Goal: Information Seeking & Learning: Learn about a topic

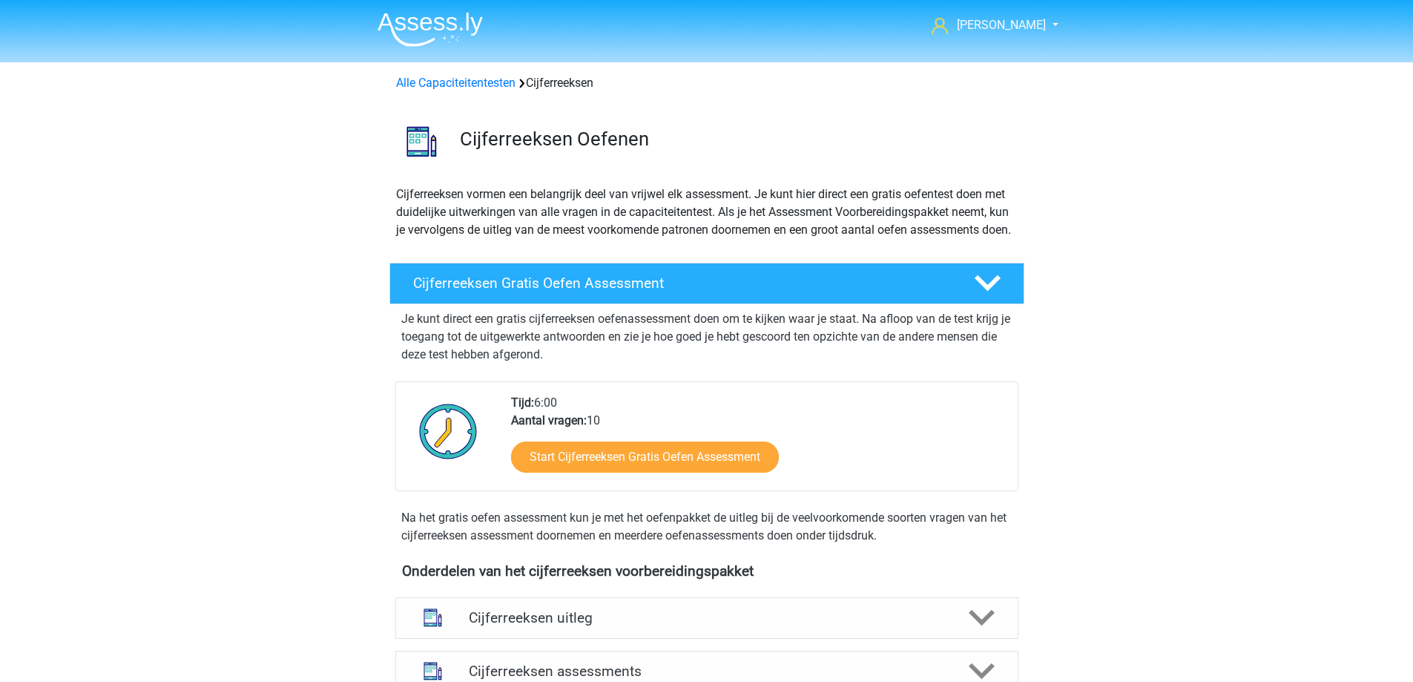
scroll to position [737, 0]
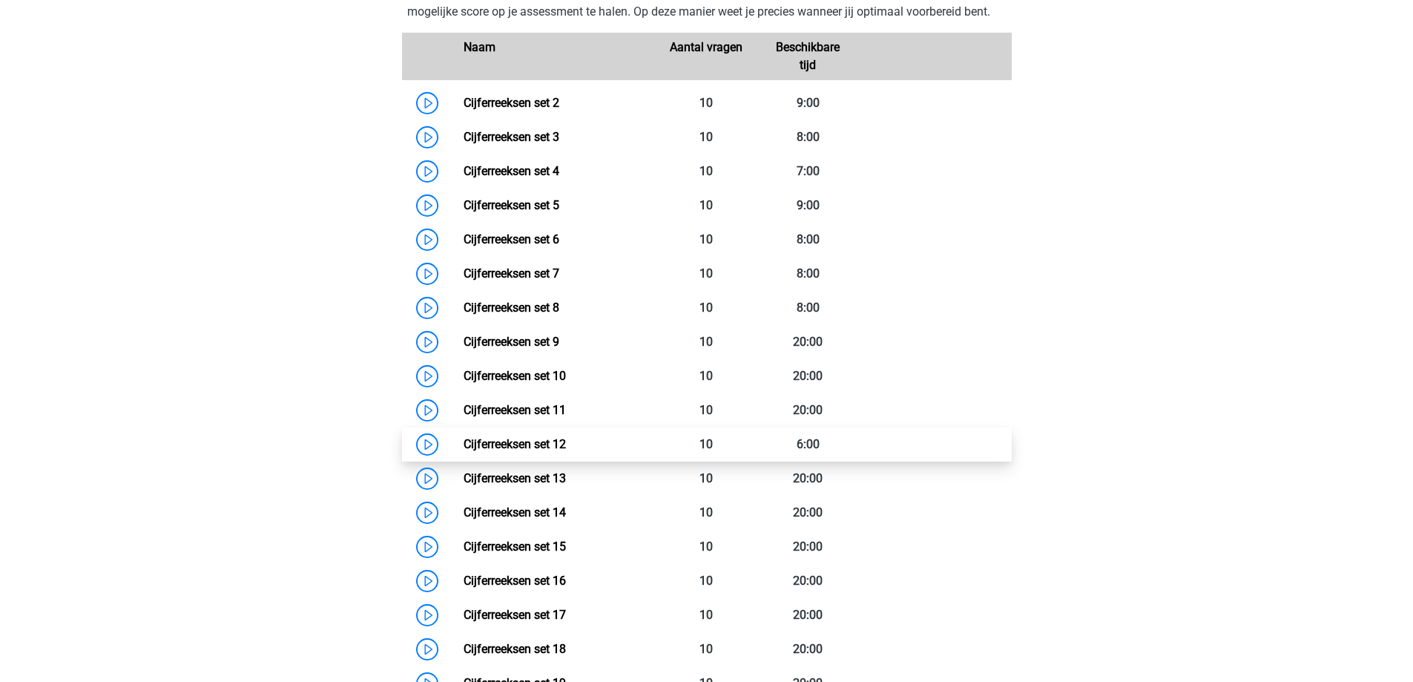
click at [464, 451] on link "Cijferreeksen set 12" at bounding box center [515, 444] width 102 height 14
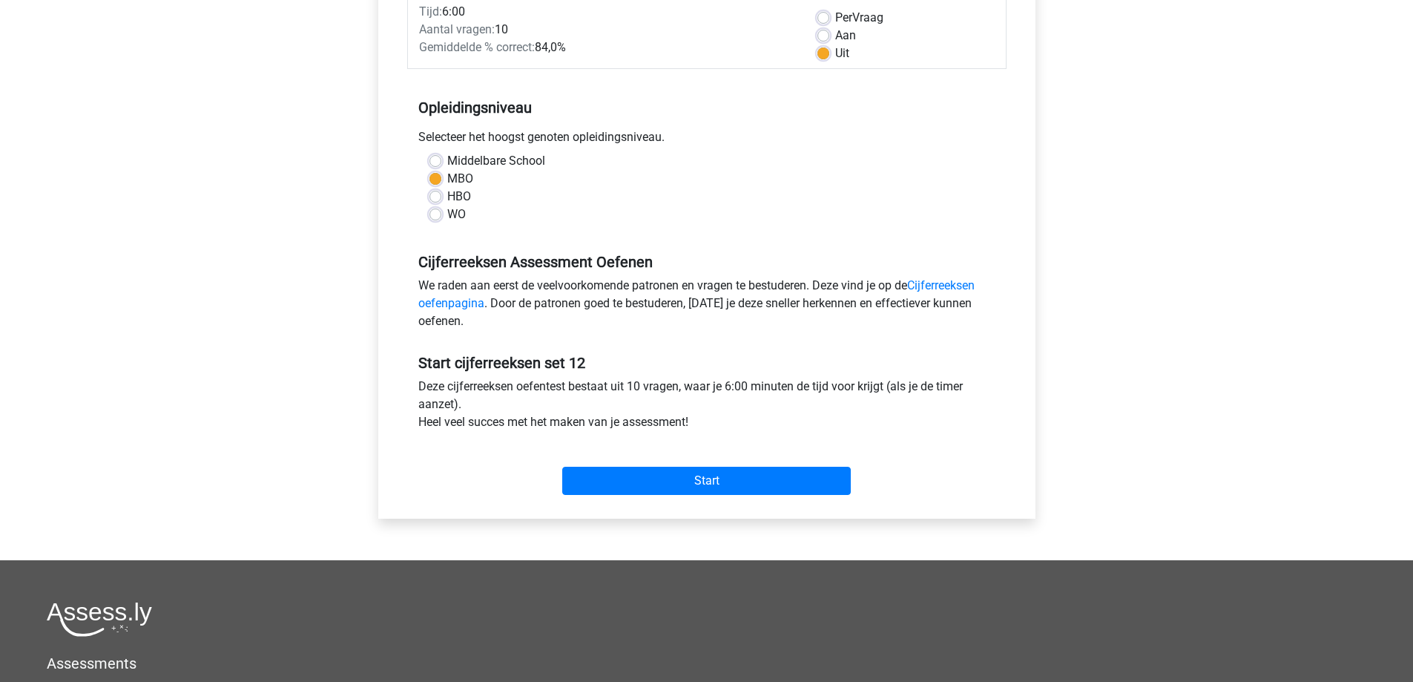
scroll to position [223, 0]
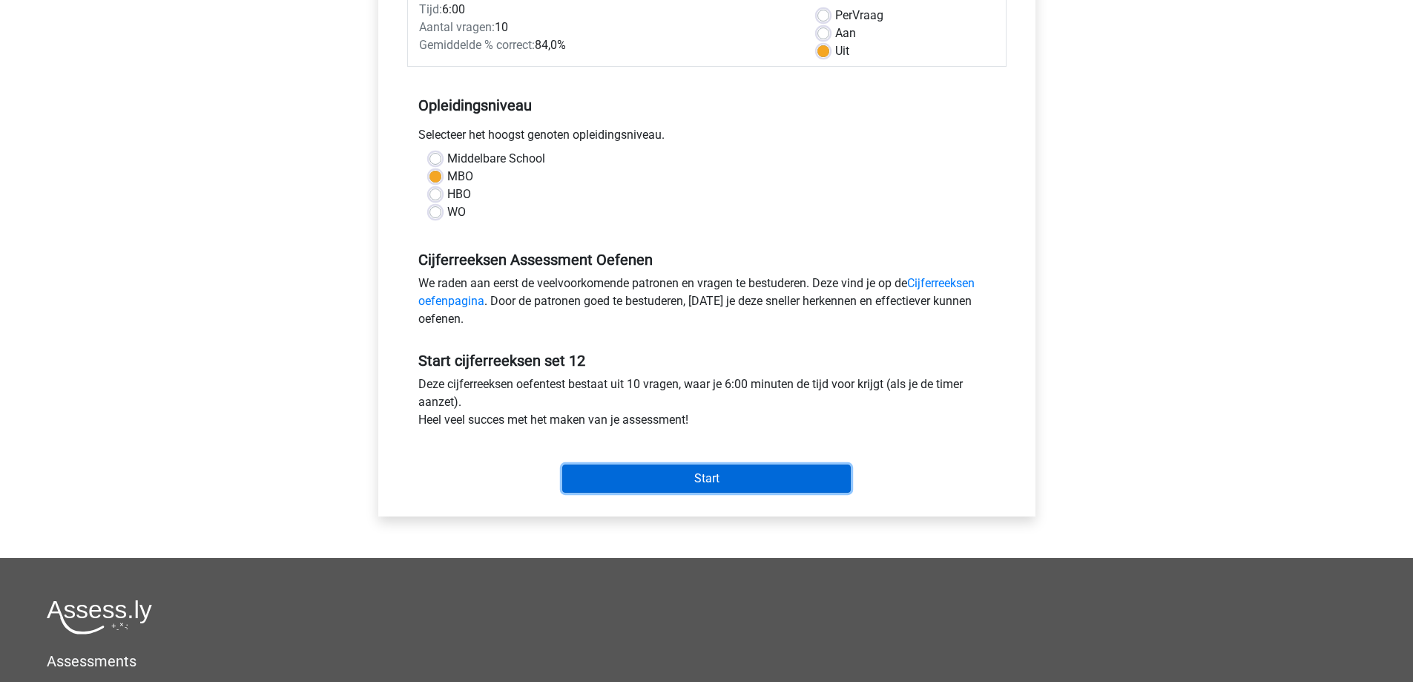
click at [666, 476] on input "Start" at bounding box center [706, 478] width 289 height 28
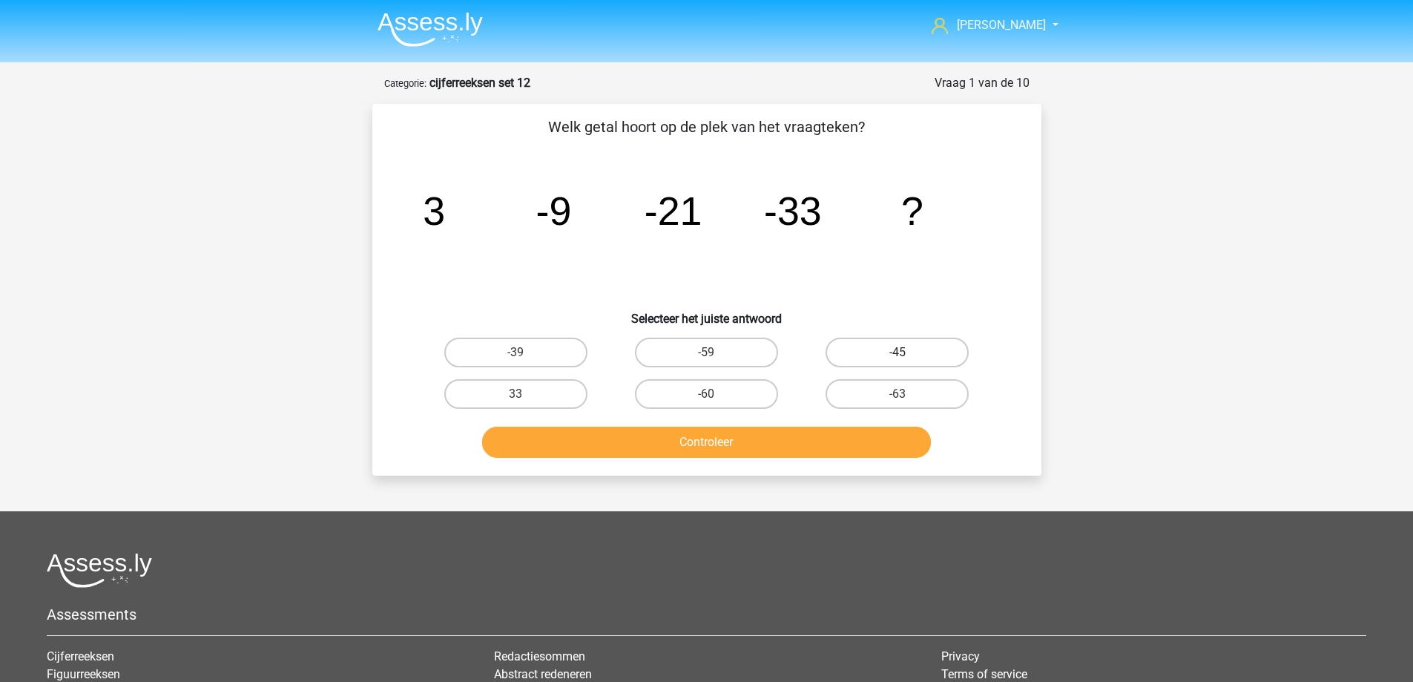
click at [913, 346] on label "-45" at bounding box center [897, 353] width 143 height 30
click at [907, 352] on input "-45" at bounding box center [903, 357] width 10 height 10
radio input "true"
click at [789, 450] on button "Controleer" at bounding box center [706, 442] width 449 height 31
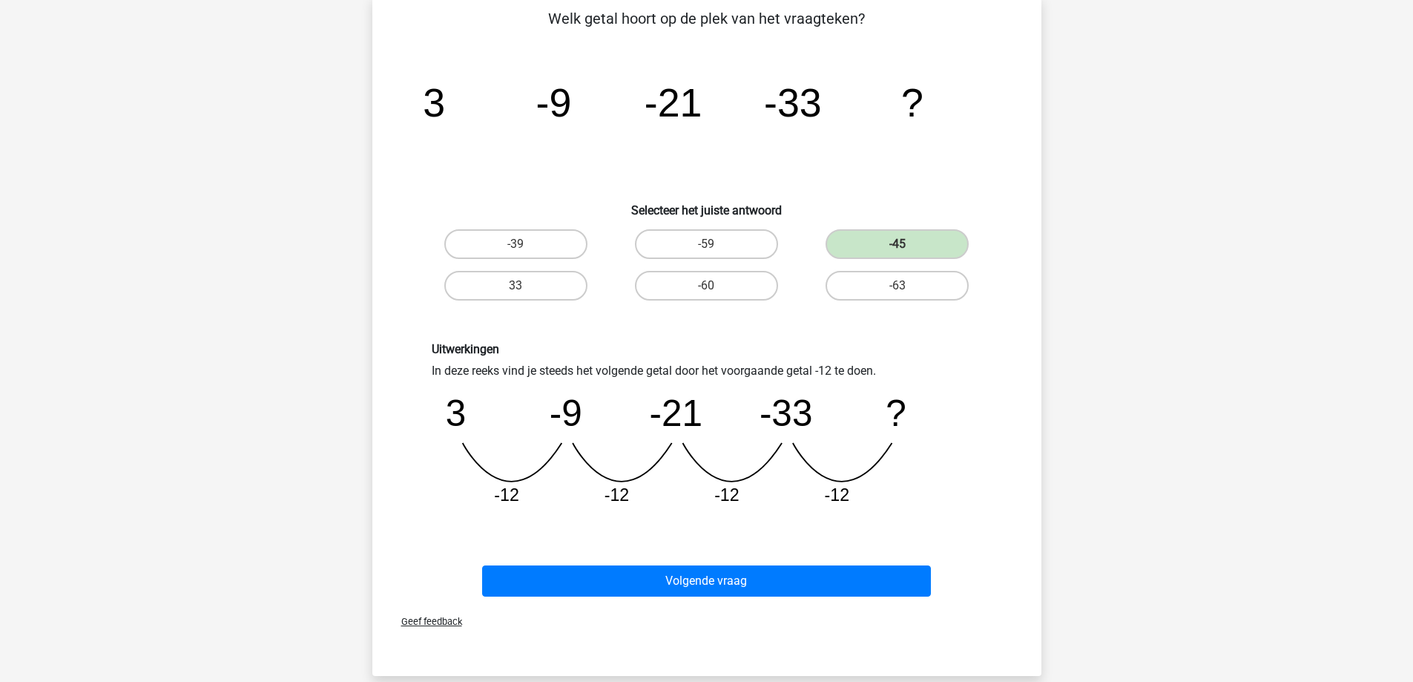
scroll to position [148, 0]
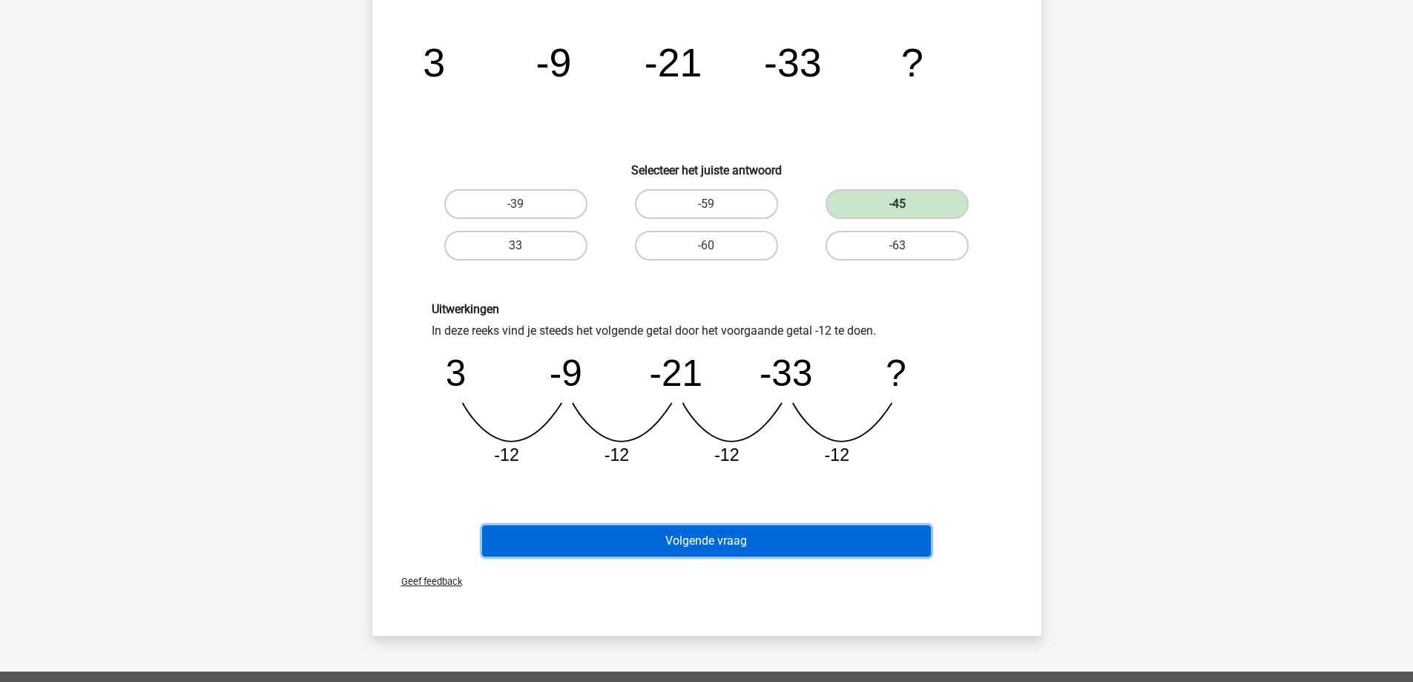
click at [727, 541] on button "Volgende vraag" at bounding box center [706, 540] width 449 height 31
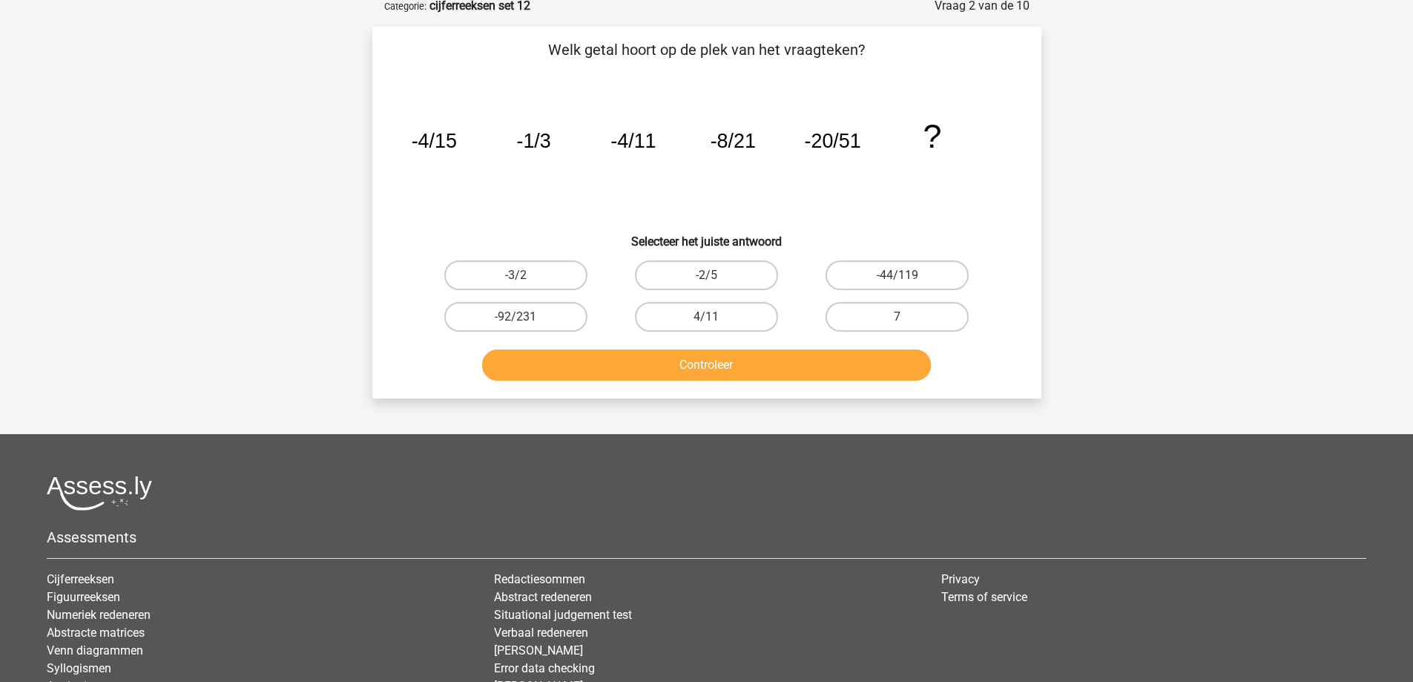
scroll to position [74, 0]
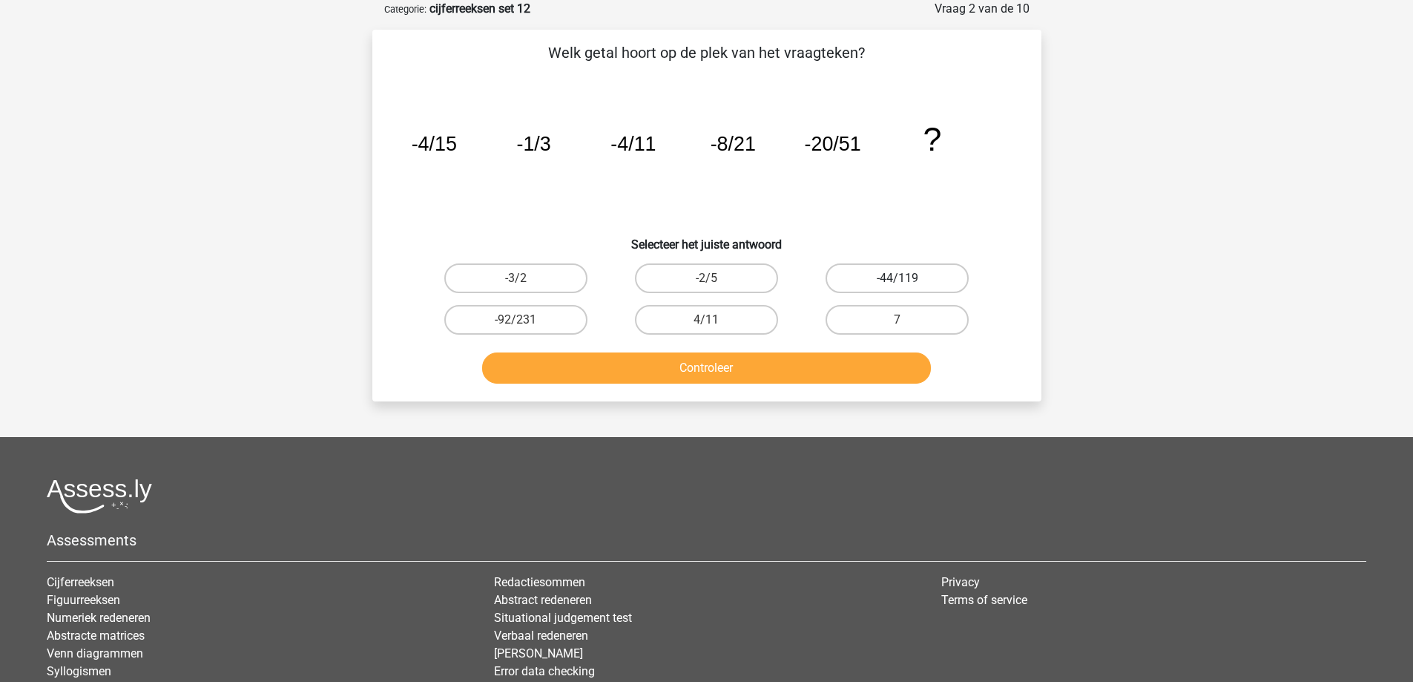
click at [896, 277] on label "-44/119" at bounding box center [897, 278] width 143 height 30
click at [898, 278] on input "-44/119" at bounding box center [903, 283] width 10 height 10
radio input "true"
click at [741, 365] on button "Controleer" at bounding box center [706, 367] width 449 height 31
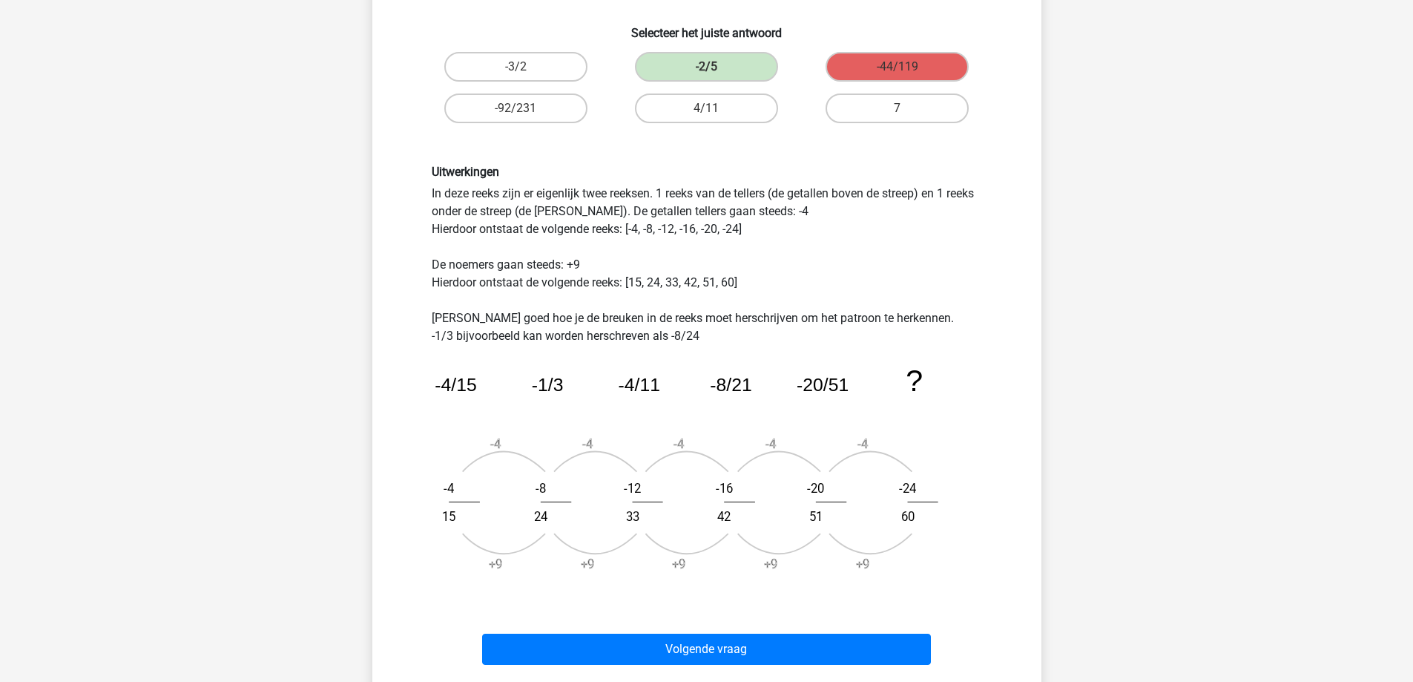
scroll to position [297, 0]
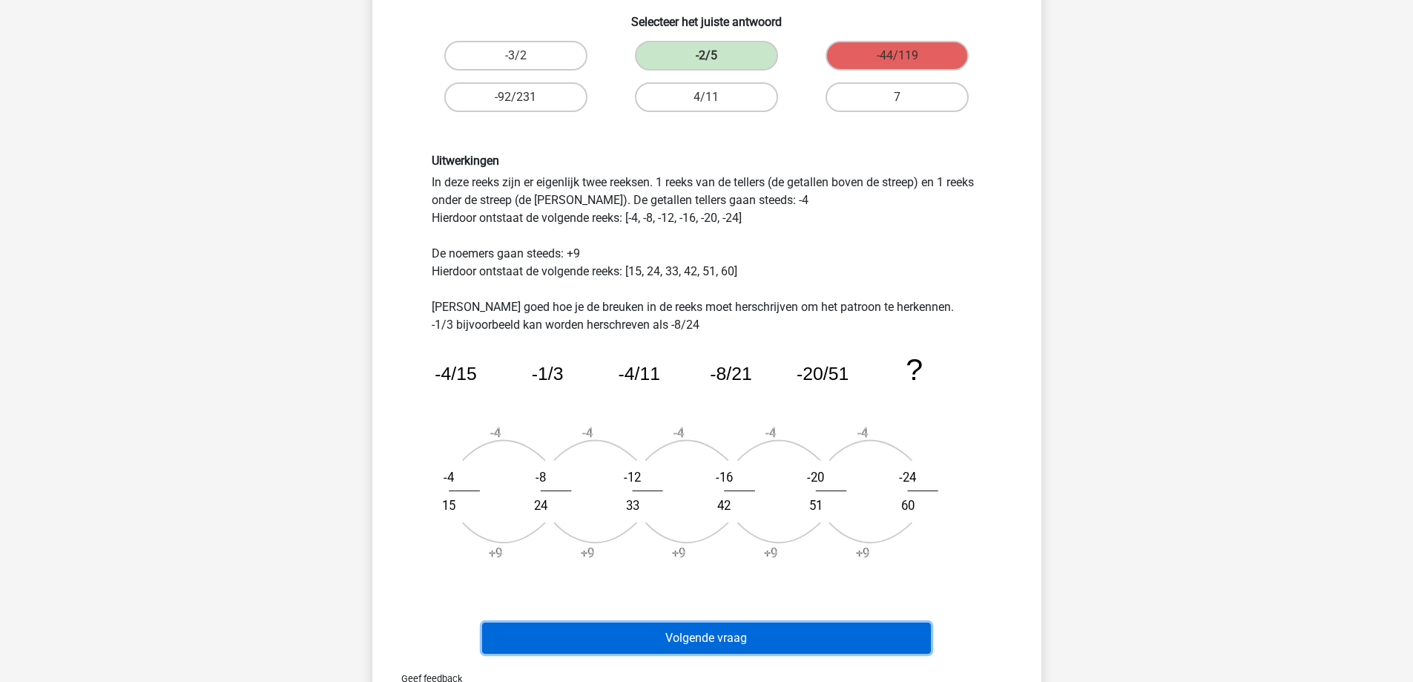
click at [662, 633] on button "Volgende vraag" at bounding box center [706, 637] width 449 height 31
click at [617, 634] on button "Volgende vraag" at bounding box center [706, 637] width 449 height 31
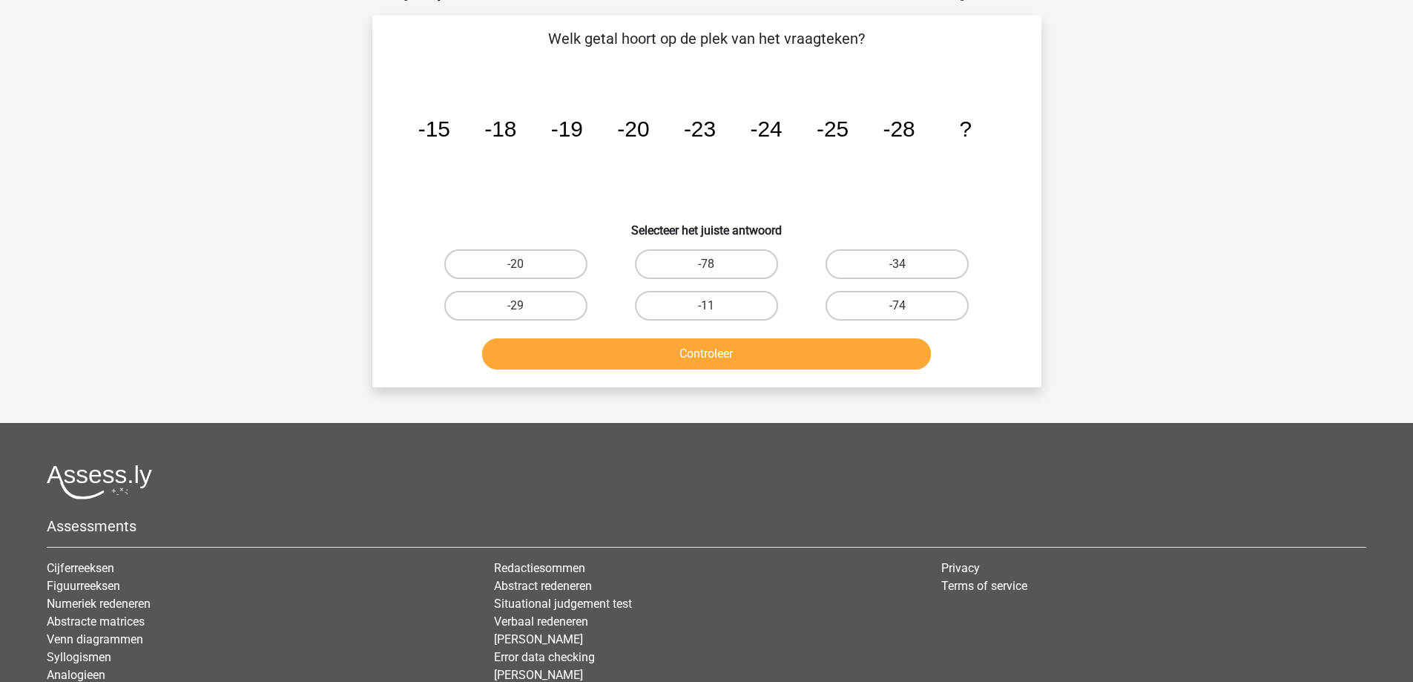
scroll to position [74, 0]
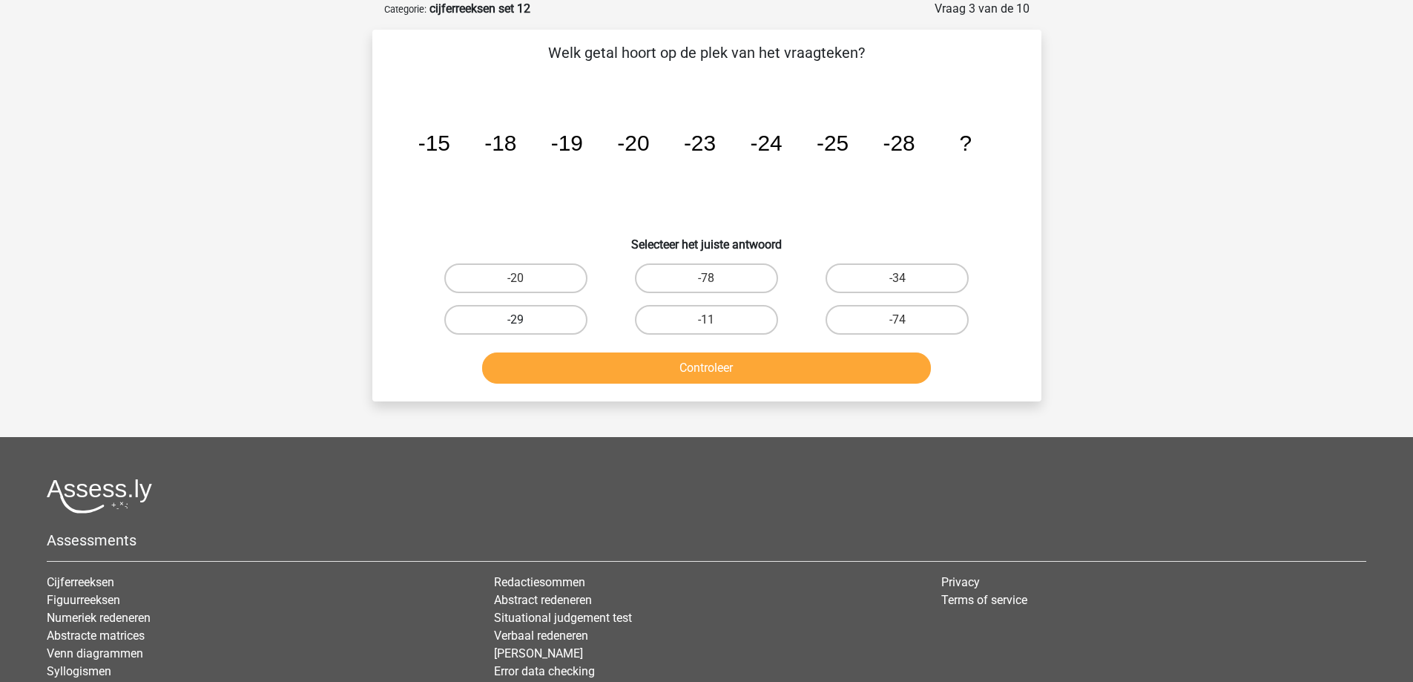
click at [517, 318] on label "-29" at bounding box center [515, 320] width 143 height 30
click at [517, 320] on input "-29" at bounding box center [521, 325] width 10 height 10
radio input "true"
click at [572, 364] on button "Controleer" at bounding box center [706, 367] width 449 height 31
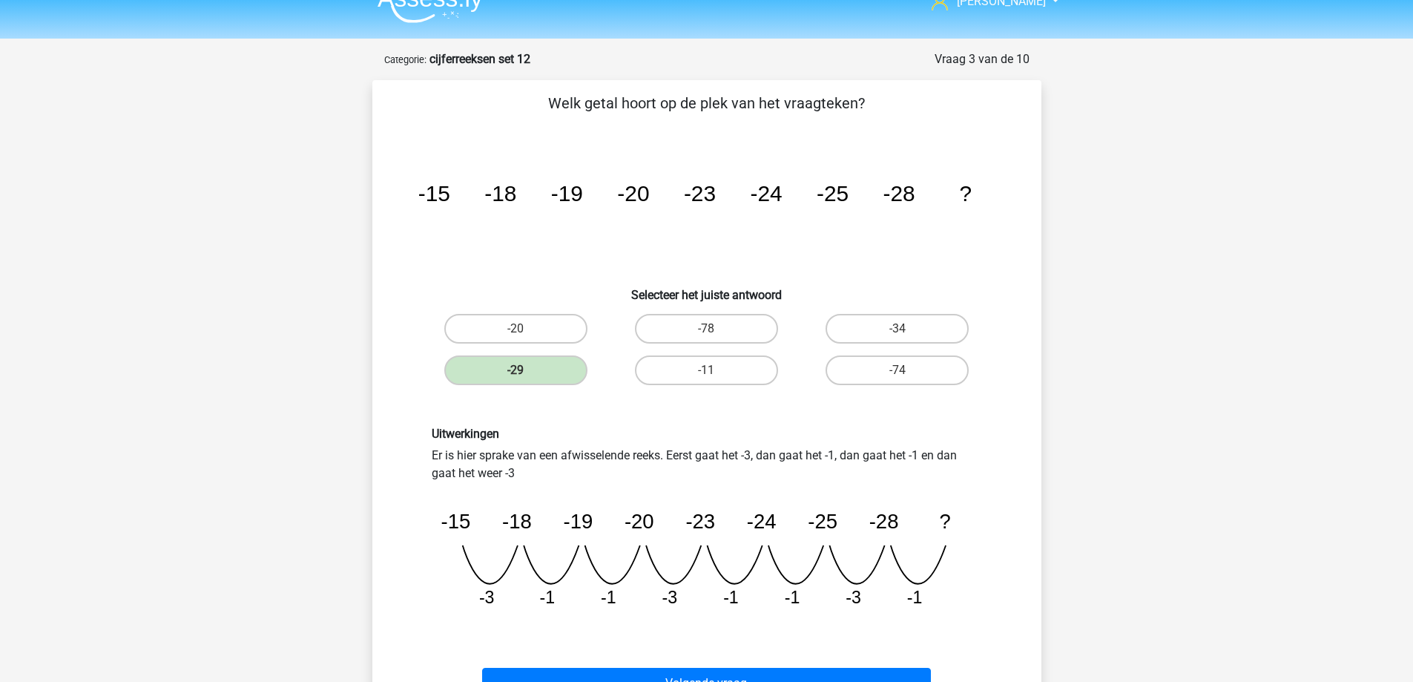
scroll to position [0, 0]
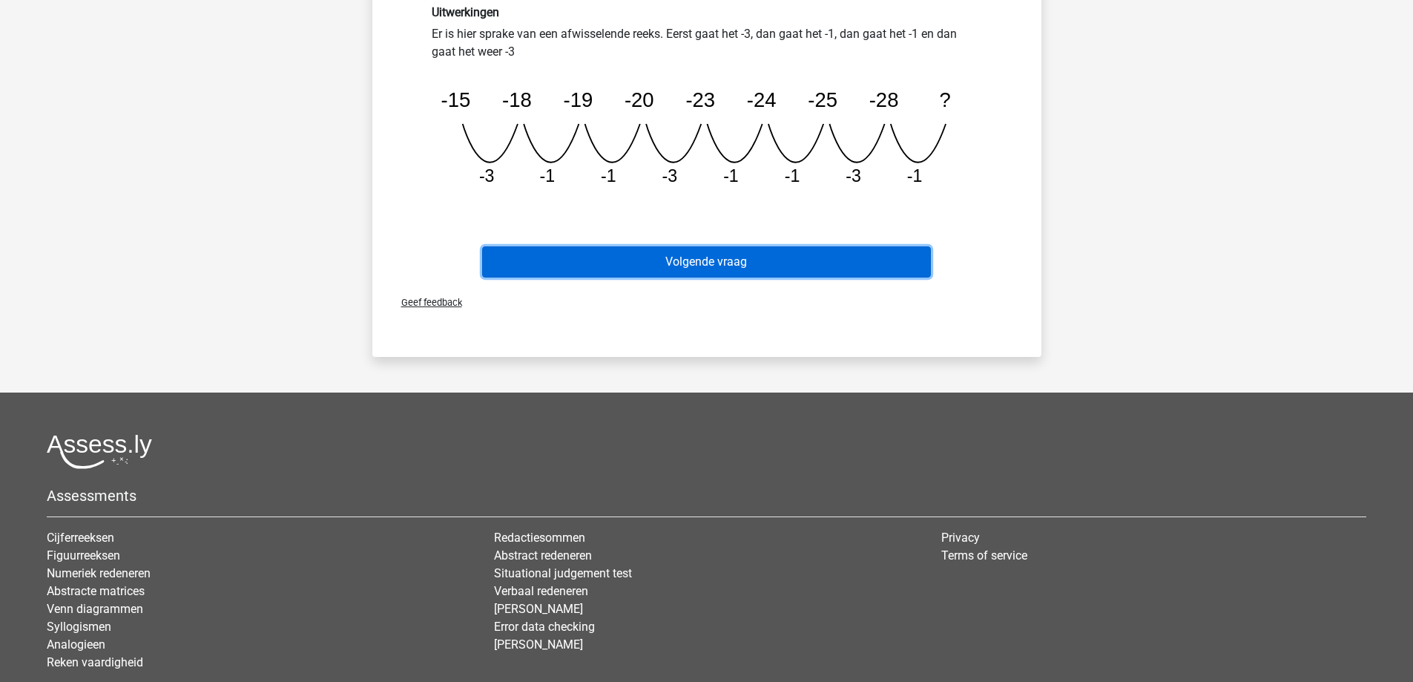
click at [672, 257] on button "Volgende vraag" at bounding box center [706, 261] width 449 height 31
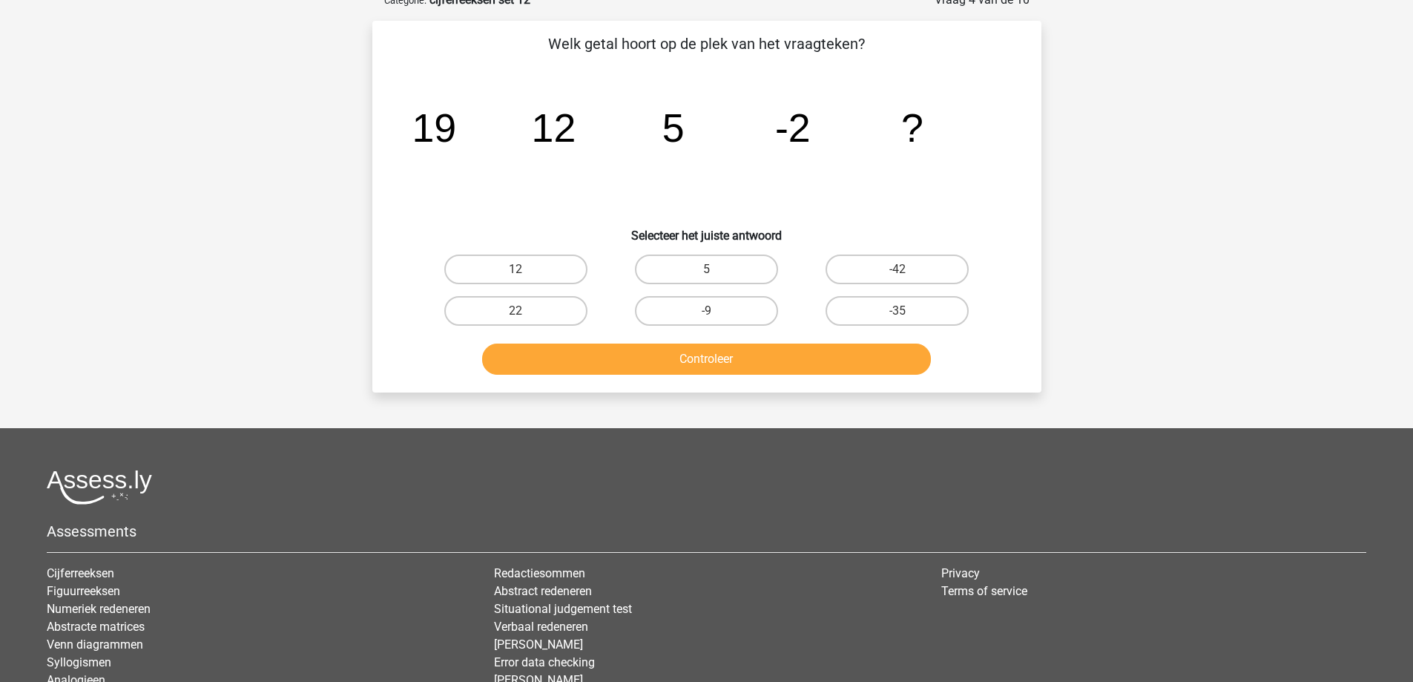
scroll to position [74, 0]
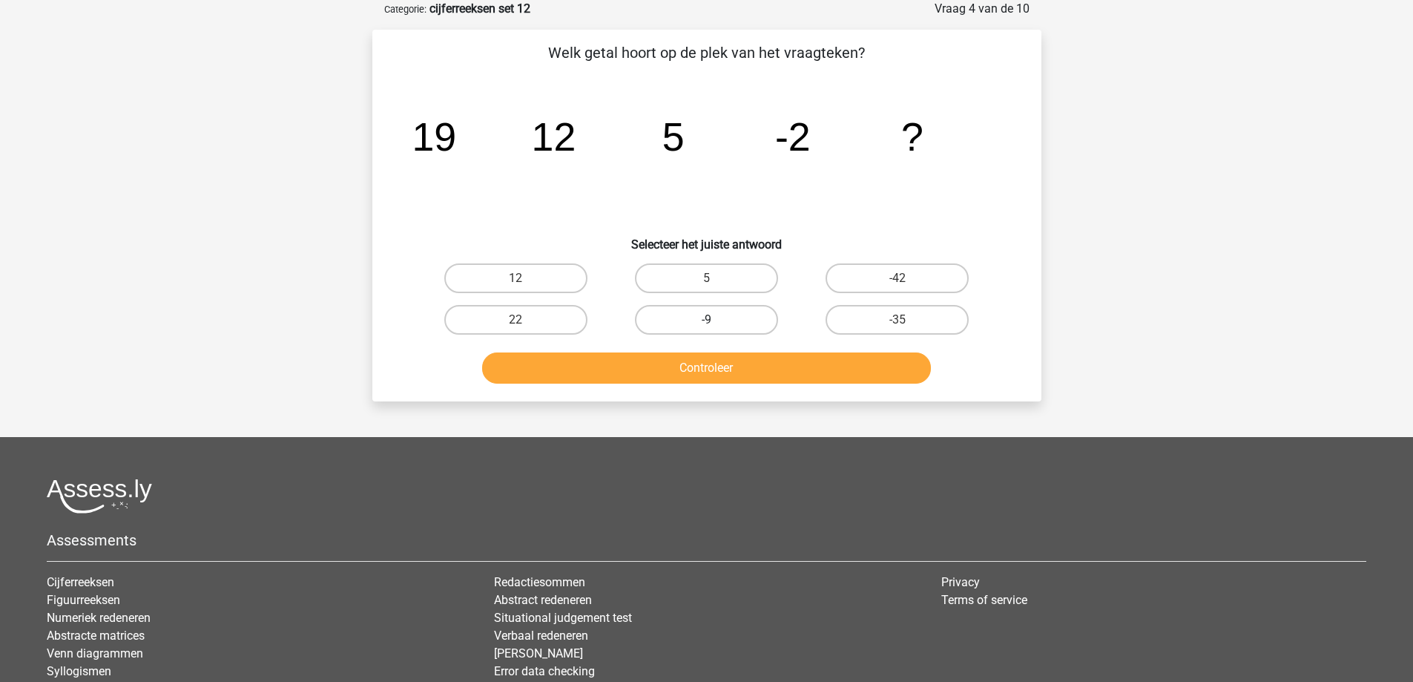
click at [692, 315] on label "-9" at bounding box center [706, 320] width 143 height 30
click at [706, 320] on input "-9" at bounding box center [711, 325] width 10 height 10
radio input "true"
click at [670, 366] on button "Controleer" at bounding box center [706, 367] width 449 height 31
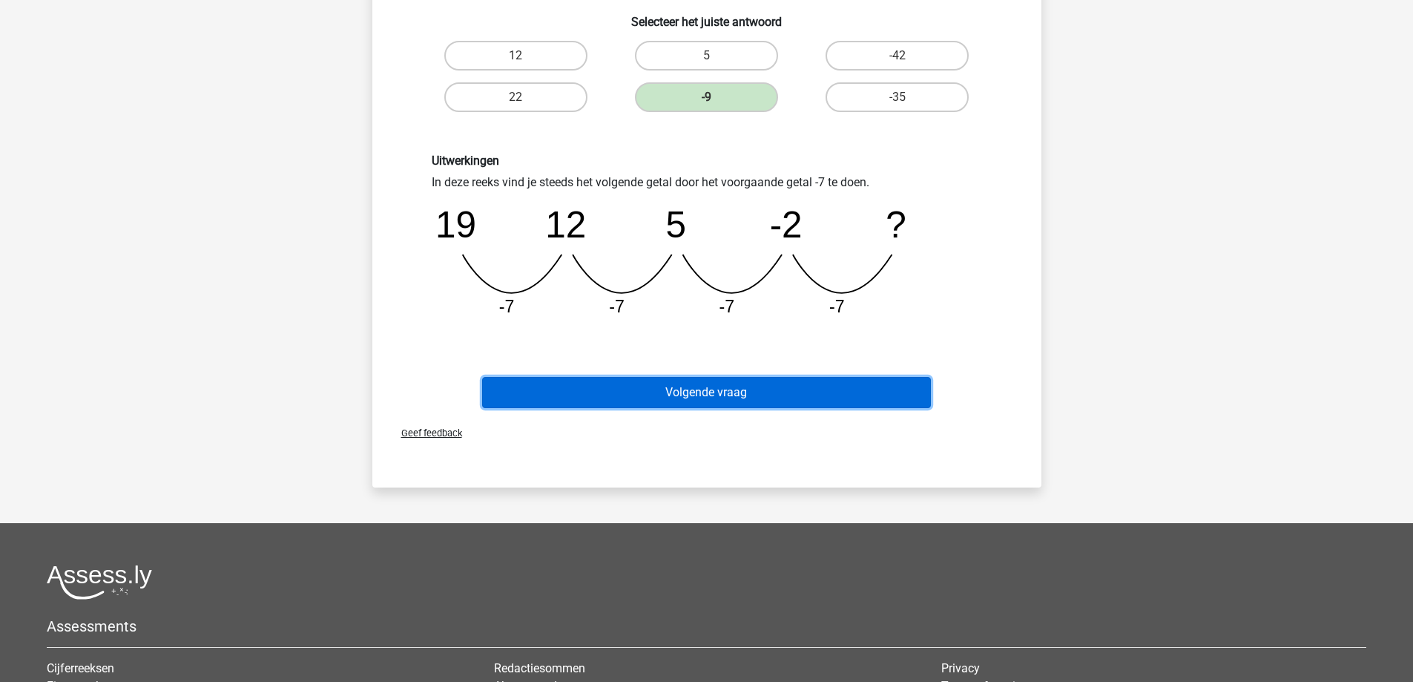
click at [683, 387] on button "Volgende vraag" at bounding box center [706, 392] width 449 height 31
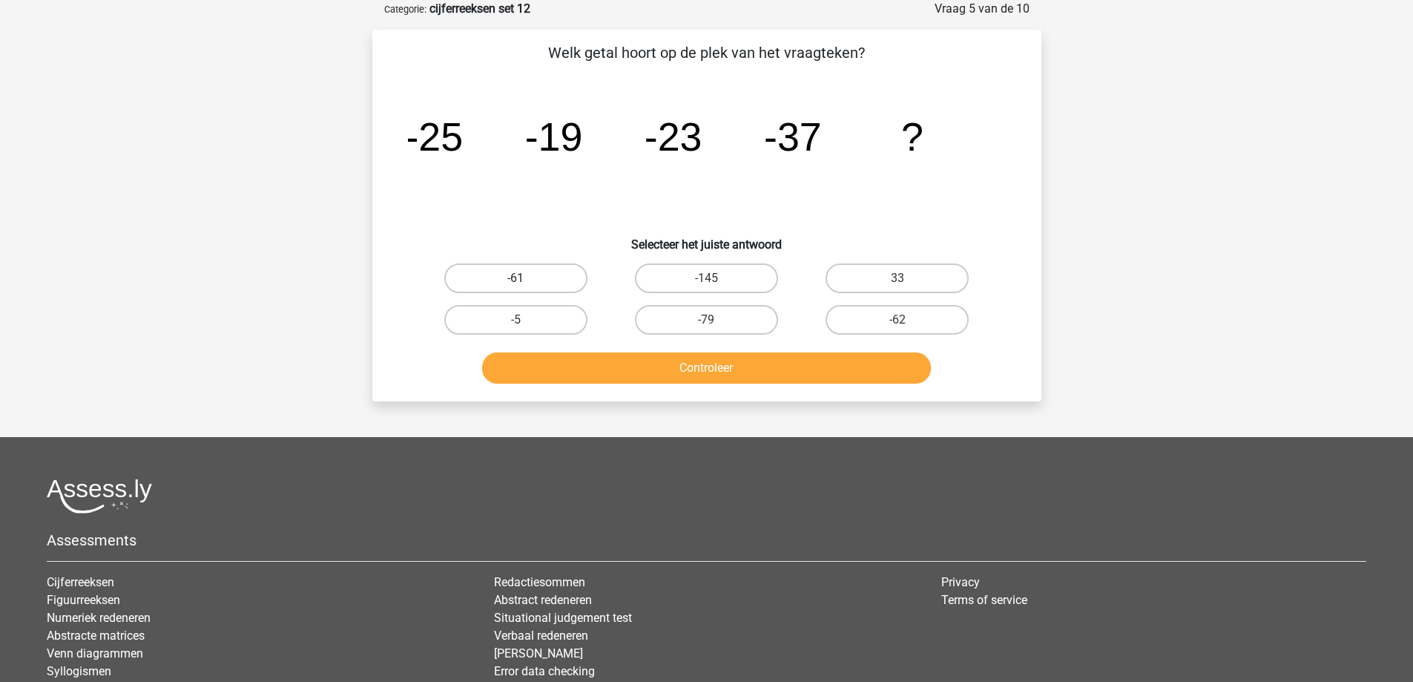
click at [540, 282] on label "-61" at bounding box center [515, 278] width 143 height 30
click at [525, 282] on input "-61" at bounding box center [521, 283] width 10 height 10
radio input "true"
click at [599, 372] on button "Controleer" at bounding box center [706, 367] width 449 height 31
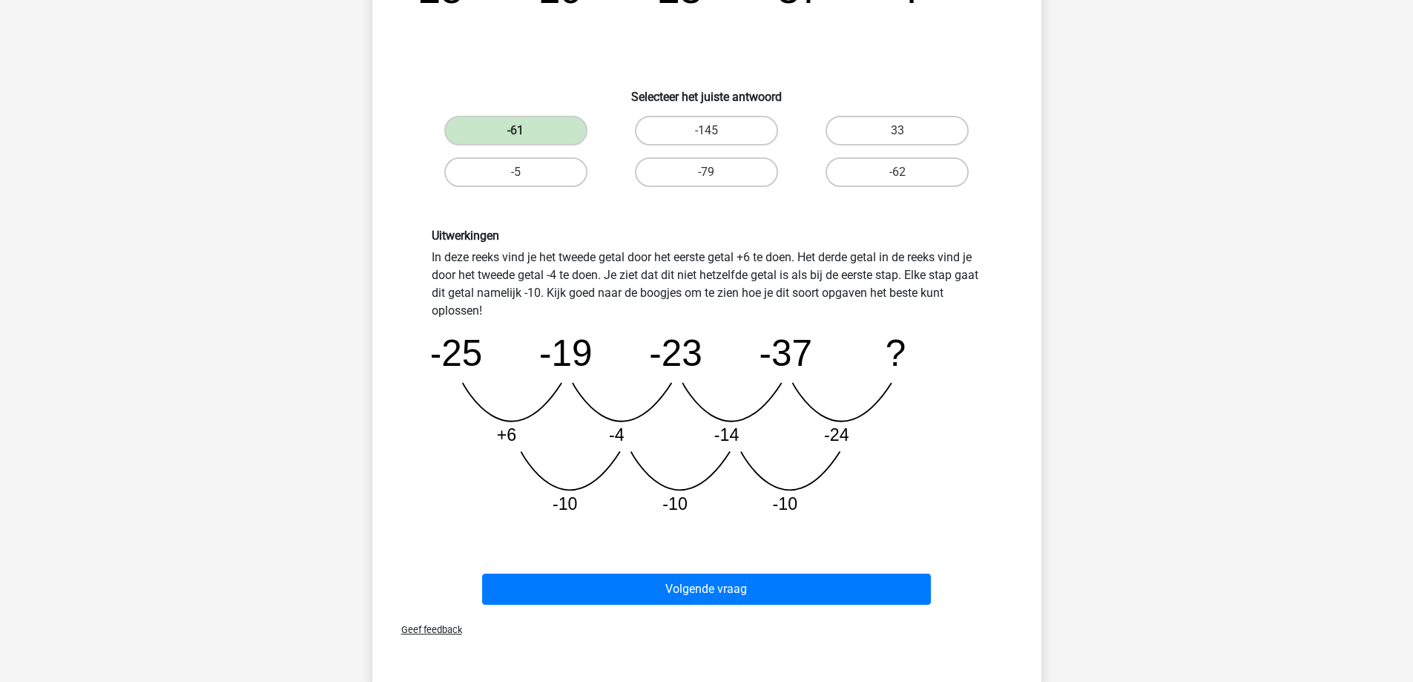
scroll to position [223, 0]
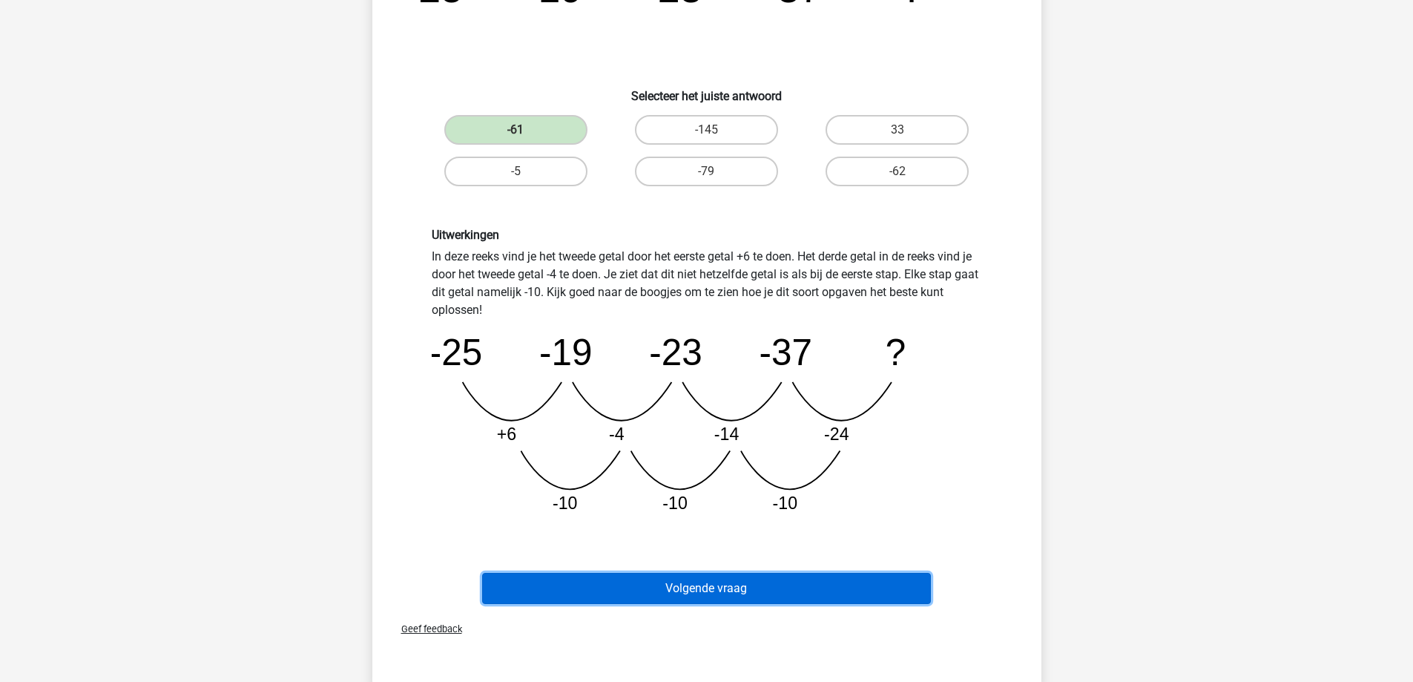
click at [770, 585] on button "Volgende vraag" at bounding box center [706, 588] width 449 height 31
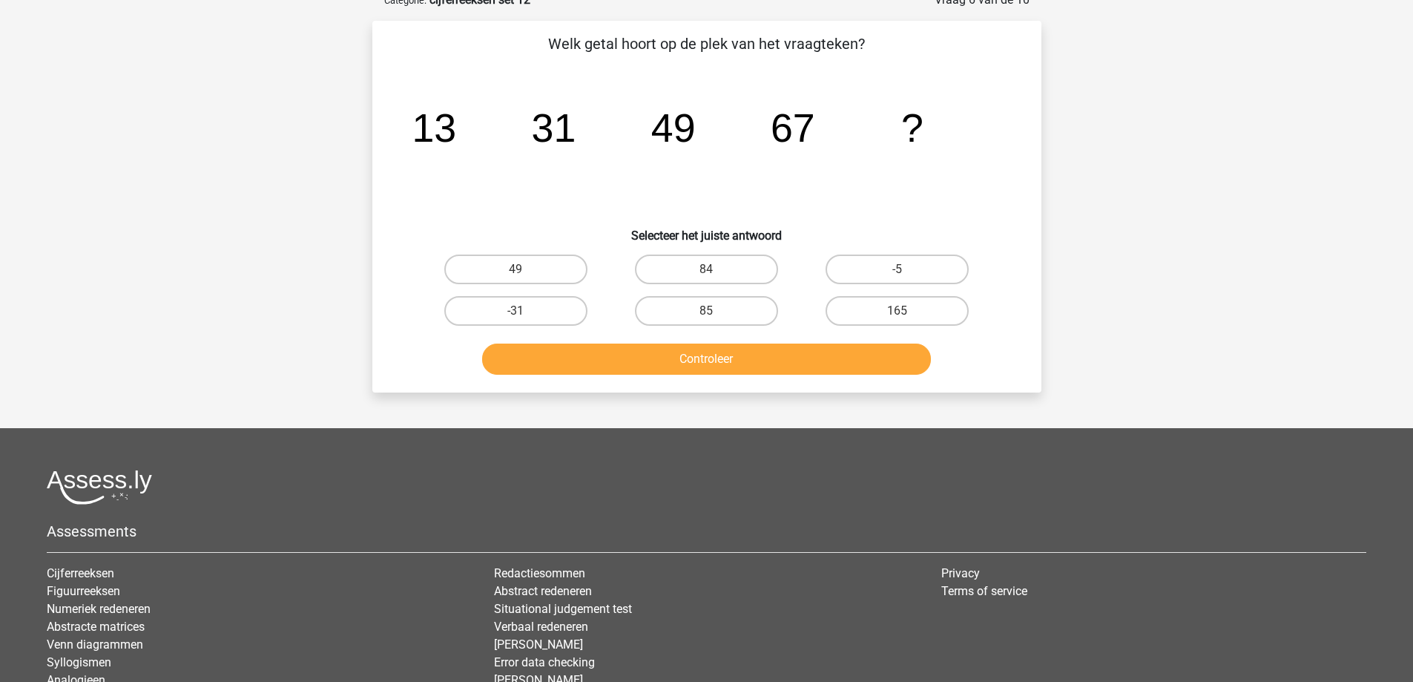
scroll to position [74, 0]
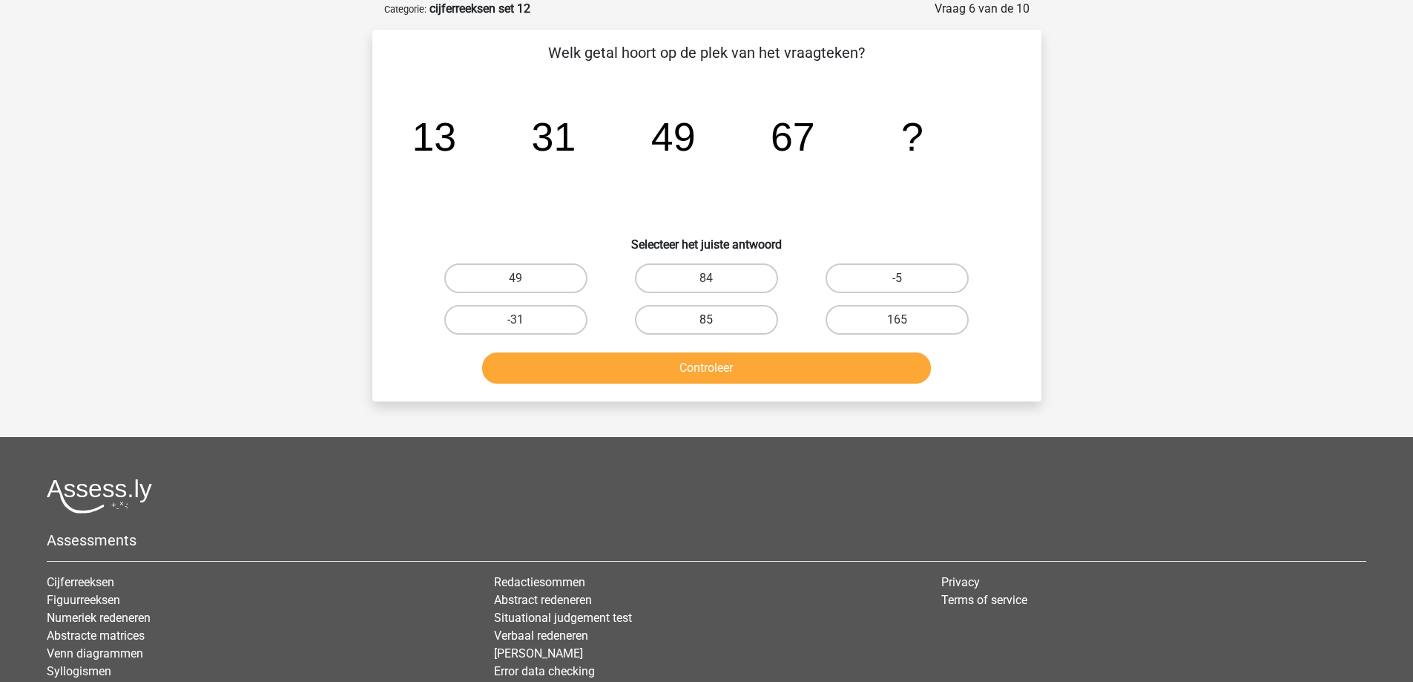
click at [664, 318] on label "85" at bounding box center [706, 320] width 143 height 30
click at [706, 320] on input "85" at bounding box center [711, 325] width 10 height 10
radio input "true"
click at [664, 367] on button "Controleer" at bounding box center [706, 367] width 449 height 31
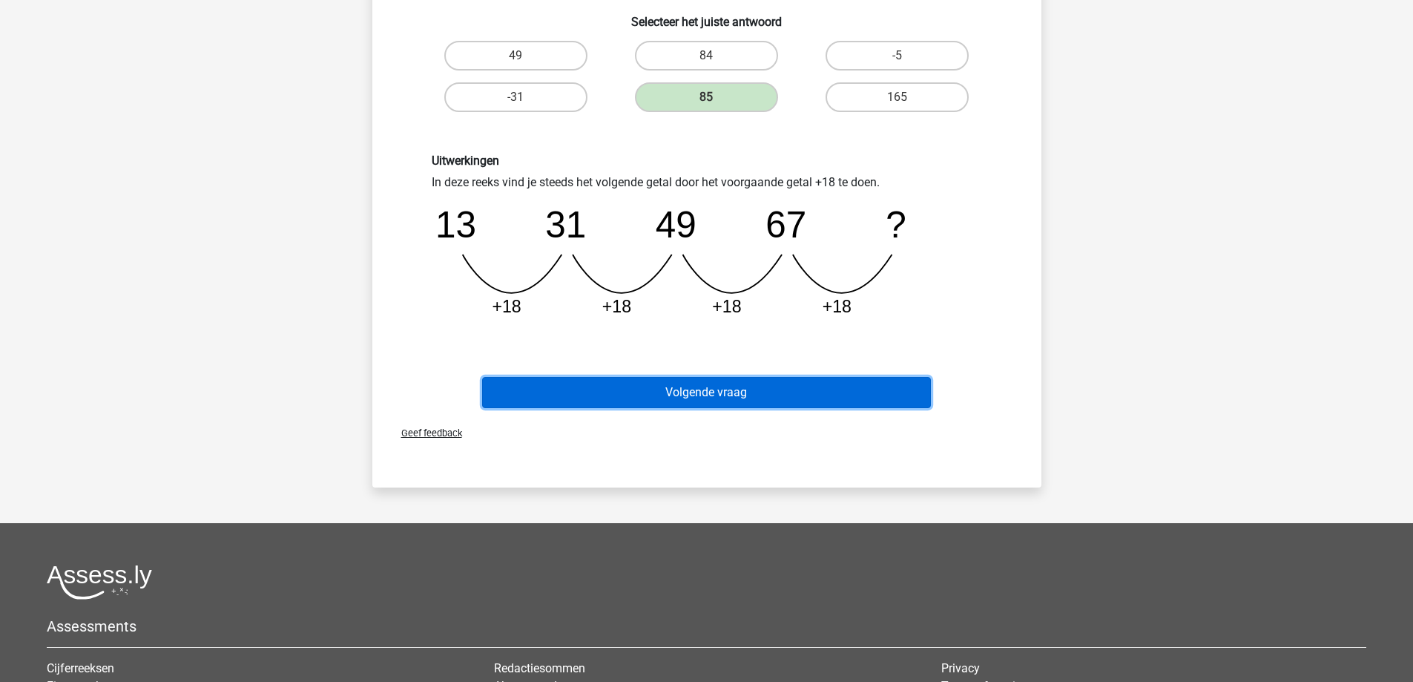
click at [661, 385] on button "Volgende vraag" at bounding box center [706, 392] width 449 height 31
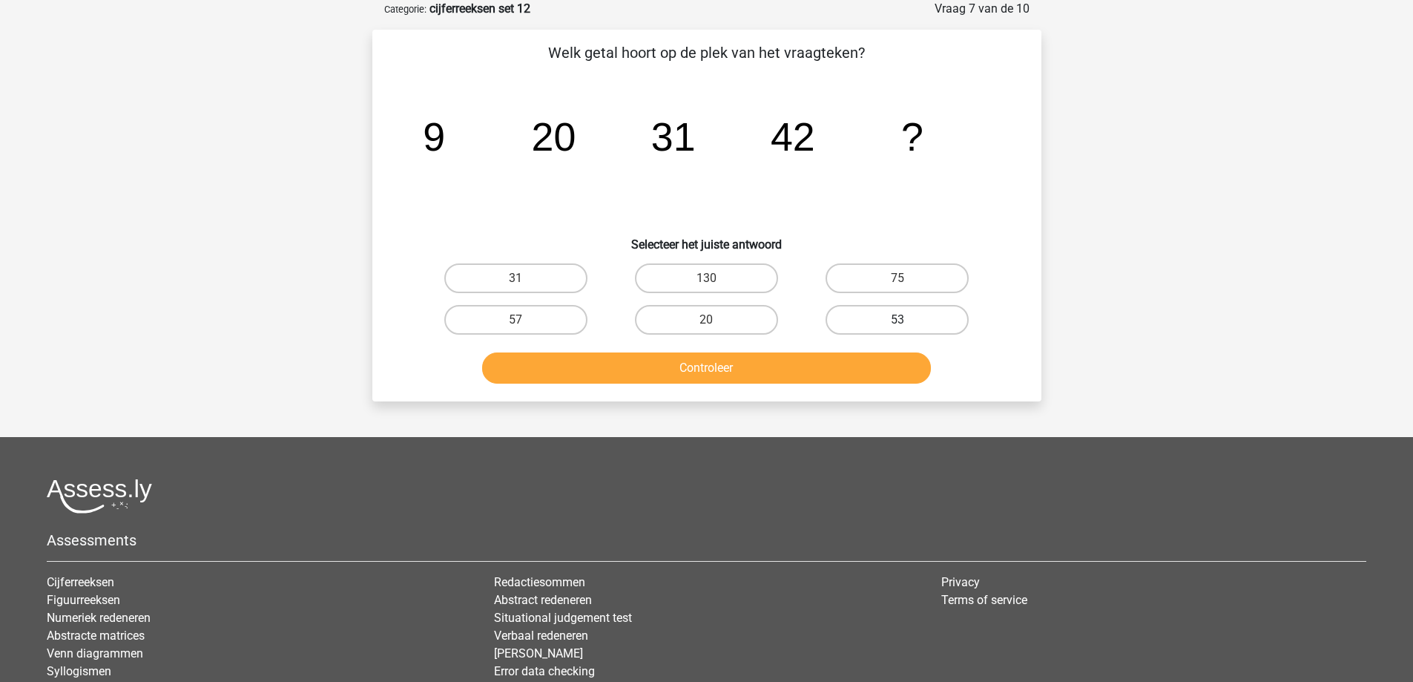
click at [863, 316] on label "53" at bounding box center [897, 320] width 143 height 30
click at [898, 320] on input "53" at bounding box center [903, 325] width 10 height 10
radio input "true"
click at [781, 367] on button "Controleer" at bounding box center [706, 367] width 449 height 31
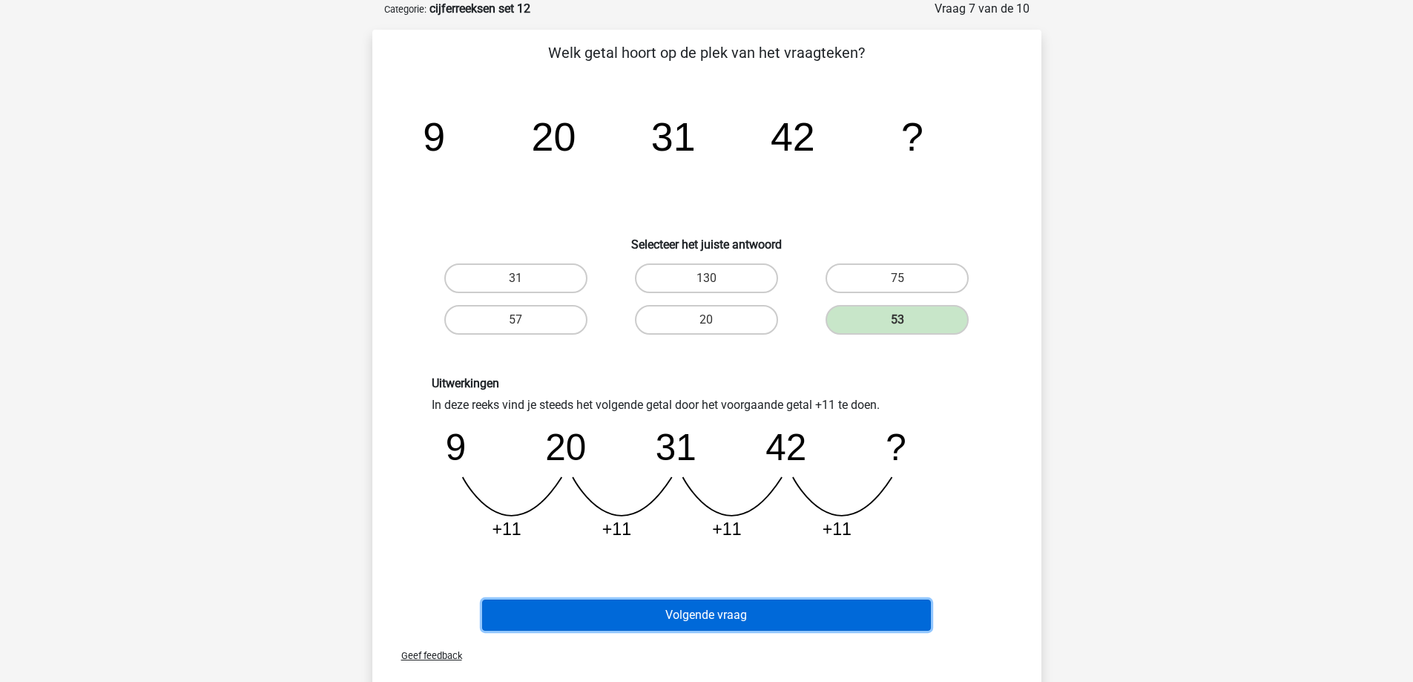
click at [700, 617] on button "Volgende vraag" at bounding box center [706, 614] width 449 height 31
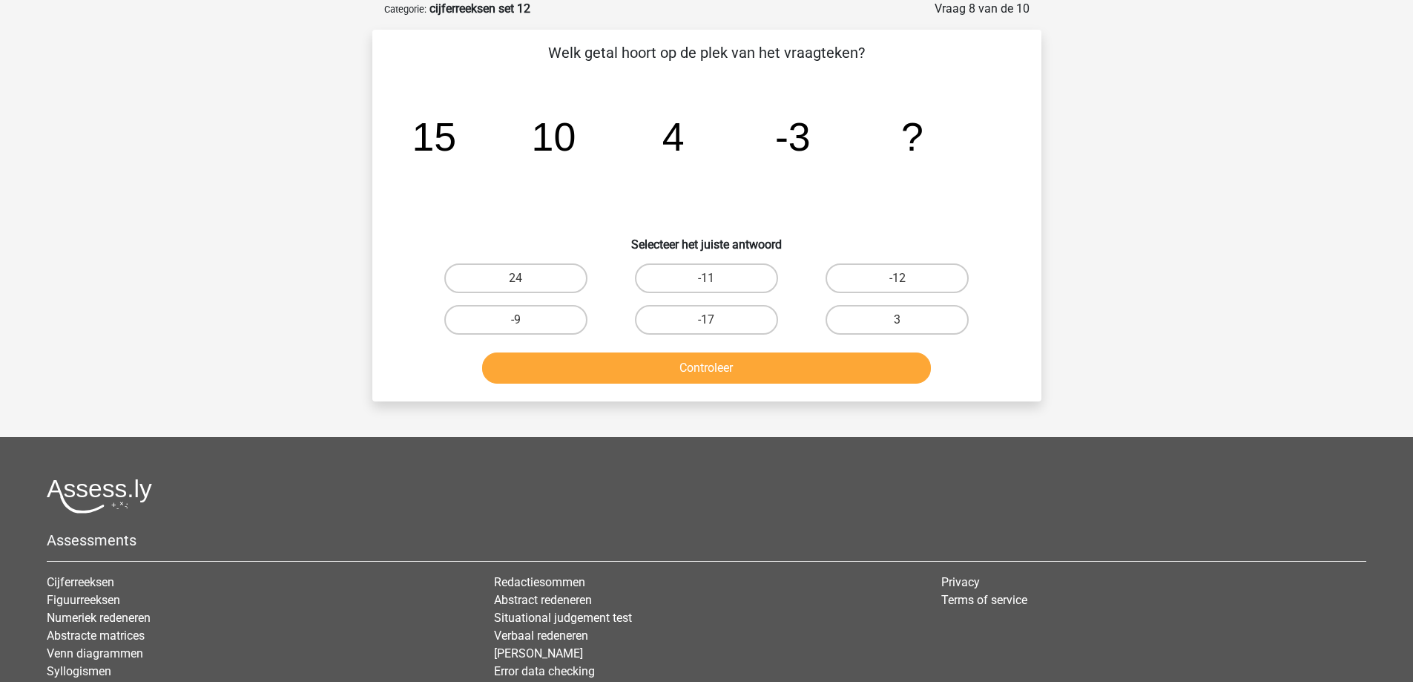
click at [712, 281] on input "-11" at bounding box center [711, 283] width 10 height 10
radio input "true"
click at [662, 363] on button "Controleer" at bounding box center [706, 367] width 449 height 31
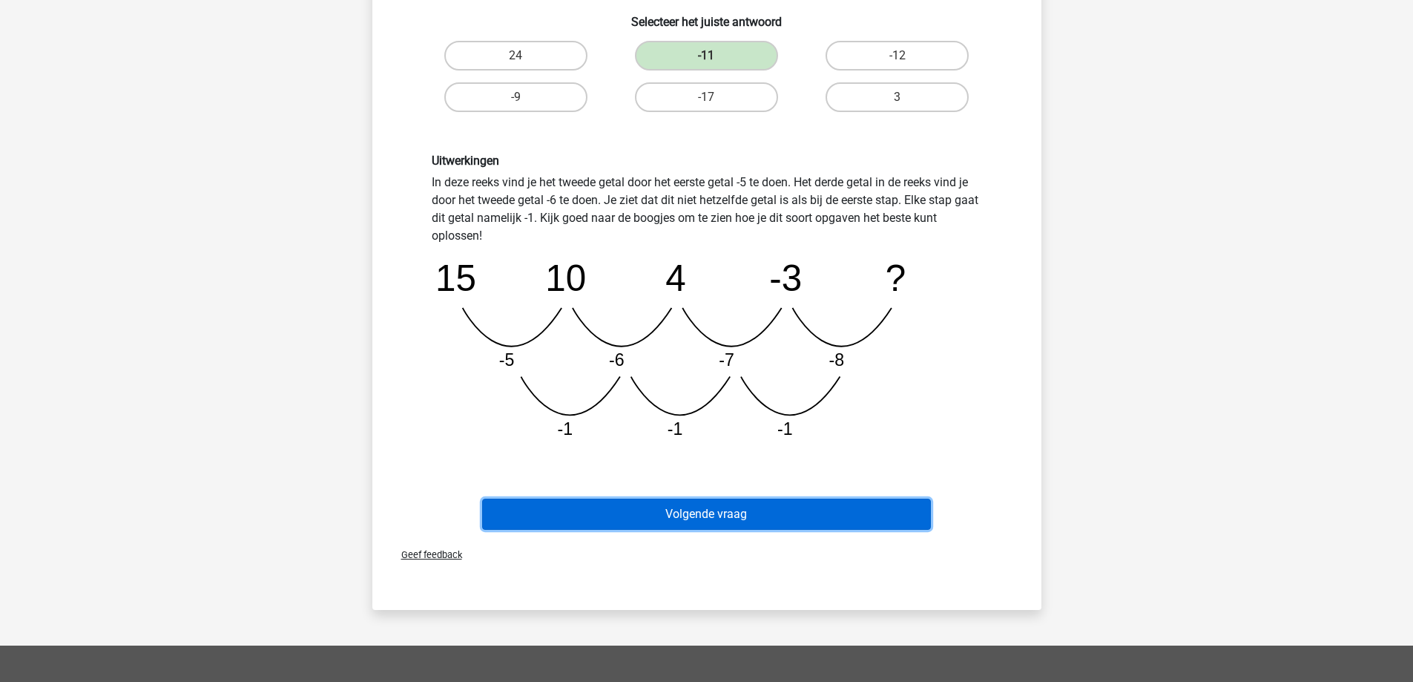
click at [708, 517] on button "Volgende vraag" at bounding box center [706, 514] width 449 height 31
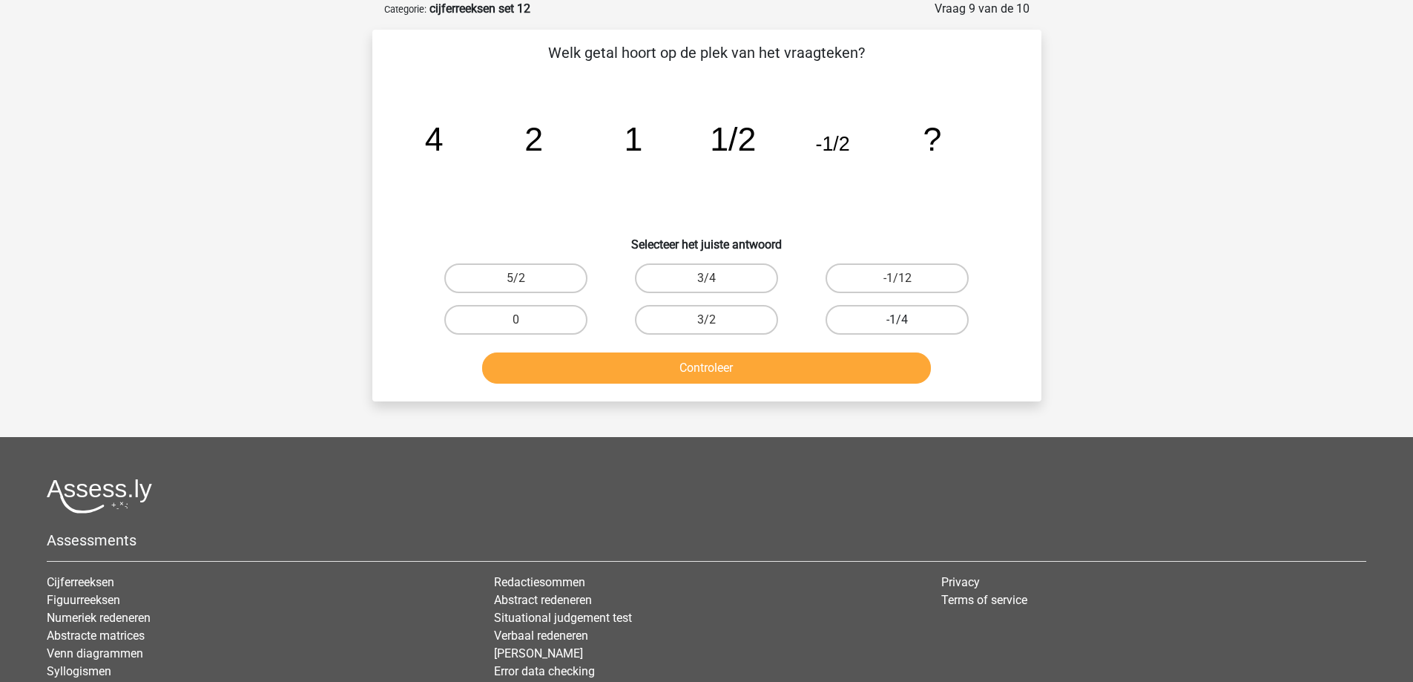
click at [878, 319] on label "-1/4" at bounding box center [897, 320] width 143 height 30
click at [898, 320] on input "-1/4" at bounding box center [903, 325] width 10 height 10
radio input "true"
click at [717, 371] on button "Controleer" at bounding box center [706, 367] width 449 height 31
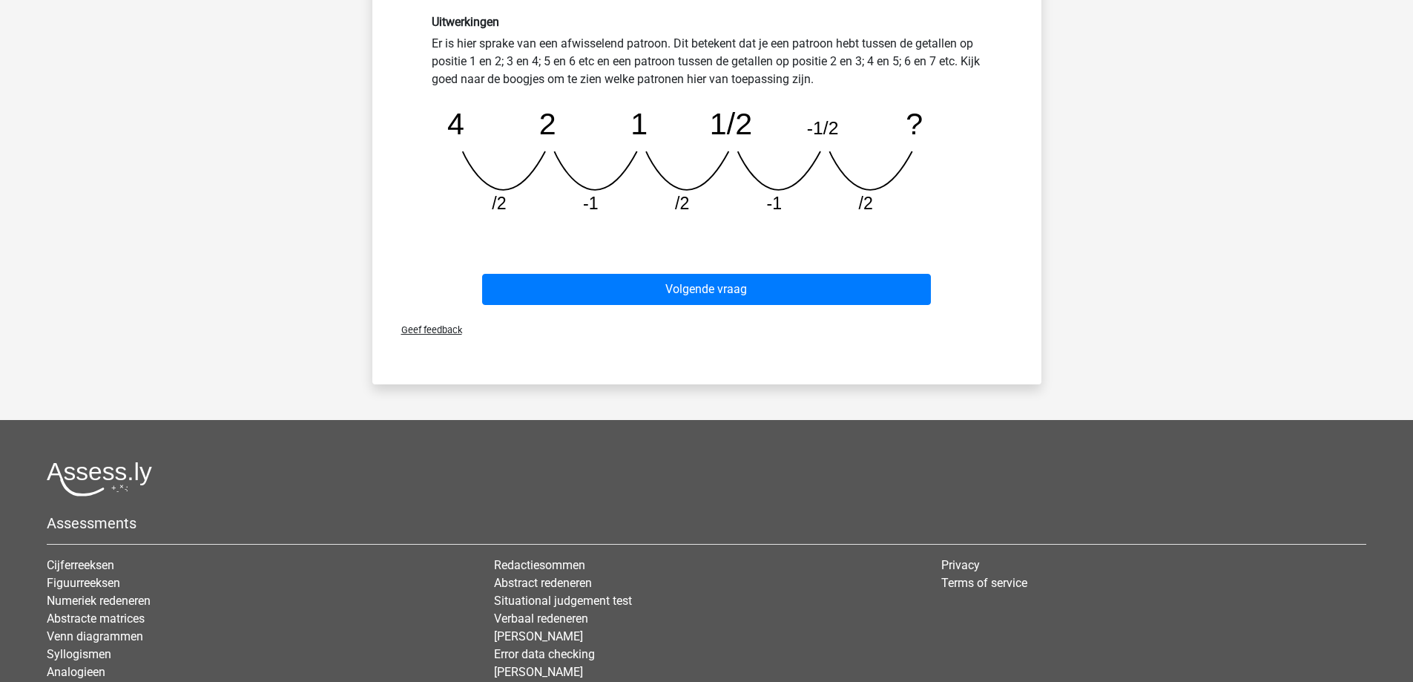
scroll to position [445, 0]
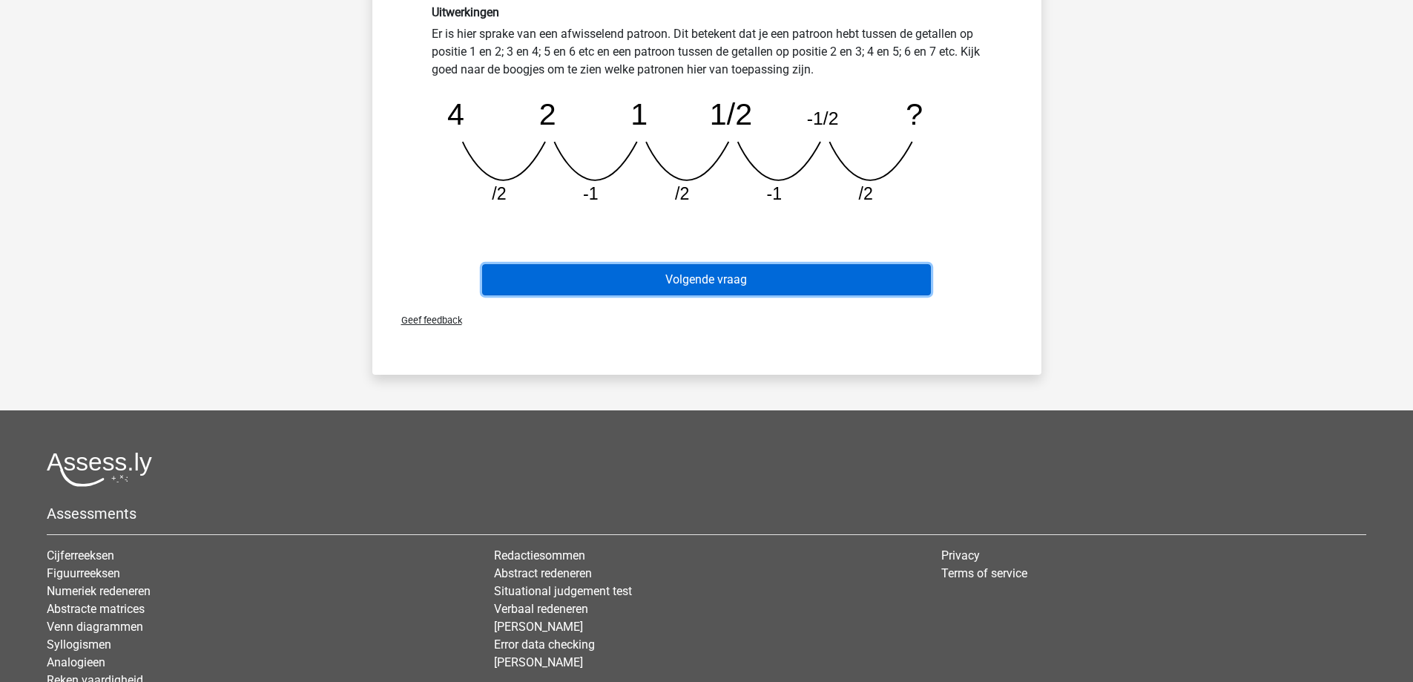
click at [693, 287] on button "Volgende vraag" at bounding box center [706, 279] width 449 height 31
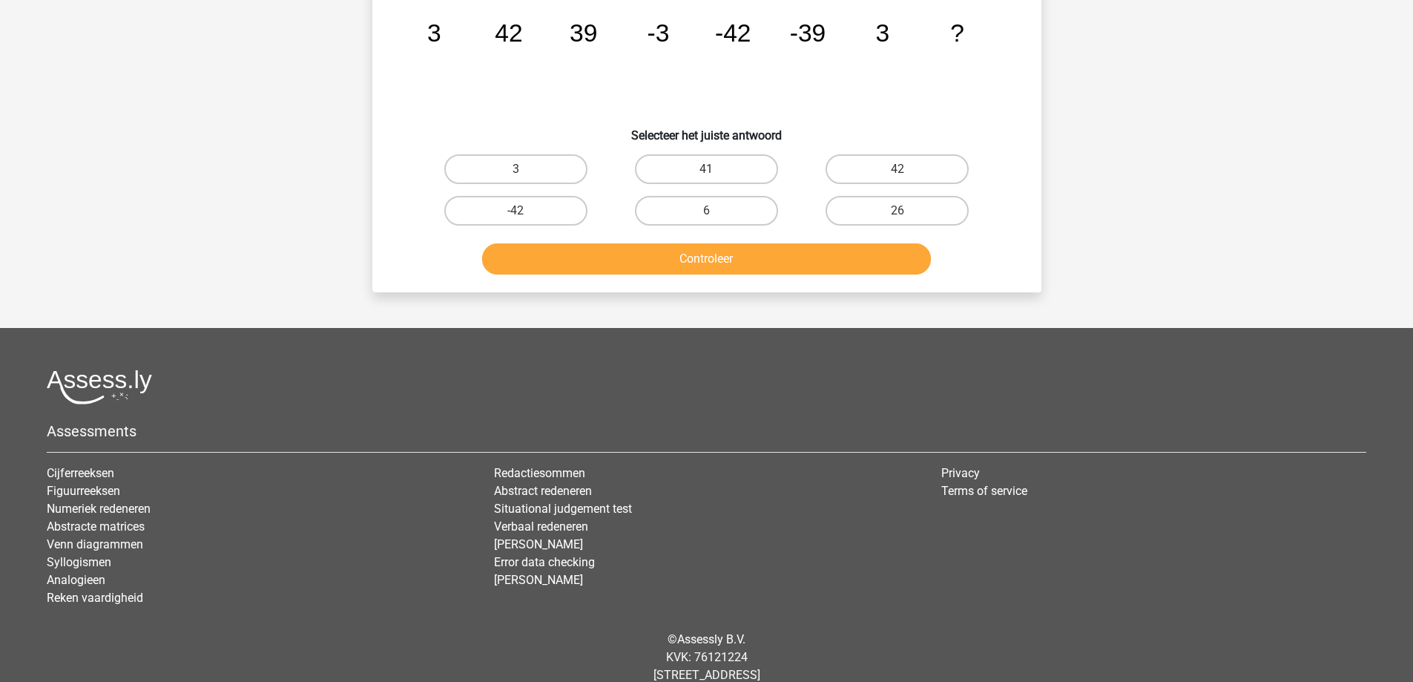
scroll to position [74, 0]
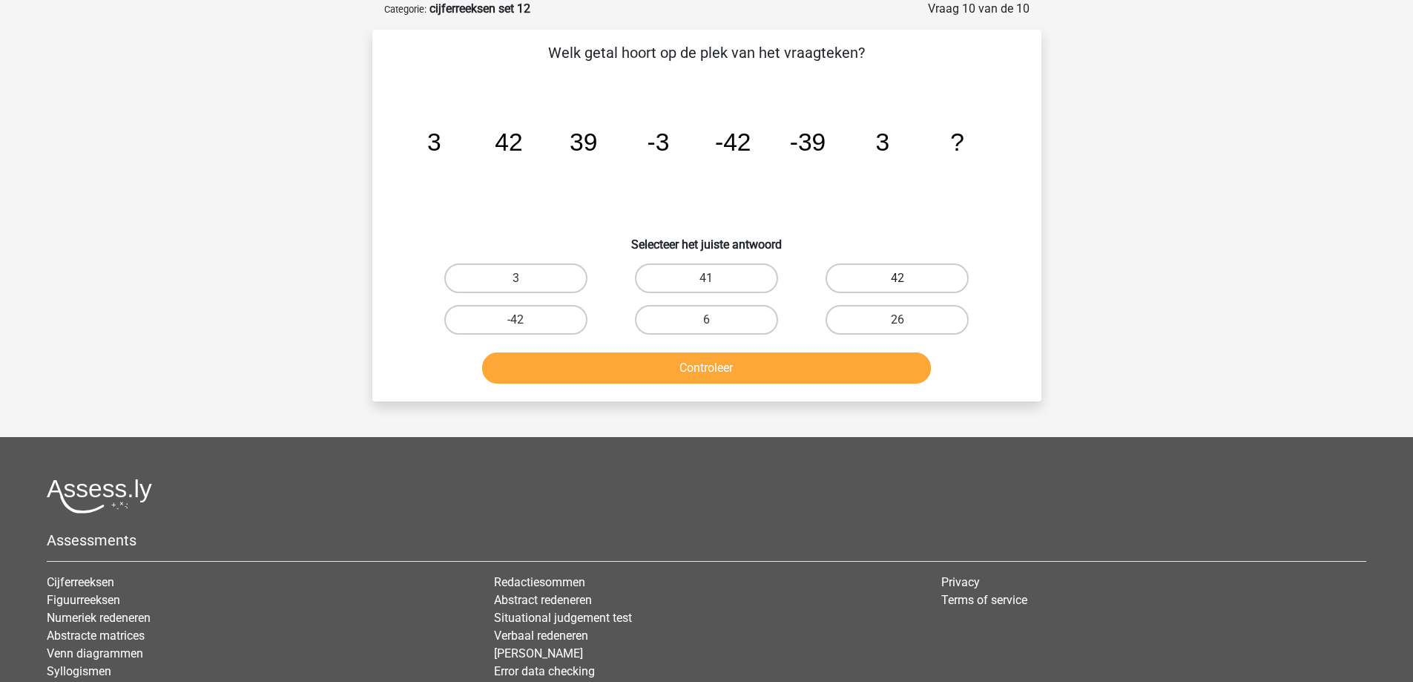
click at [929, 282] on label "42" at bounding box center [897, 278] width 143 height 30
click at [907, 282] on input "42" at bounding box center [903, 283] width 10 height 10
radio input "true"
click at [815, 367] on button "Controleer" at bounding box center [706, 367] width 449 height 31
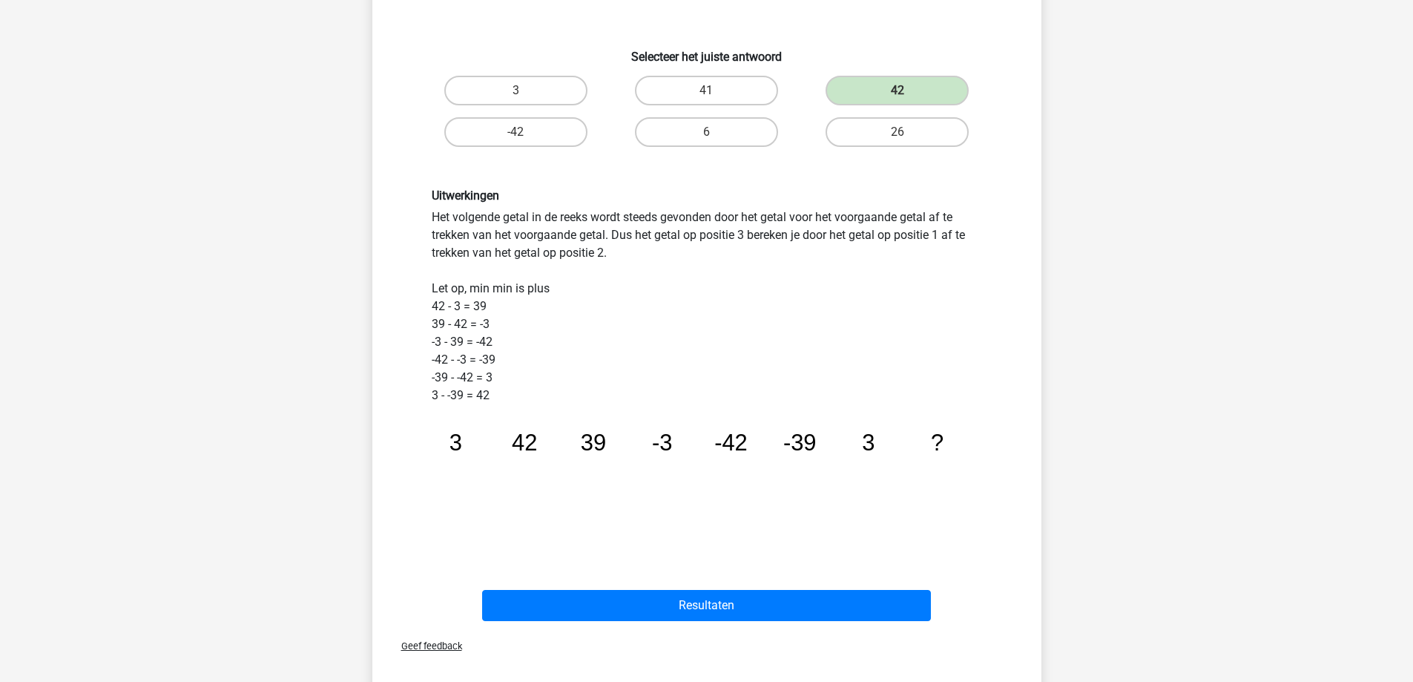
scroll to position [297, 0]
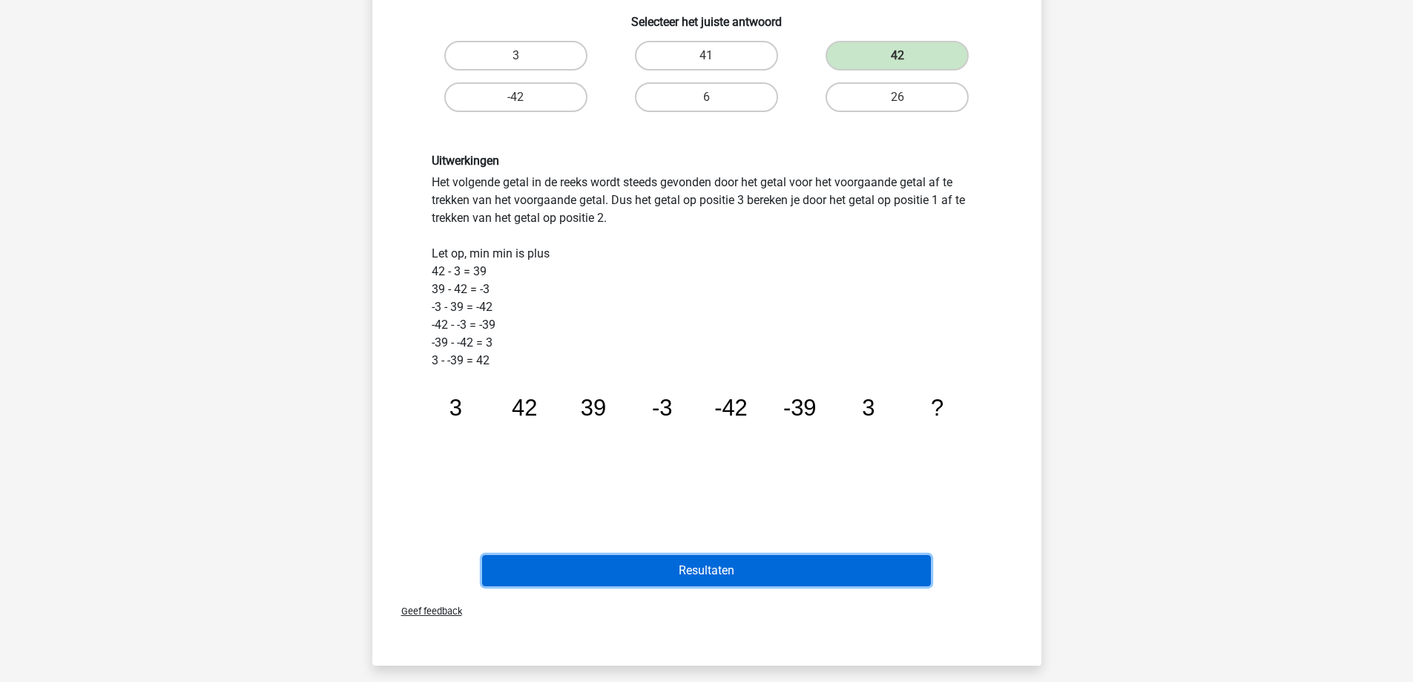
click at [665, 572] on button "Resultaten" at bounding box center [706, 570] width 449 height 31
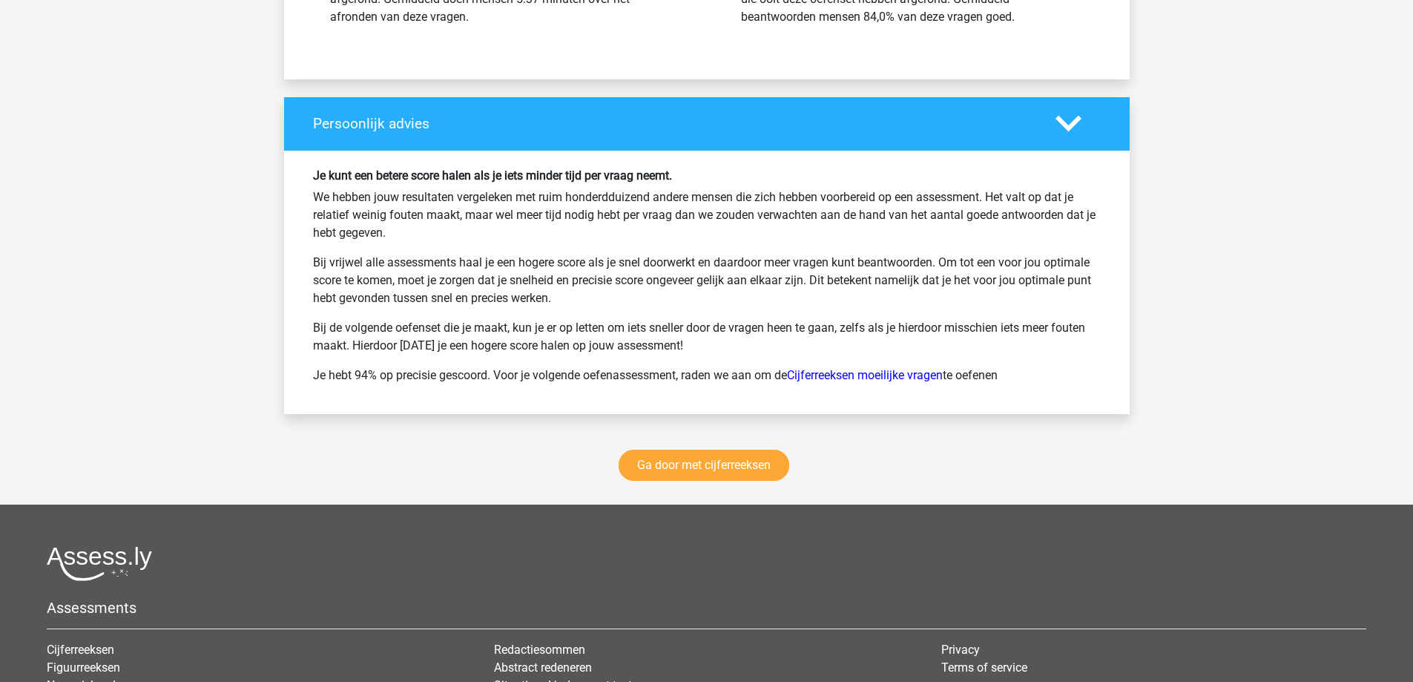
scroll to position [1855, 0]
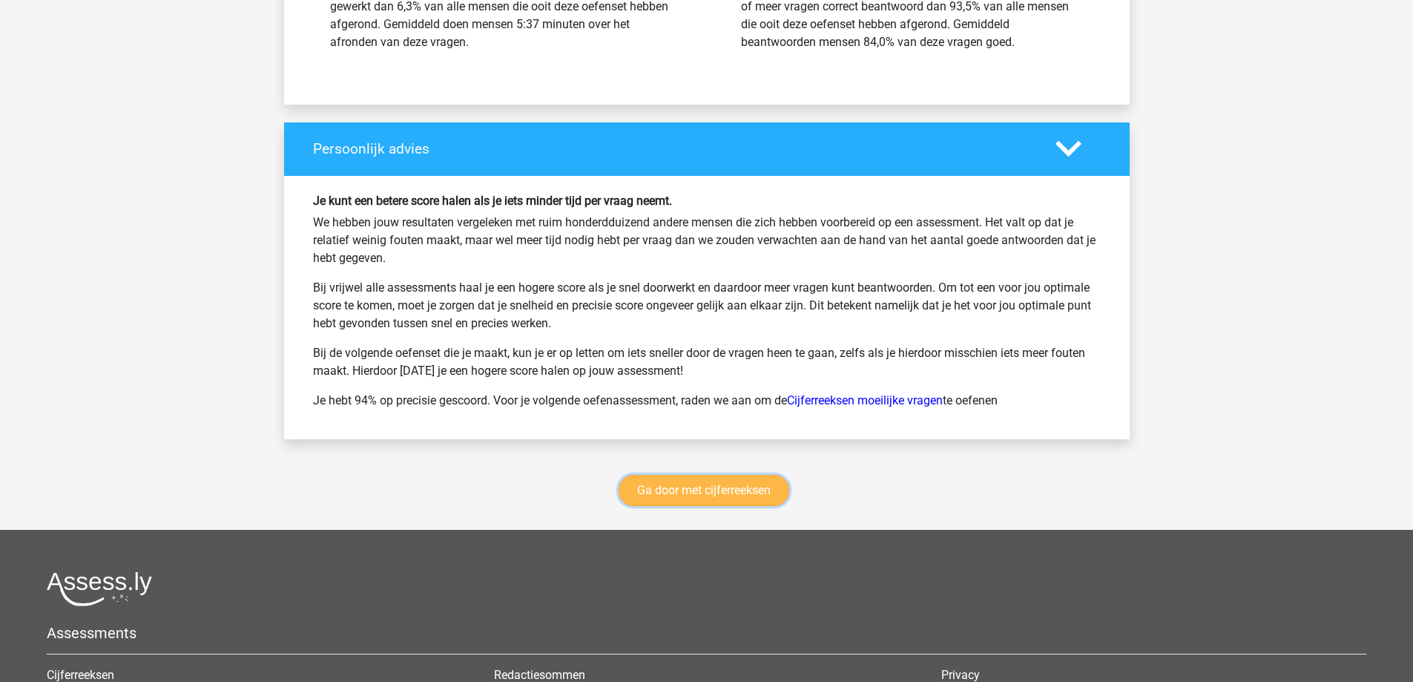
click at [699, 497] on link "Ga door met cijferreeksen" at bounding box center [704, 490] width 171 height 31
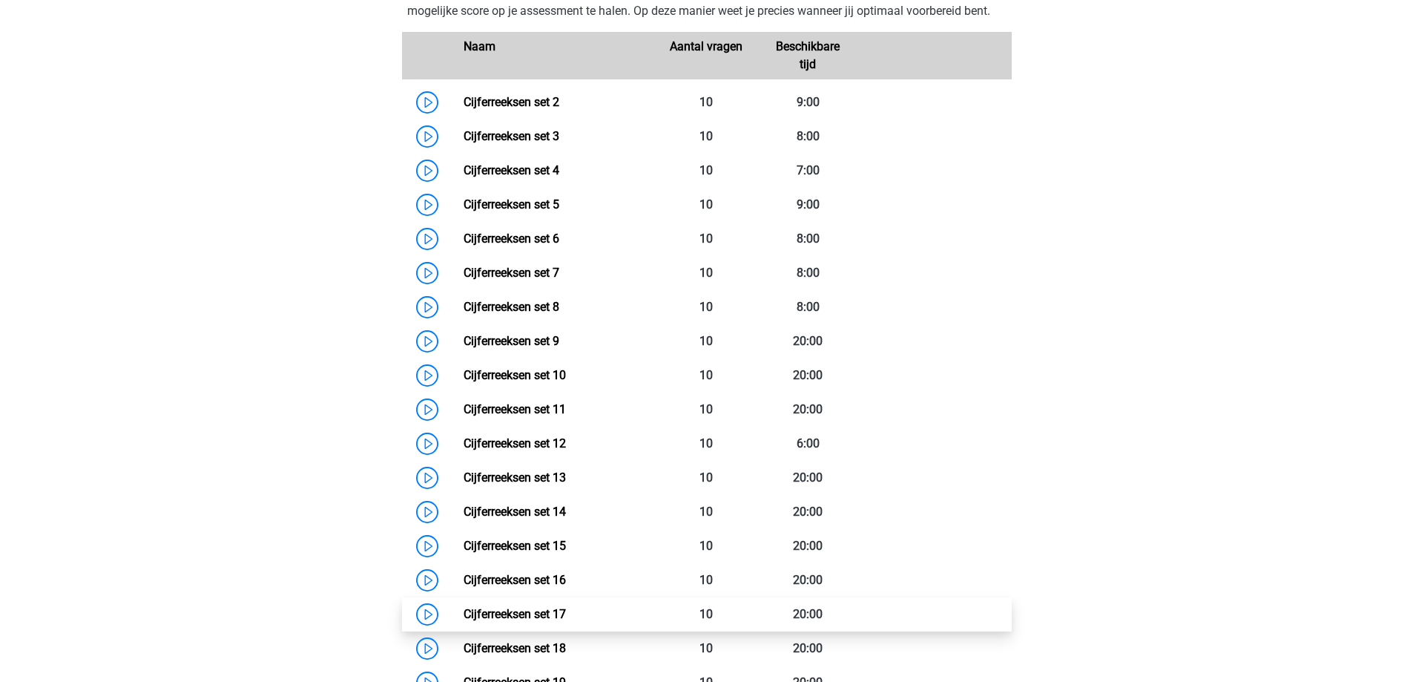
scroll to position [737, 0]
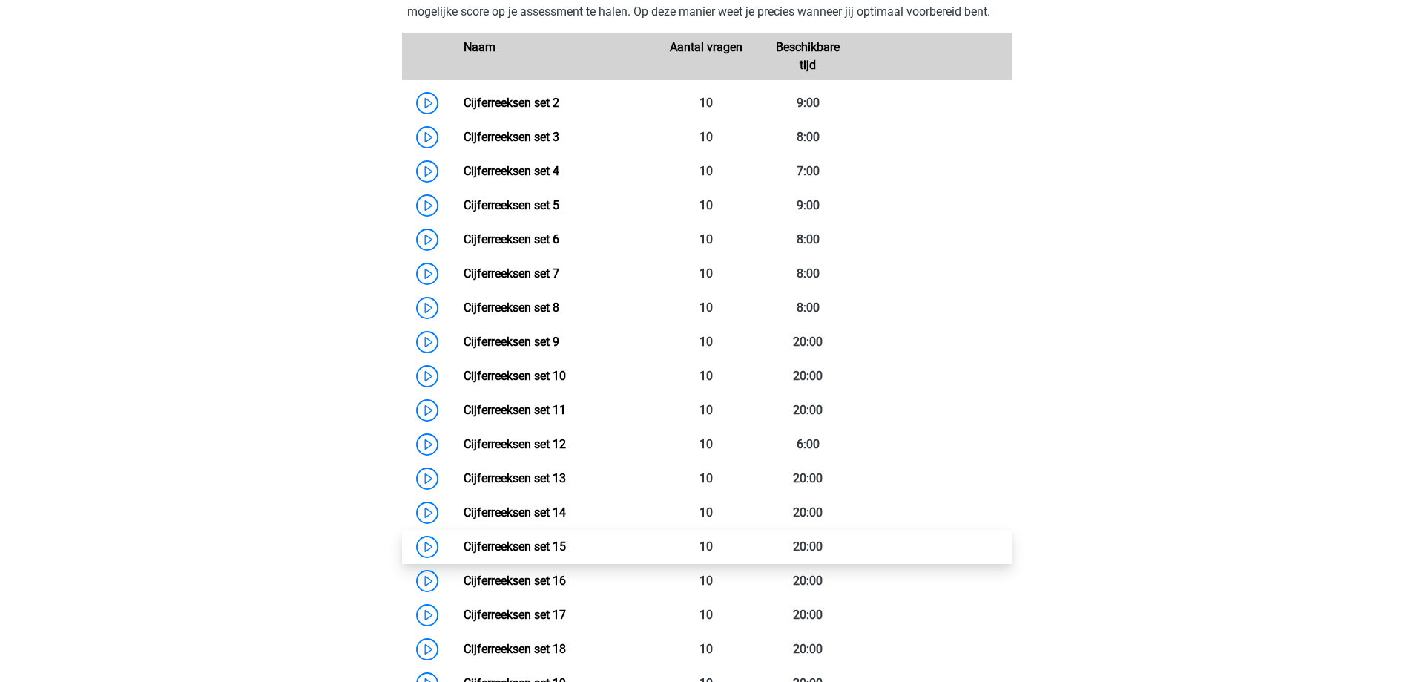
click at [464, 553] on link "Cijferreeksen set 15" at bounding box center [515, 546] width 102 height 14
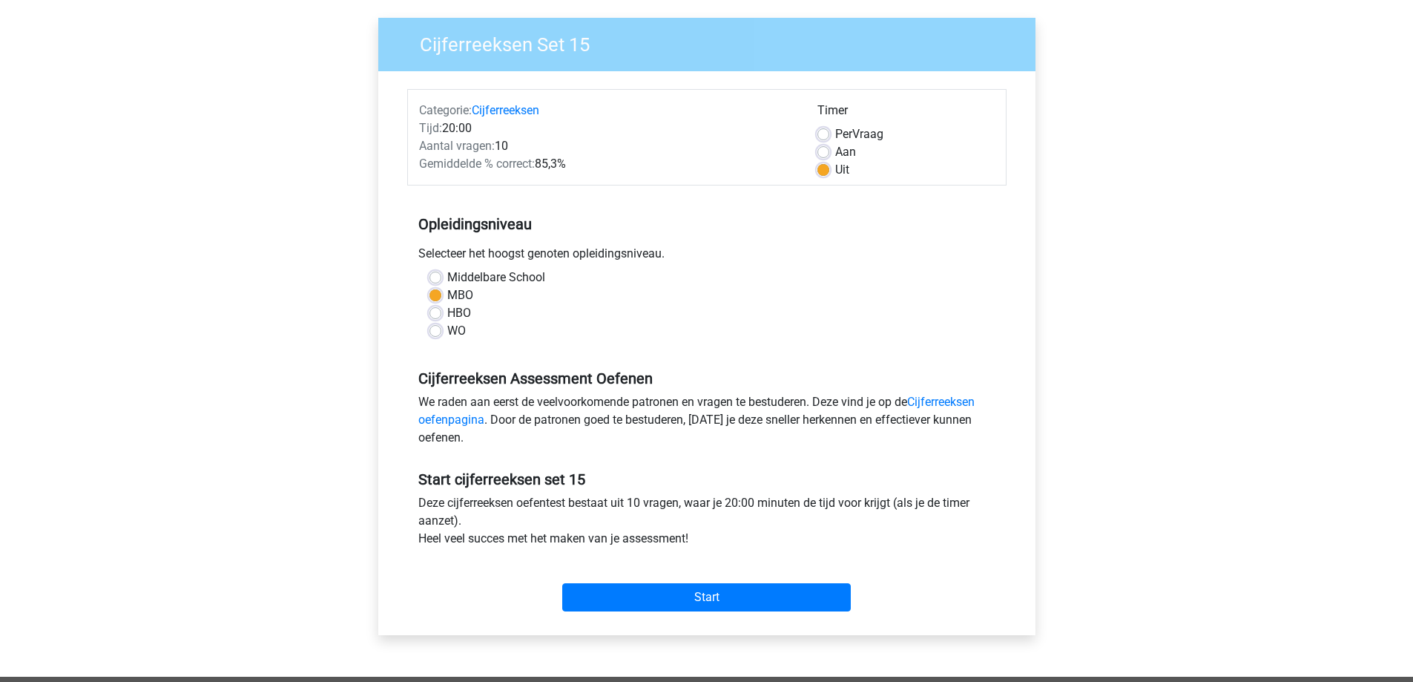
scroll to position [148, 0]
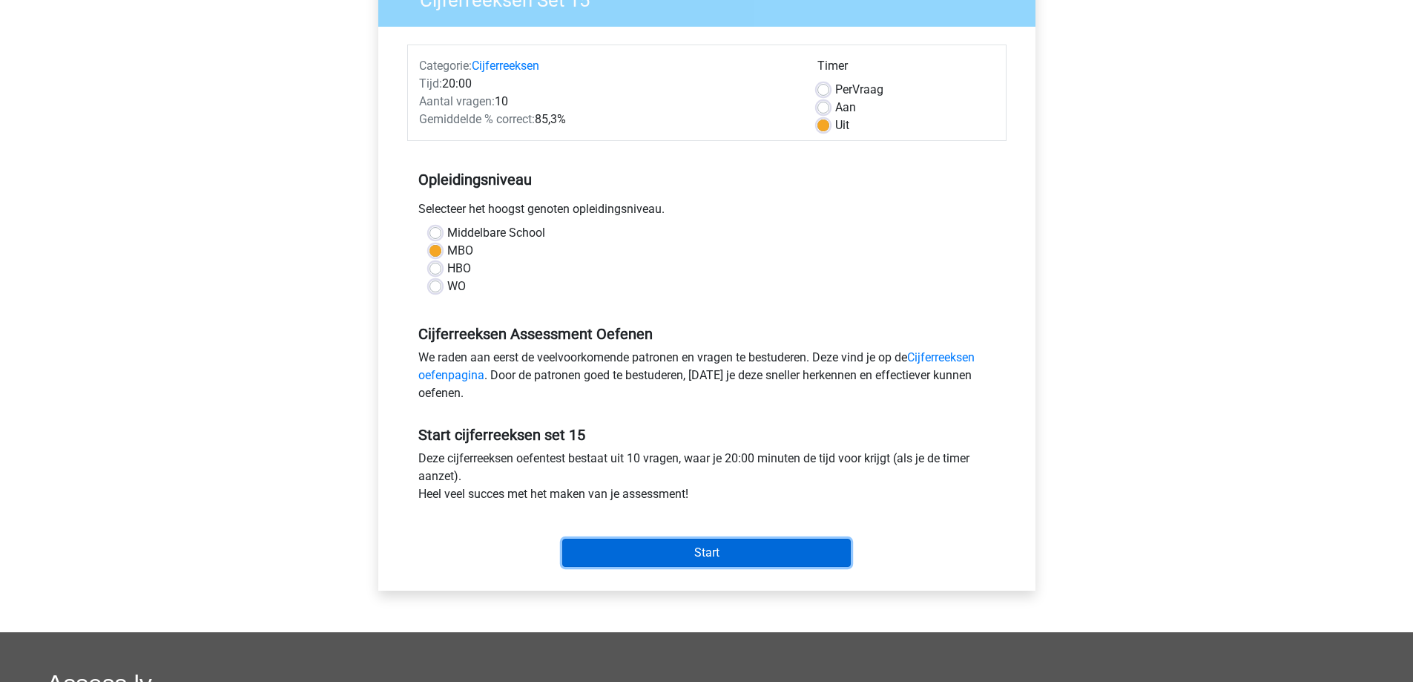
click at [657, 558] on input "Start" at bounding box center [706, 553] width 289 height 28
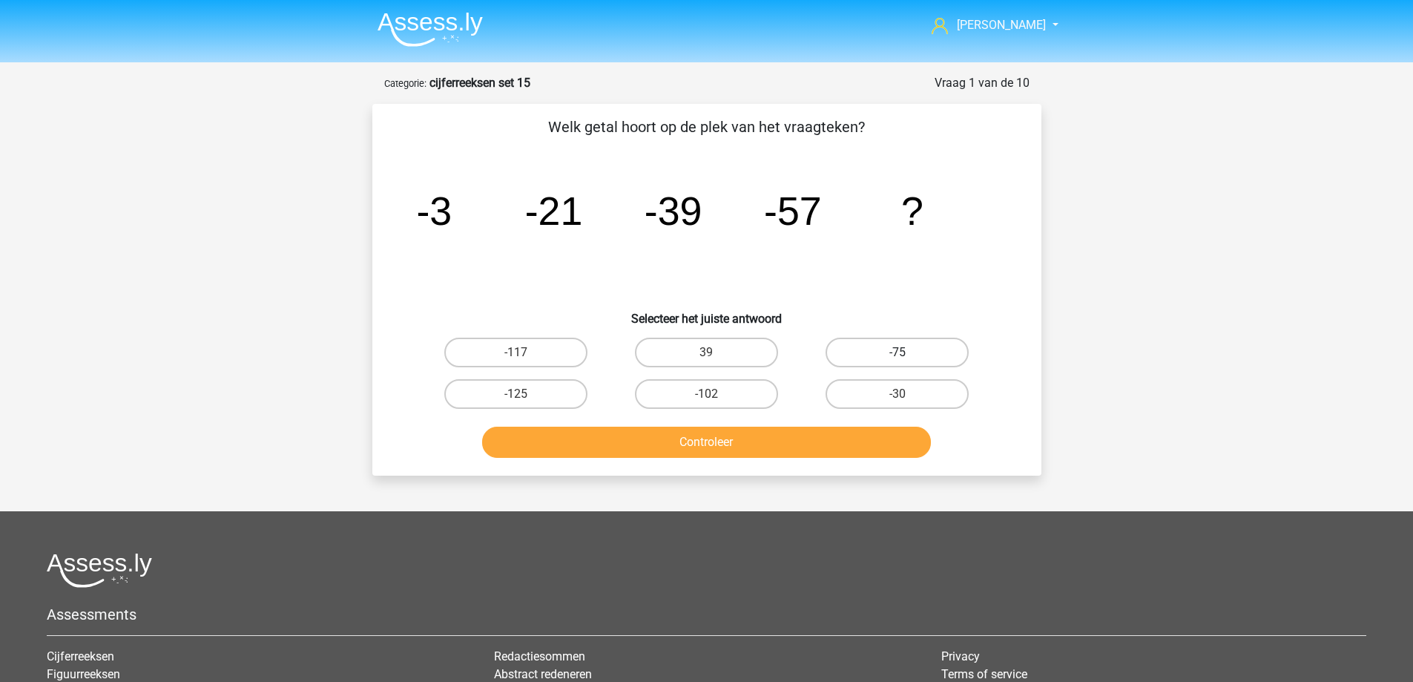
click at [880, 350] on label "-75" at bounding box center [897, 353] width 143 height 30
click at [898, 352] on input "-75" at bounding box center [903, 357] width 10 height 10
radio input "true"
click at [718, 447] on button "Controleer" at bounding box center [706, 442] width 449 height 31
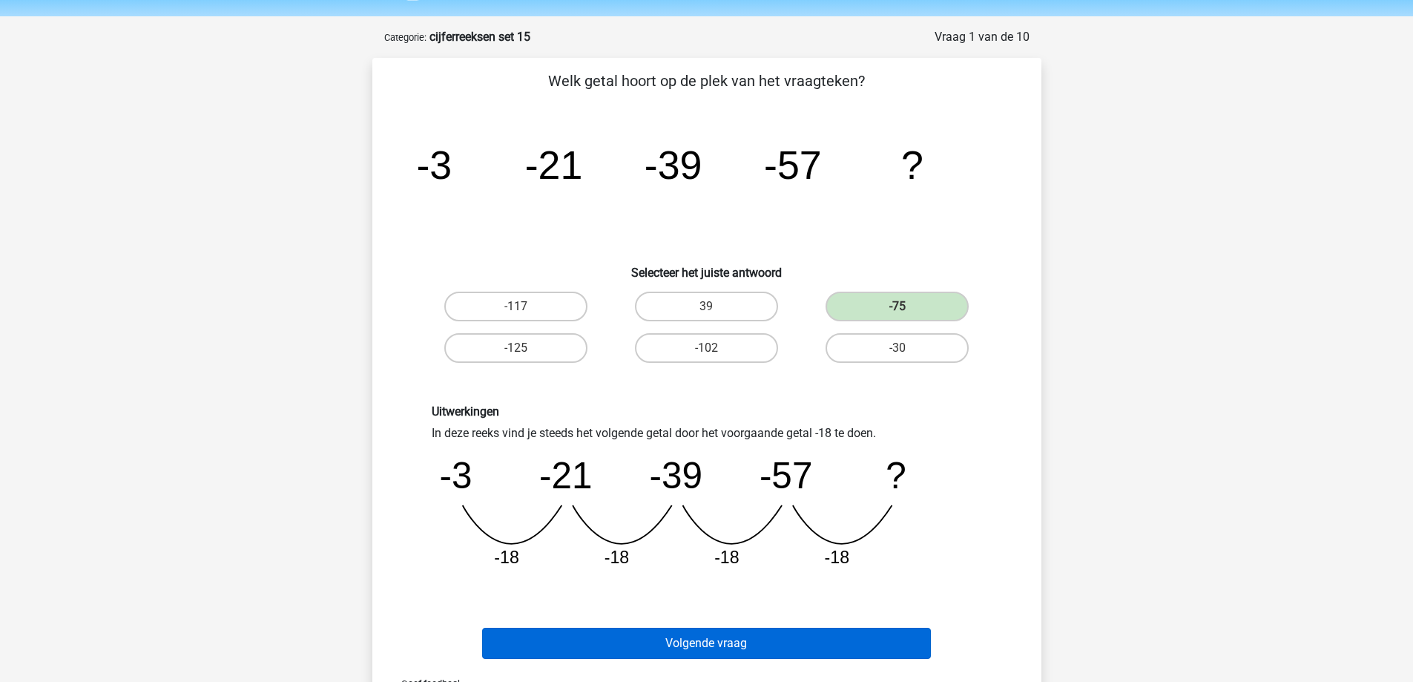
scroll to position [223, 0]
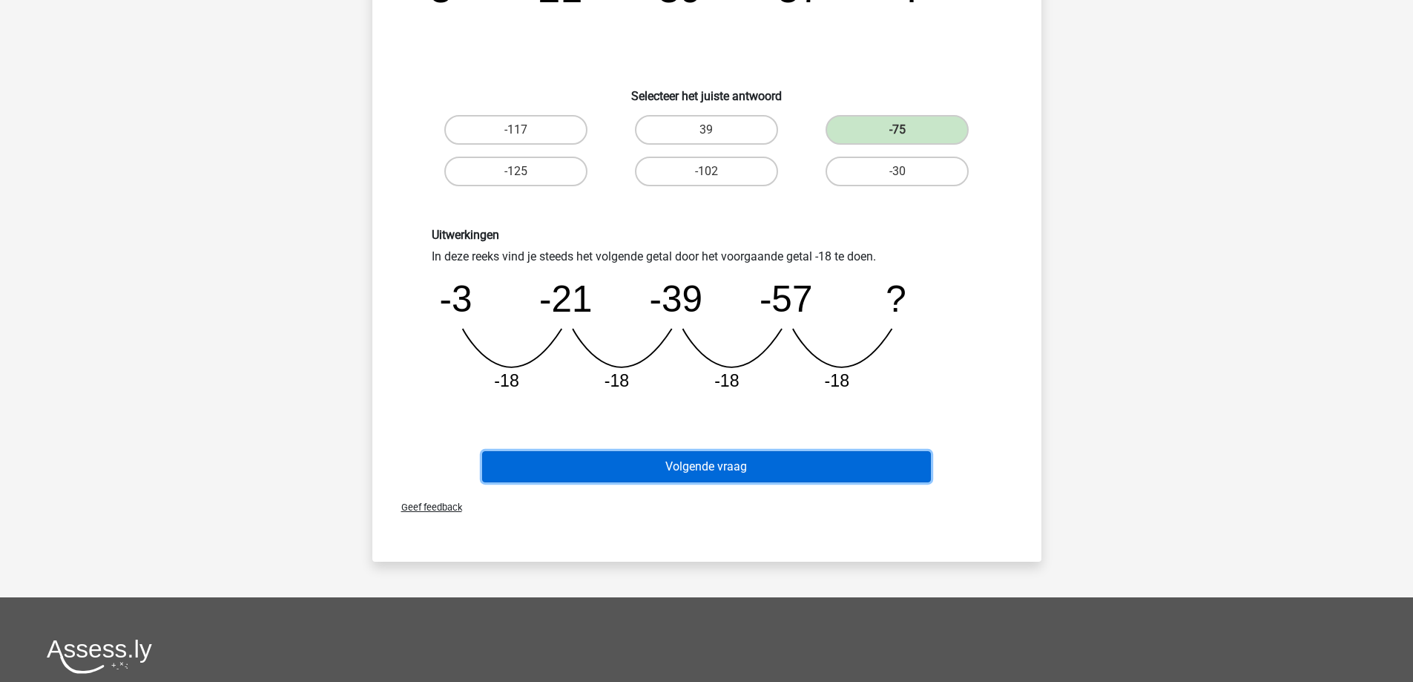
click at [717, 462] on button "Volgende vraag" at bounding box center [706, 466] width 449 height 31
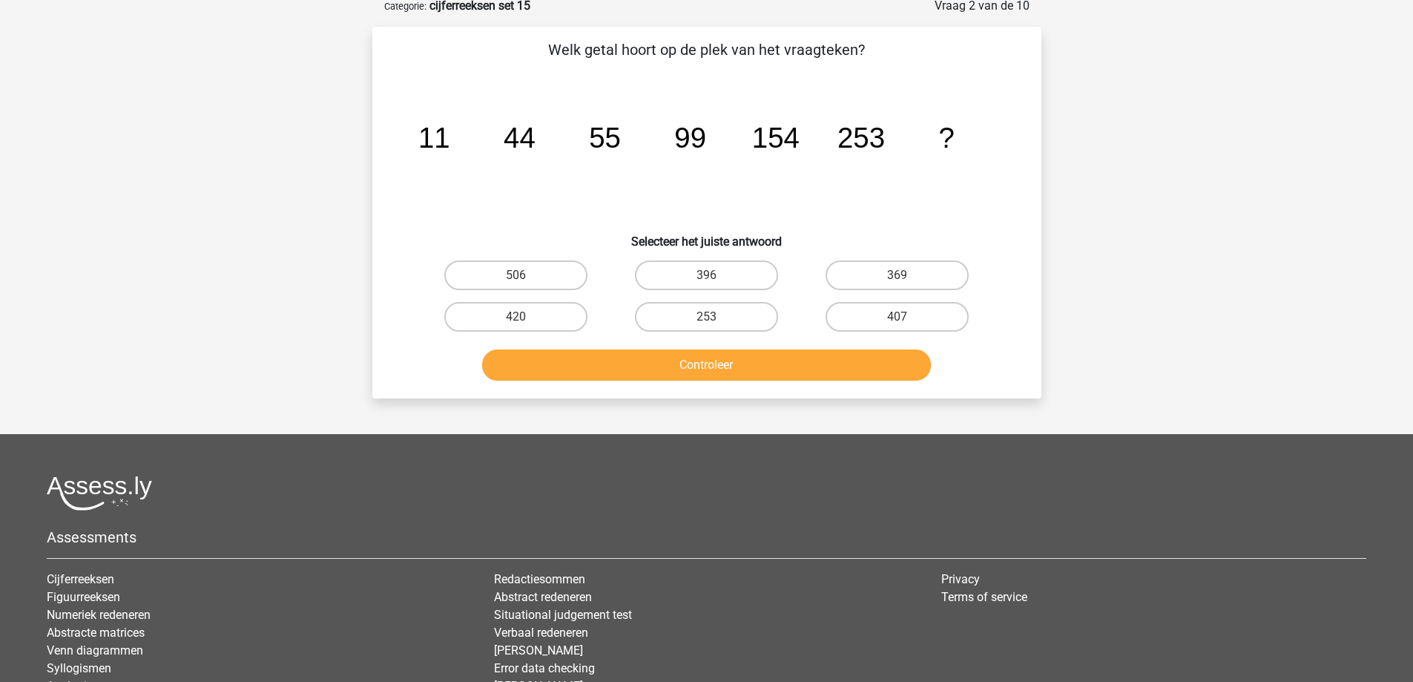
scroll to position [74, 0]
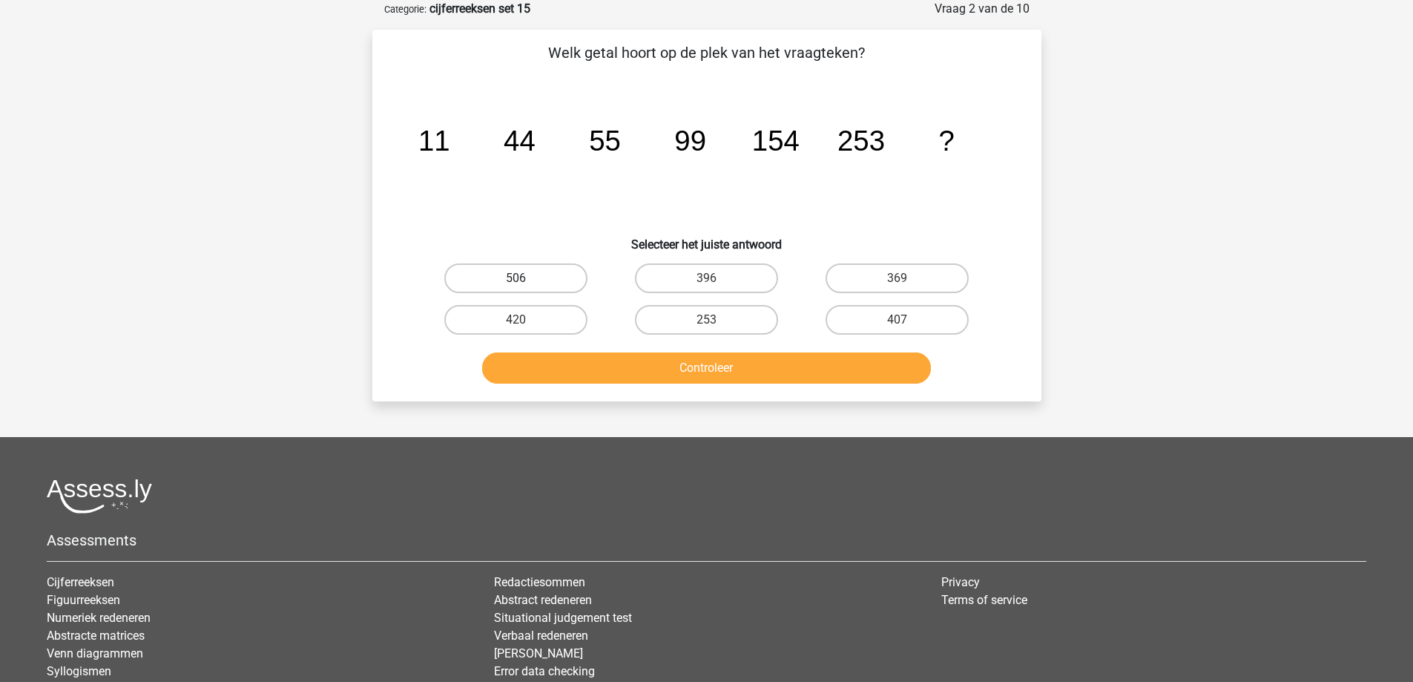
click at [510, 283] on label "506" at bounding box center [515, 278] width 143 height 30
click at [516, 283] on input "506" at bounding box center [521, 283] width 10 height 10
radio input "true"
click at [593, 367] on button "Controleer" at bounding box center [706, 367] width 449 height 31
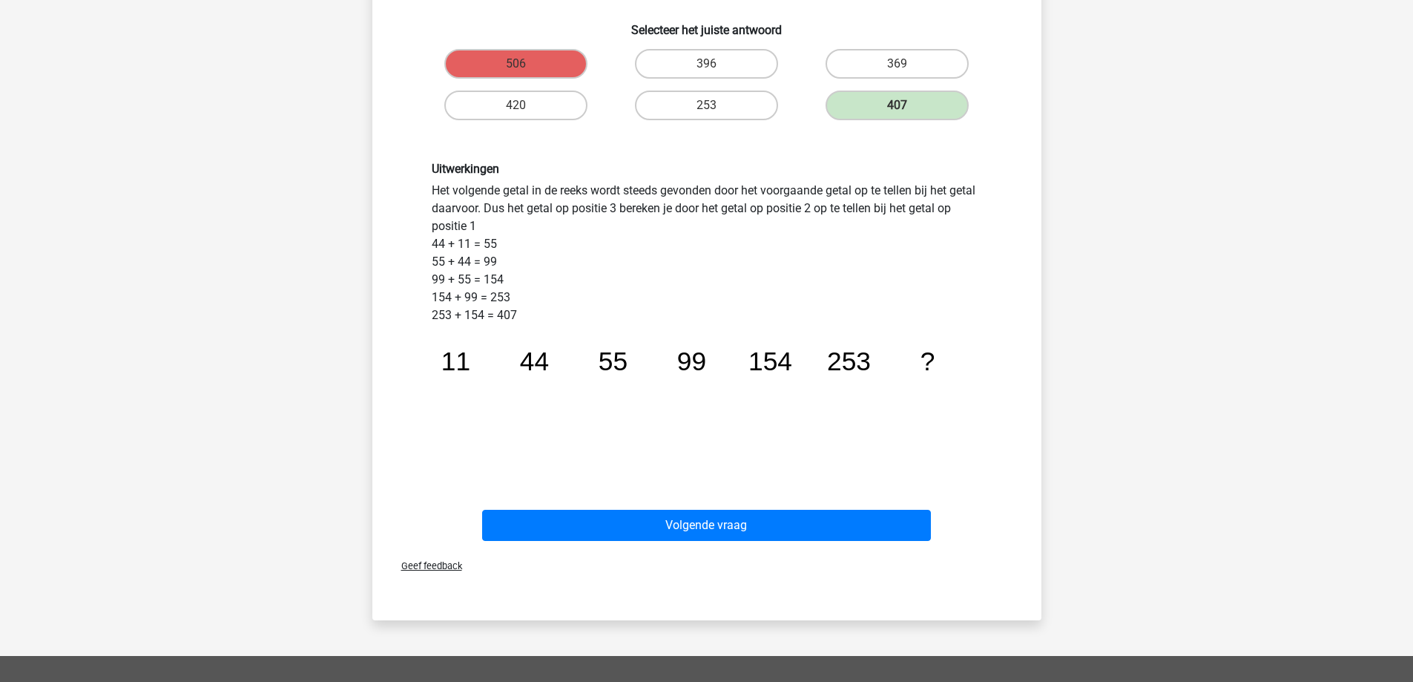
scroll to position [371, 0]
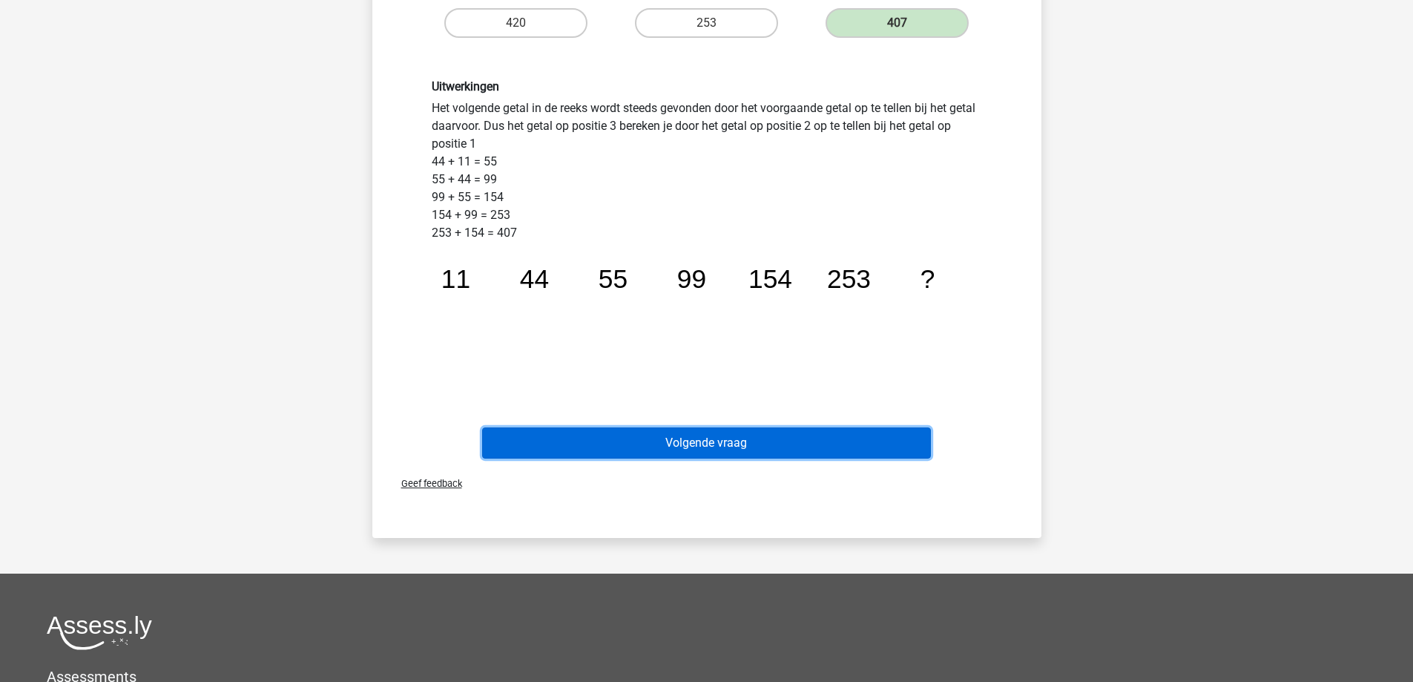
click at [618, 441] on button "Volgende vraag" at bounding box center [706, 442] width 449 height 31
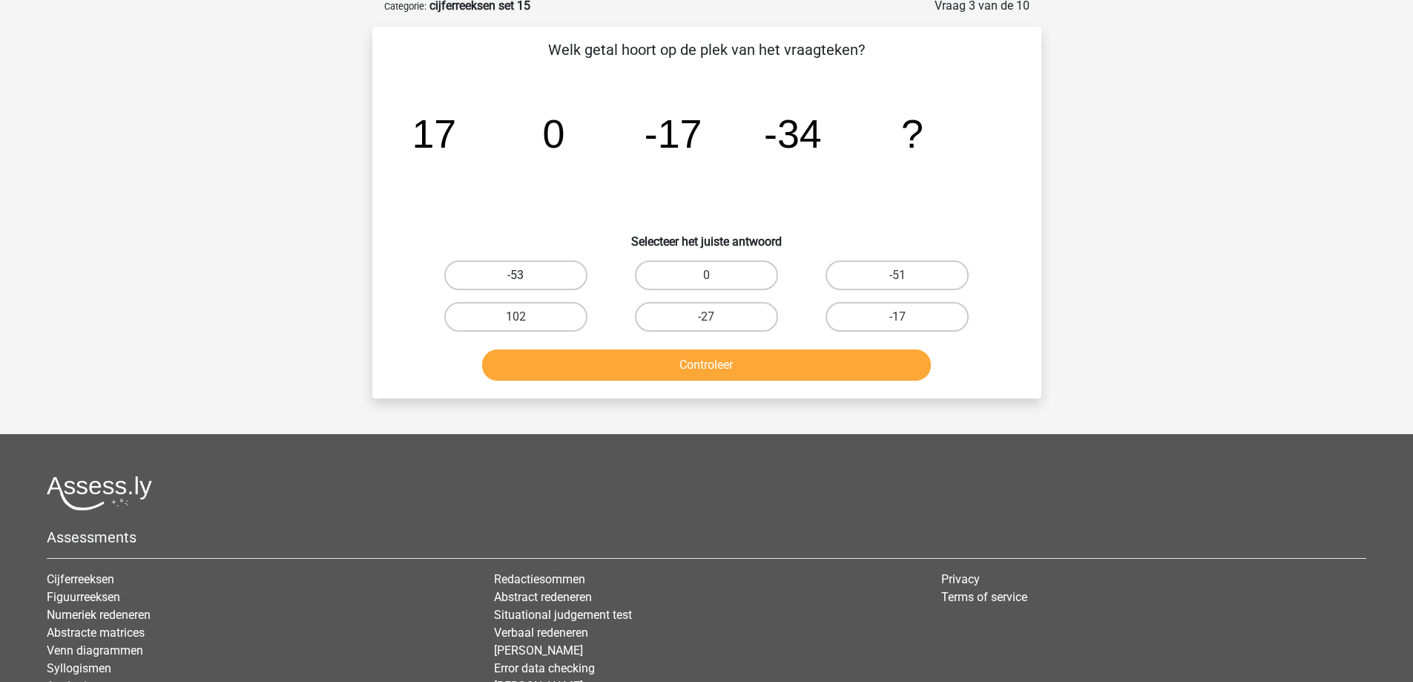
scroll to position [74, 0]
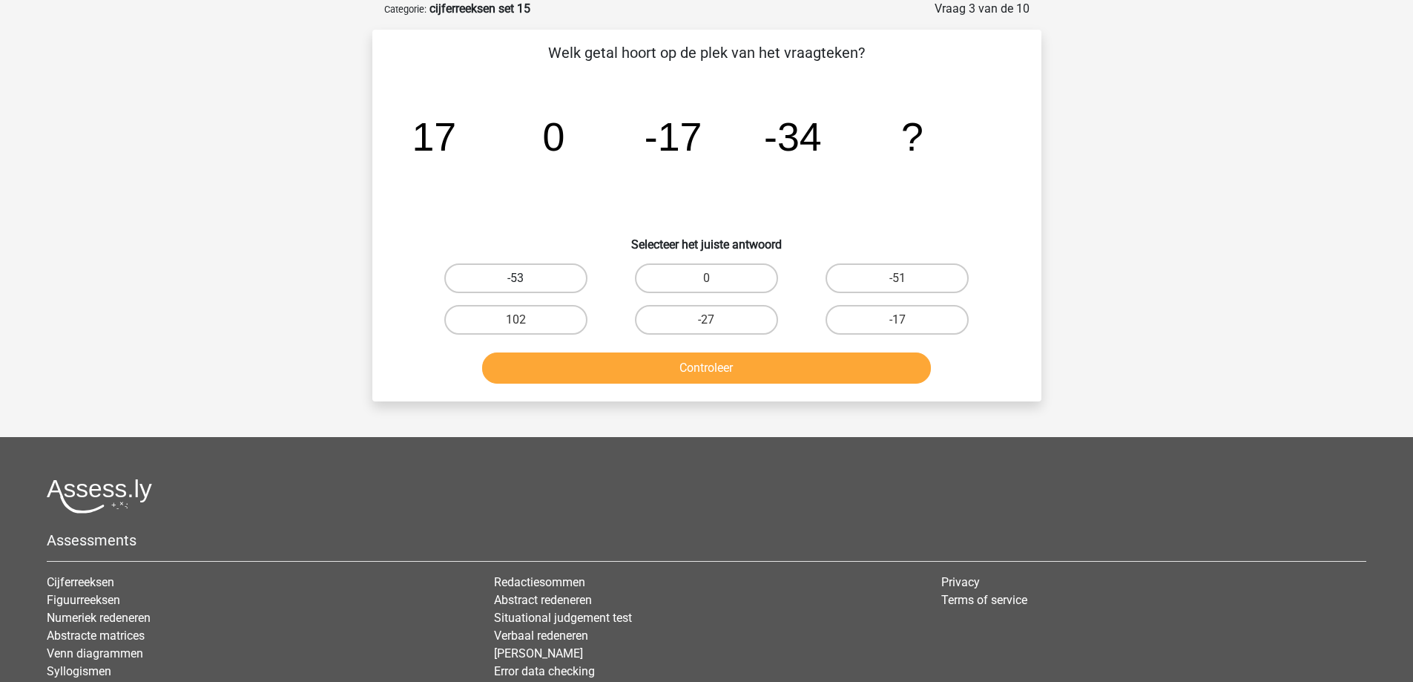
click at [557, 274] on label "-53" at bounding box center [515, 278] width 143 height 30
click at [525, 278] on input "-53" at bounding box center [521, 283] width 10 height 10
radio input "true"
click at [607, 358] on button "Controleer" at bounding box center [706, 367] width 449 height 31
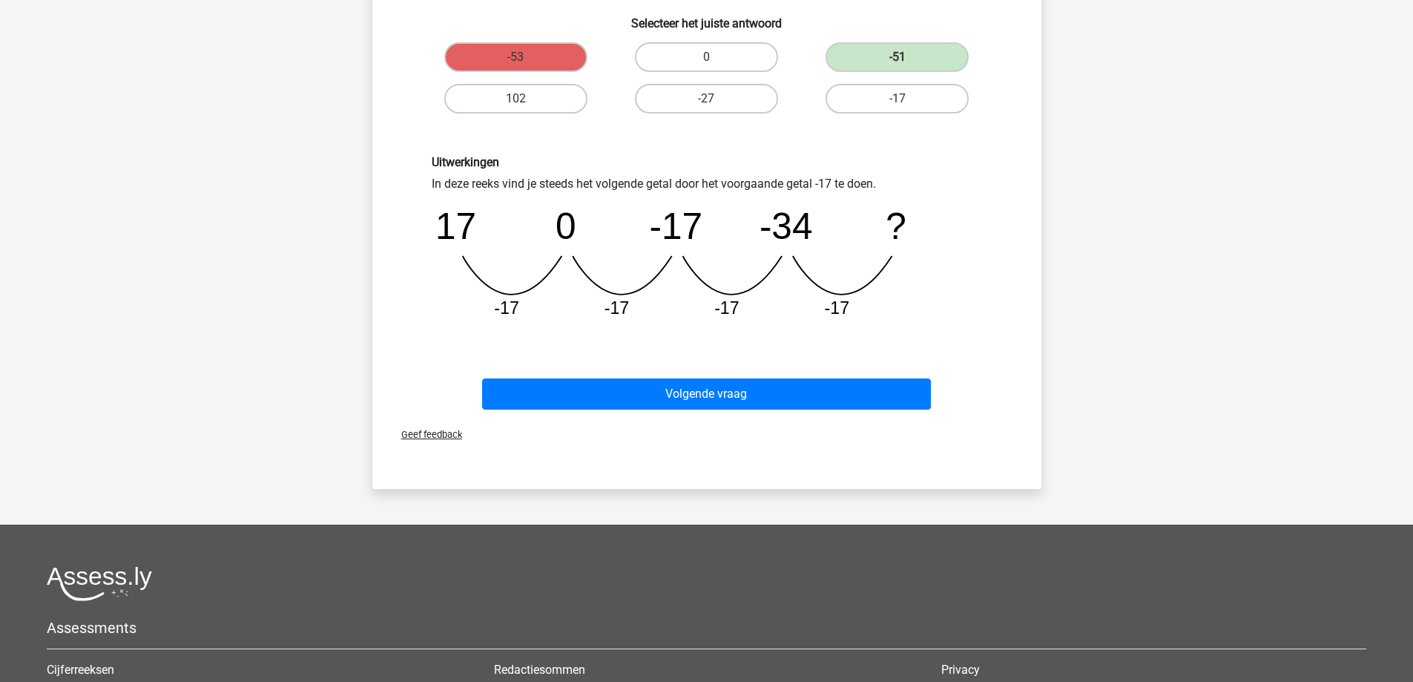
scroll to position [297, 0]
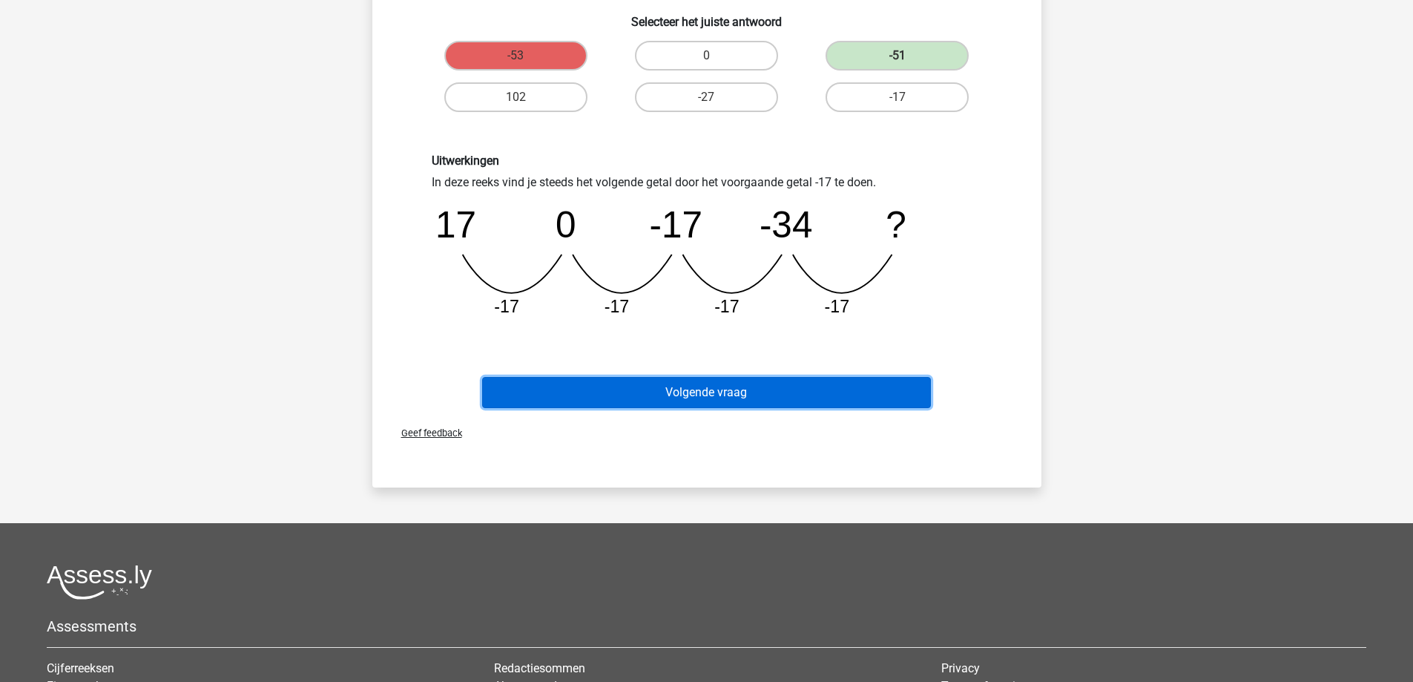
click at [711, 393] on button "Volgende vraag" at bounding box center [706, 392] width 449 height 31
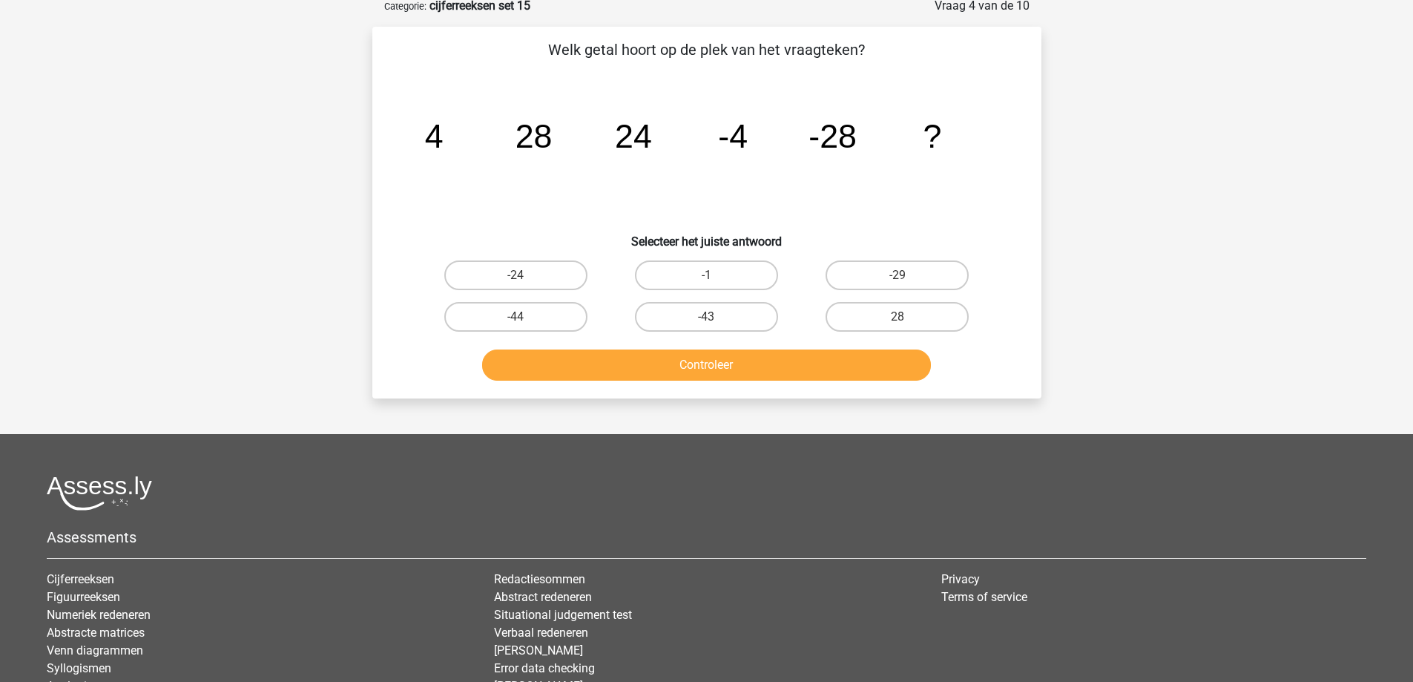
scroll to position [74, 0]
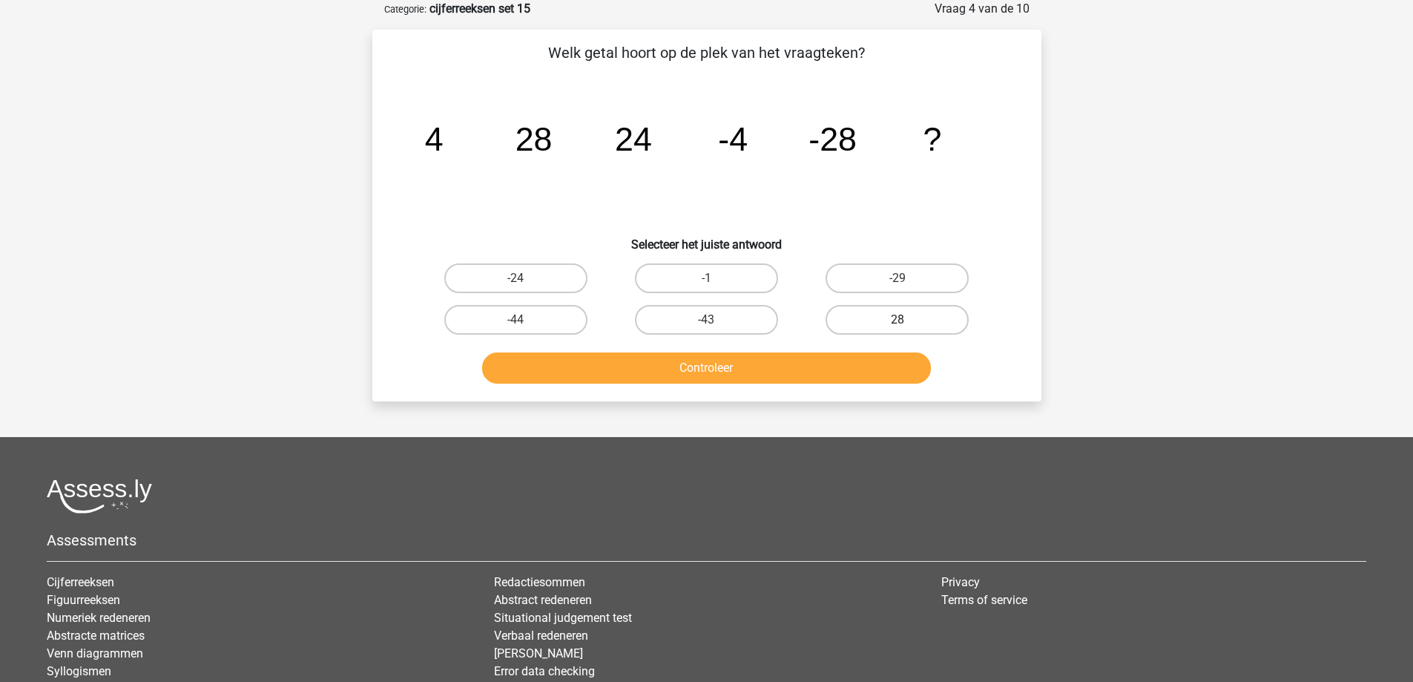
click at [859, 321] on label "28" at bounding box center [897, 320] width 143 height 30
click at [898, 321] on input "28" at bounding box center [903, 325] width 10 height 10
radio input "true"
click at [766, 369] on button "Controleer" at bounding box center [706, 367] width 449 height 31
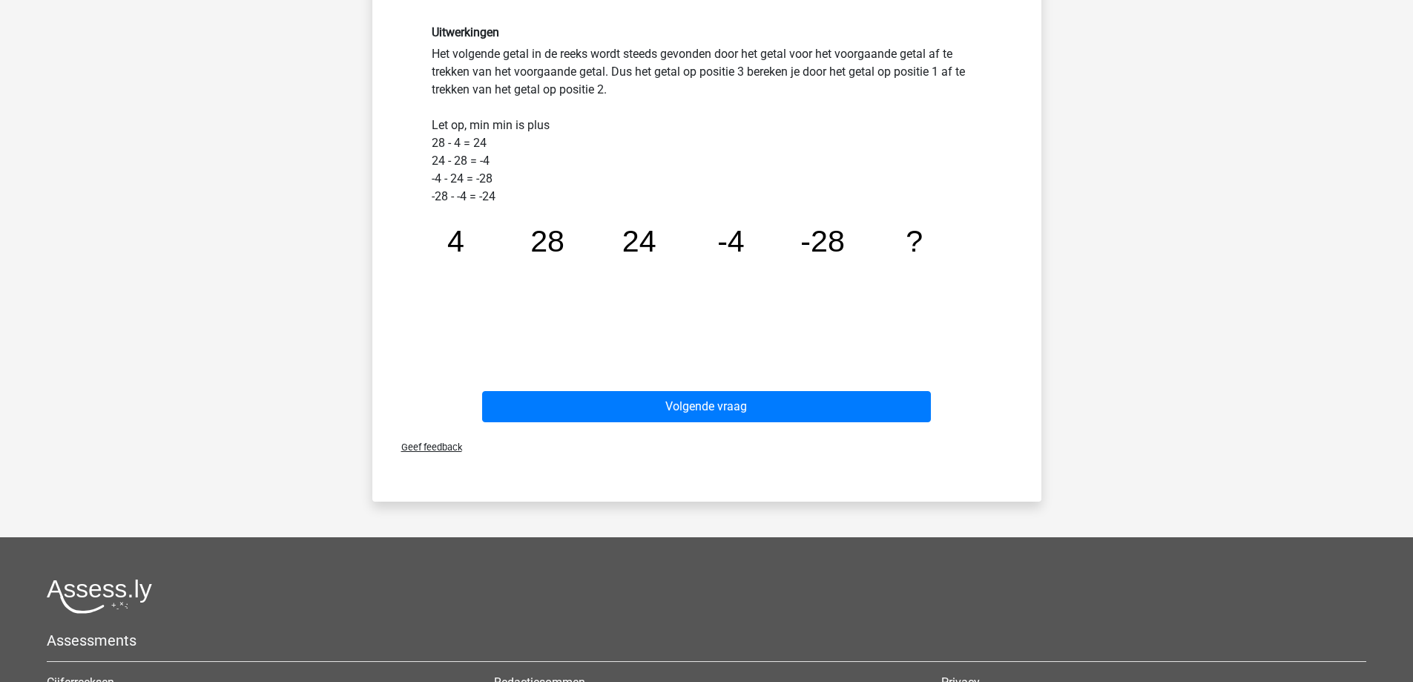
scroll to position [445, 0]
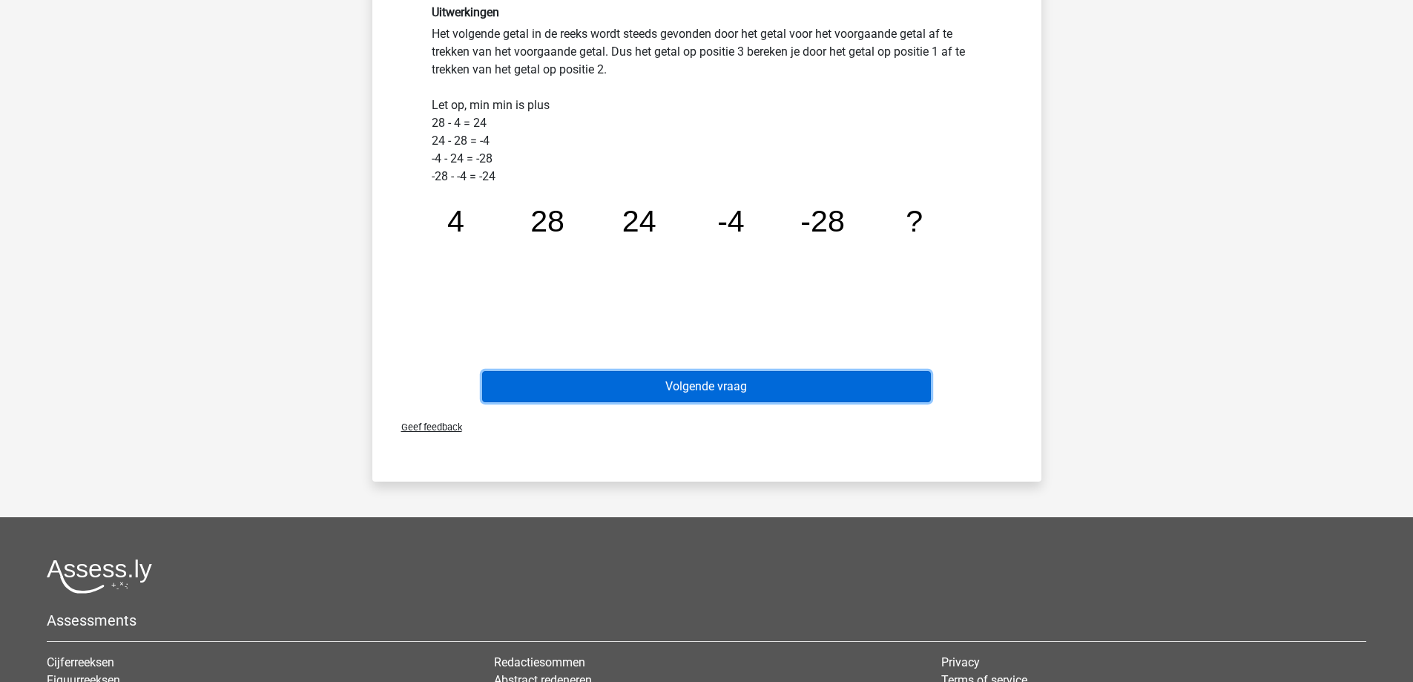
click at [666, 388] on button "Volgende vraag" at bounding box center [706, 386] width 449 height 31
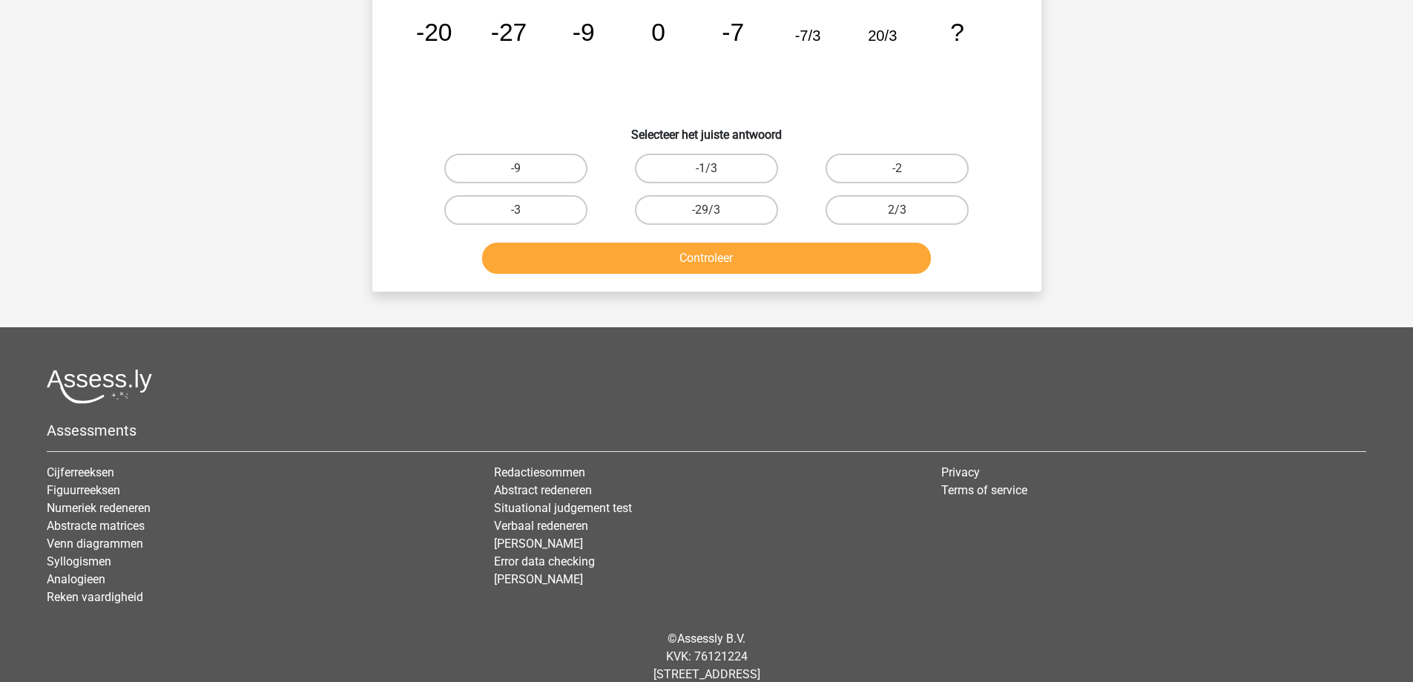
scroll to position [74, 0]
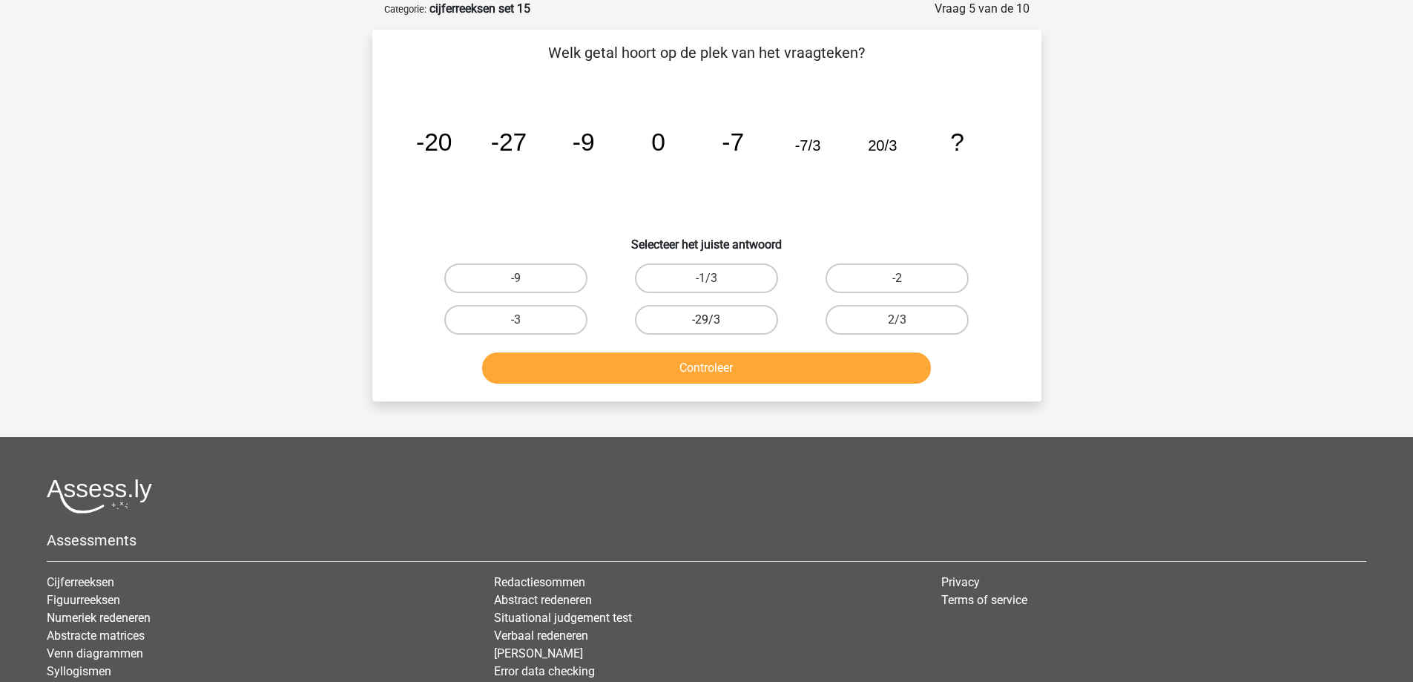
click at [714, 312] on label "-29/3" at bounding box center [706, 320] width 143 height 30
click at [714, 320] on input "-29/3" at bounding box center [711, 325] width 10 height 10
radio input "true"
click at [709, 365] on button "Controleer" at bounding box center [706, 367] width 449 height 31
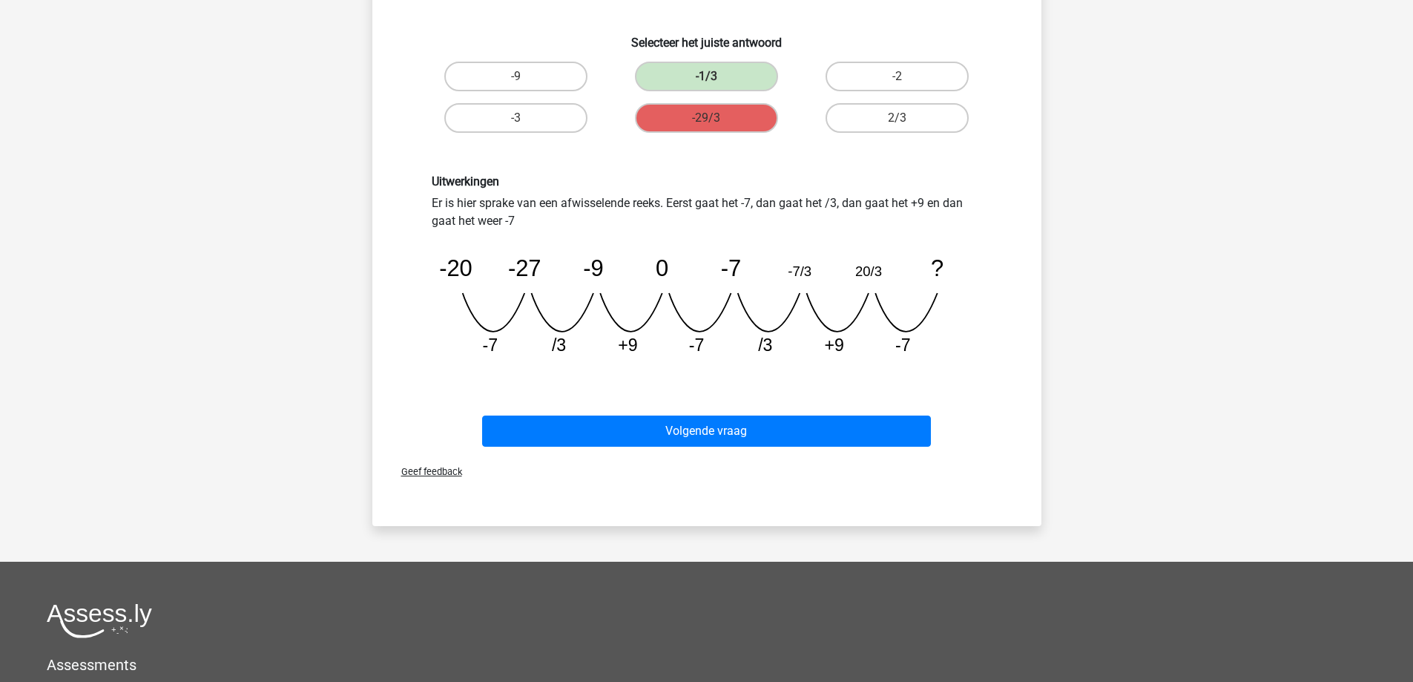
scroll to position [297, 0]
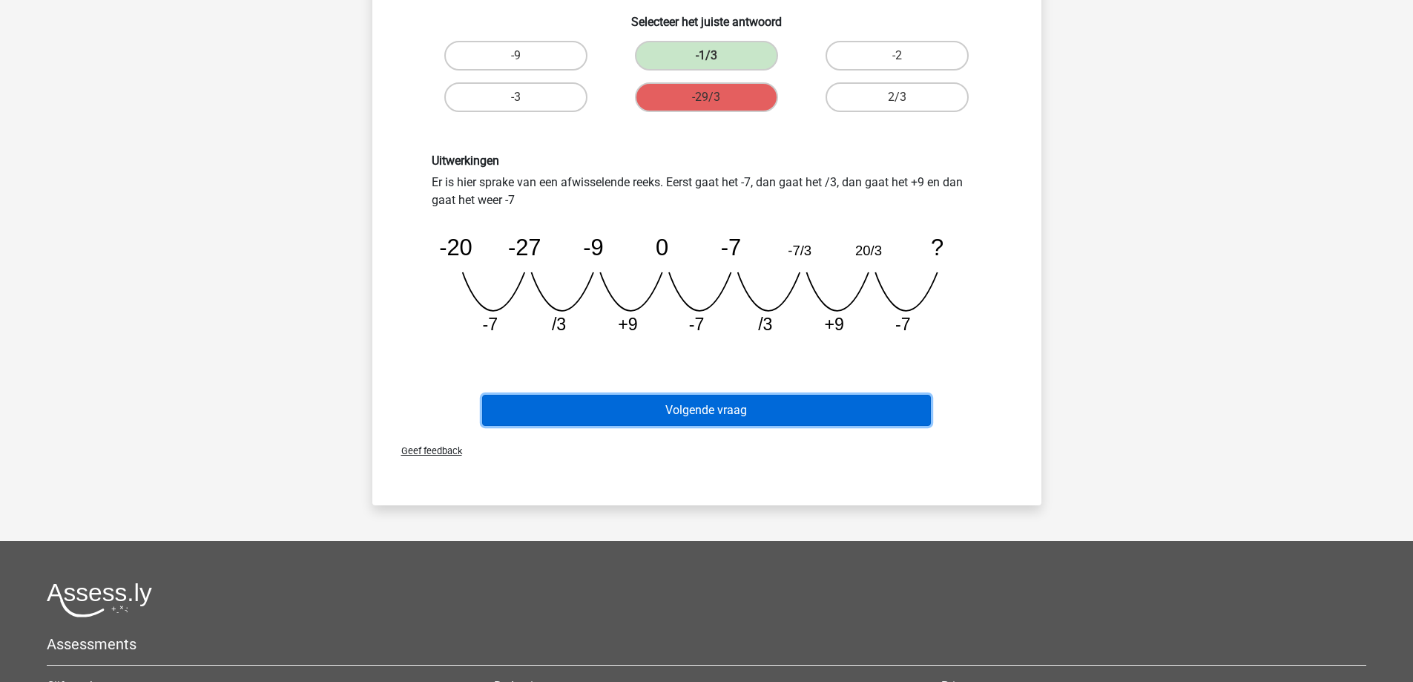
click at [712, 407] on button "Volgende vraag" at bounding box center [706, 410] width 449 height 31
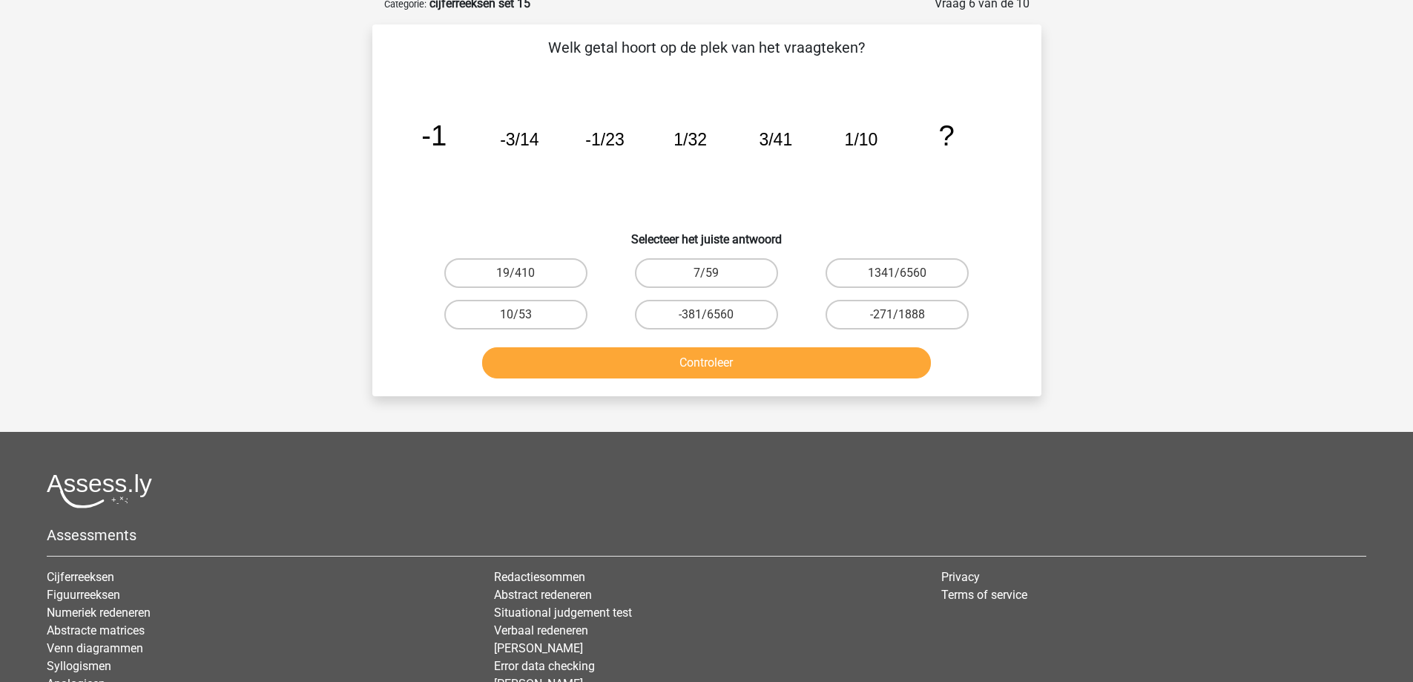
scroll to position [74, 0]
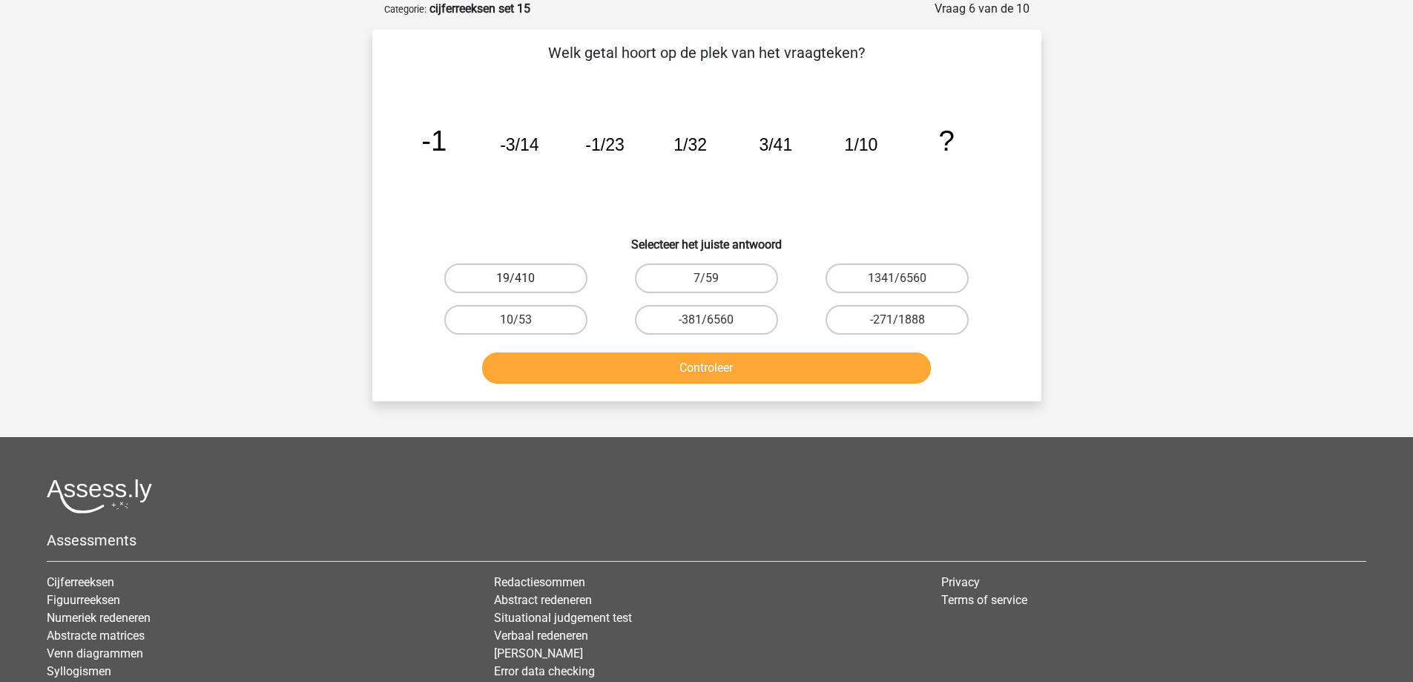
click at [510, 281] on label "19/410" at bounding box center [515, 278] width 143 height 30
click at [516, 281] on input "19/410" at bounding box center [521, 283] width 10 height 10
radio input "true"
click at [583, 372] on button "Controleer" at bounding box center [706, 367] width 449 height 31
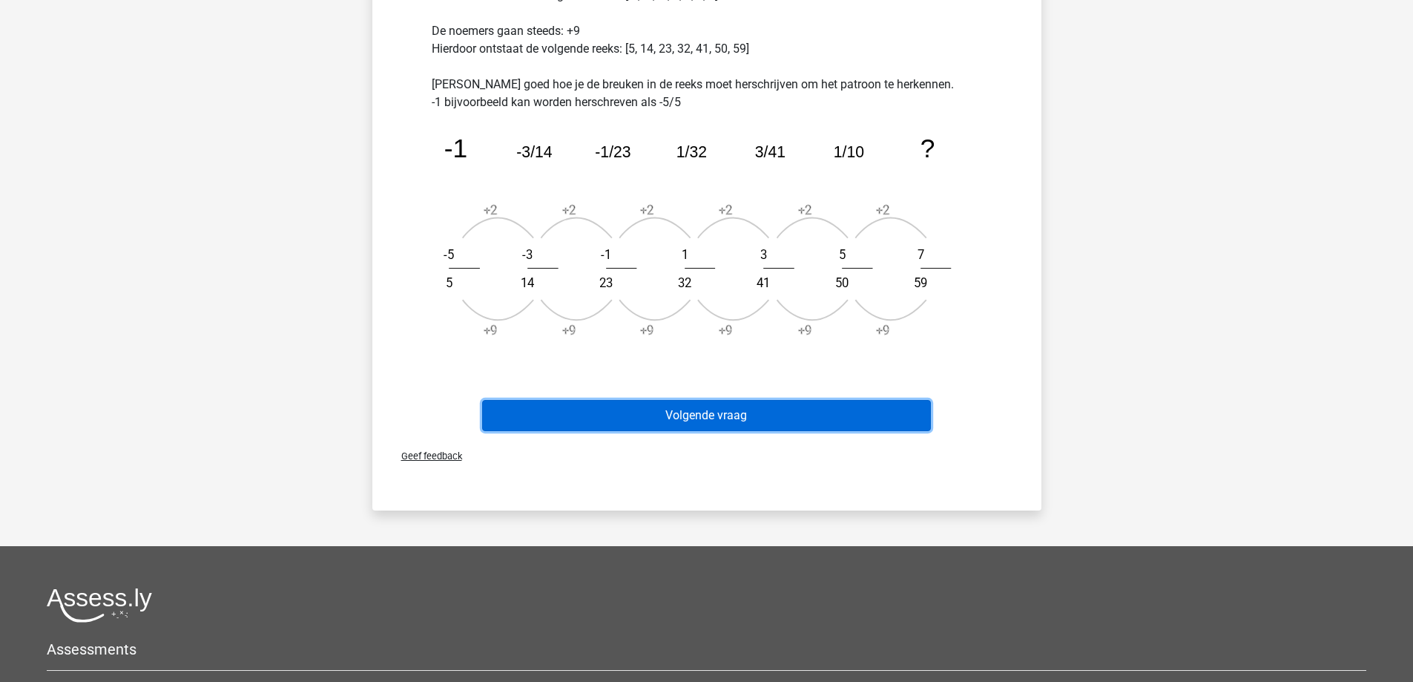
click at [643, 420] on button "Volgende vraag" at bounding box center [706, 415] width 449 height 31
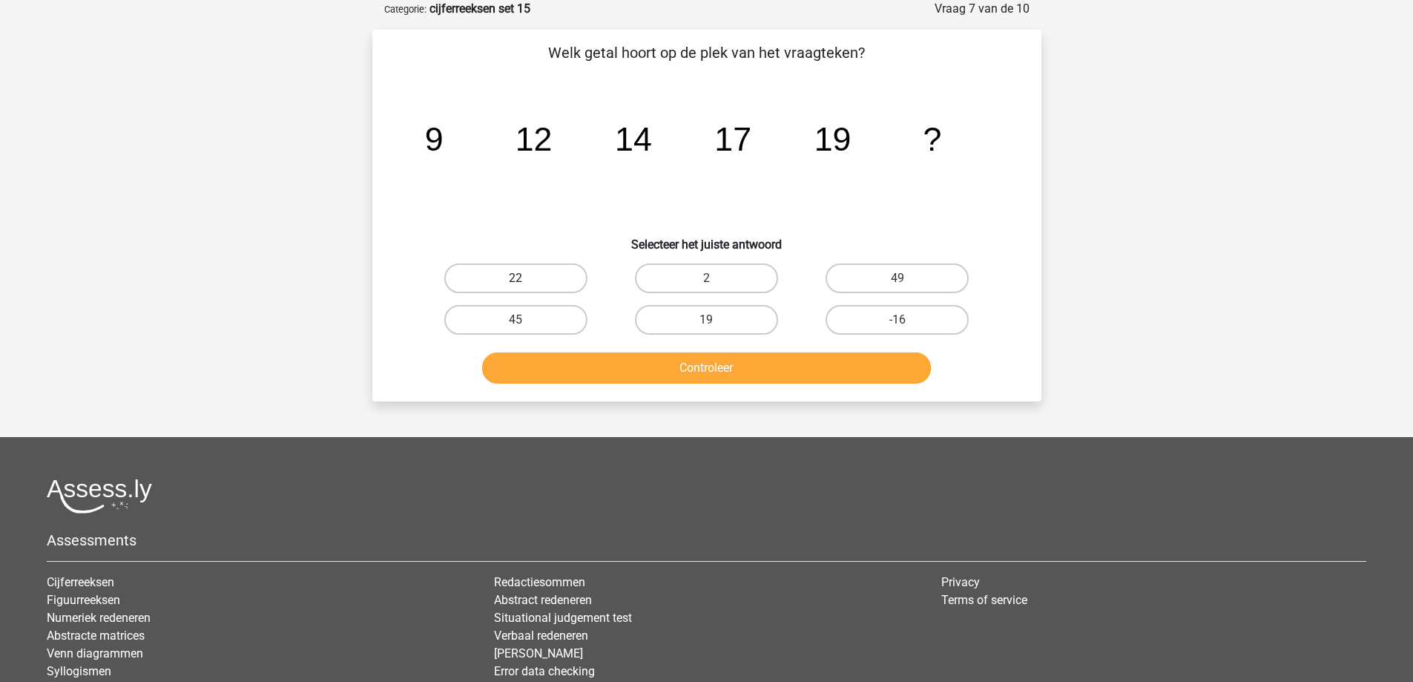
click at [470, 279] on label "22" at bounding box center [515, 278] width 143 height 30
click at [516, 279] on input "22" at bounding box center [521, 283] width 10 height 10
radio input "true"
click at [586, 362] on button "Controleer" at bounding box center [706, 367] width 449 height 31
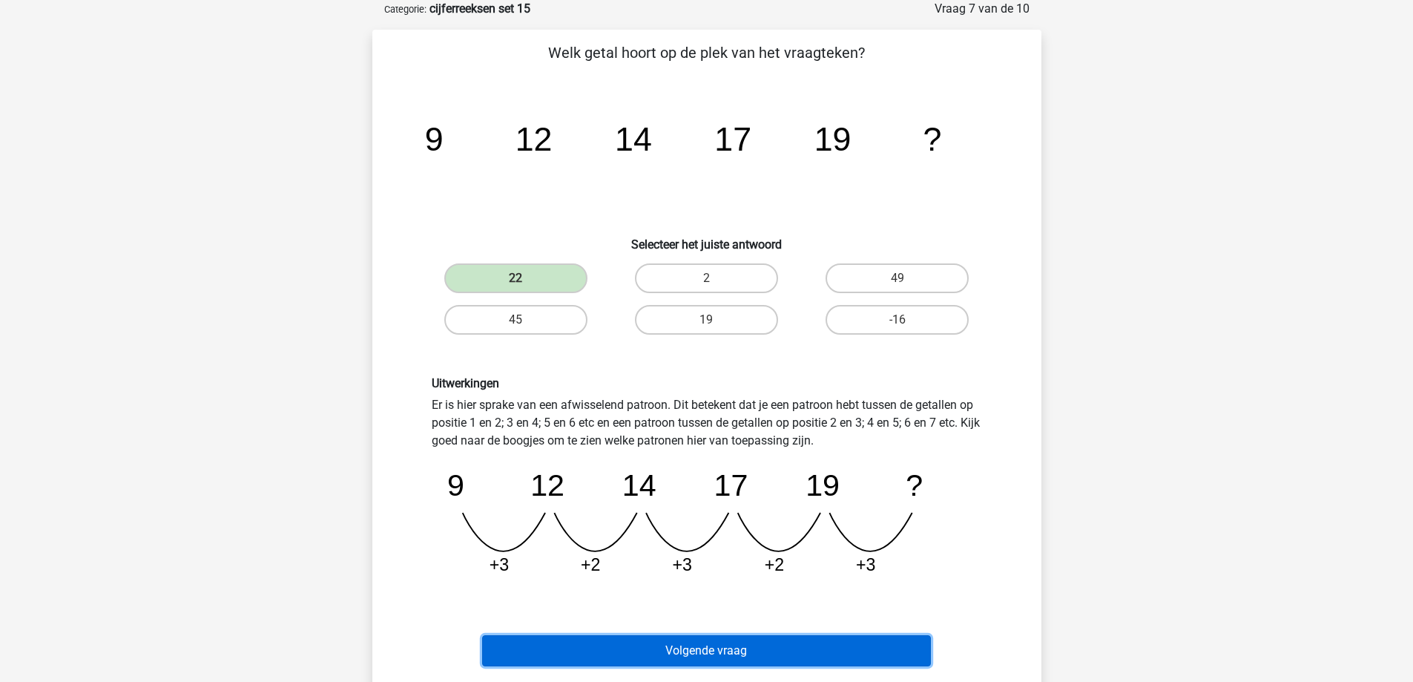
click at [729, 640] on button "Volgende vraag" at bounding box center [706, 650] width 449 height 31
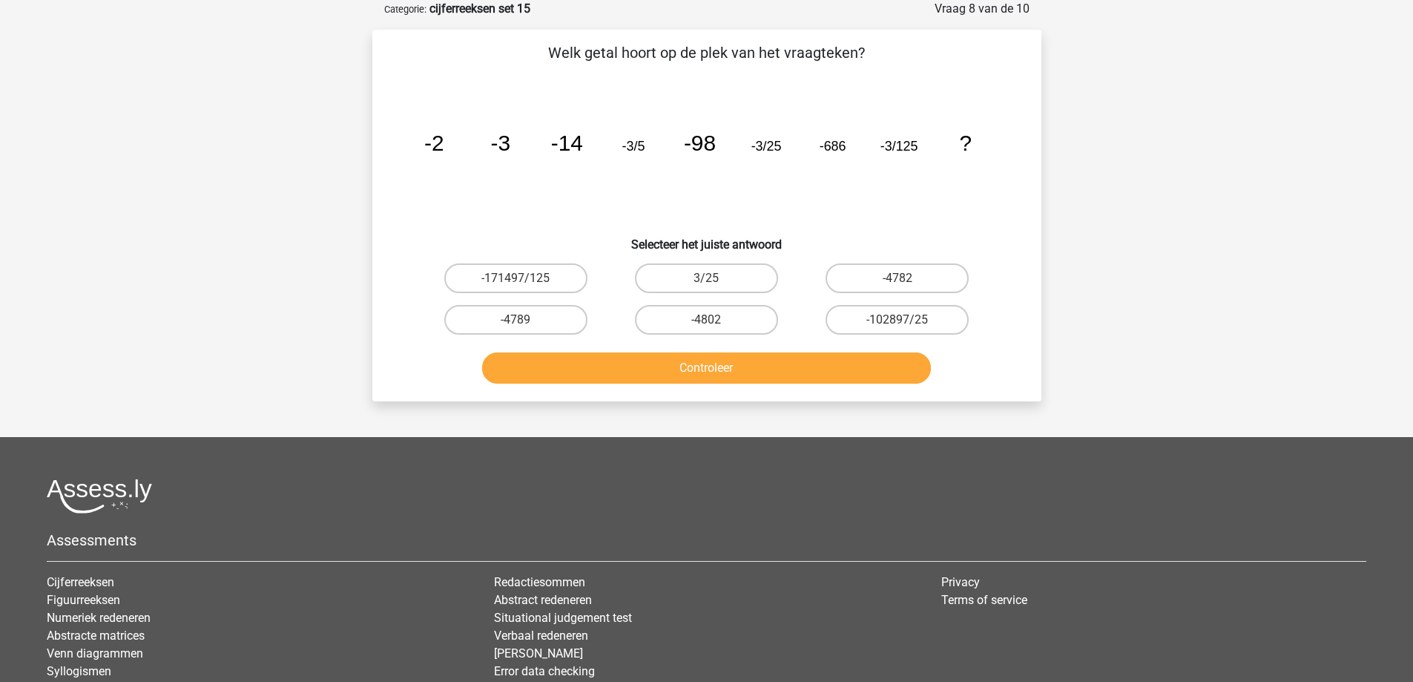
click at [710, 327] on input "-4802" at bounding box center [711, 325] width 10 height 10
radio input "true"
click at [720, 372] on button "Controleer" at bounding box center [706, 367] width 449 height 31
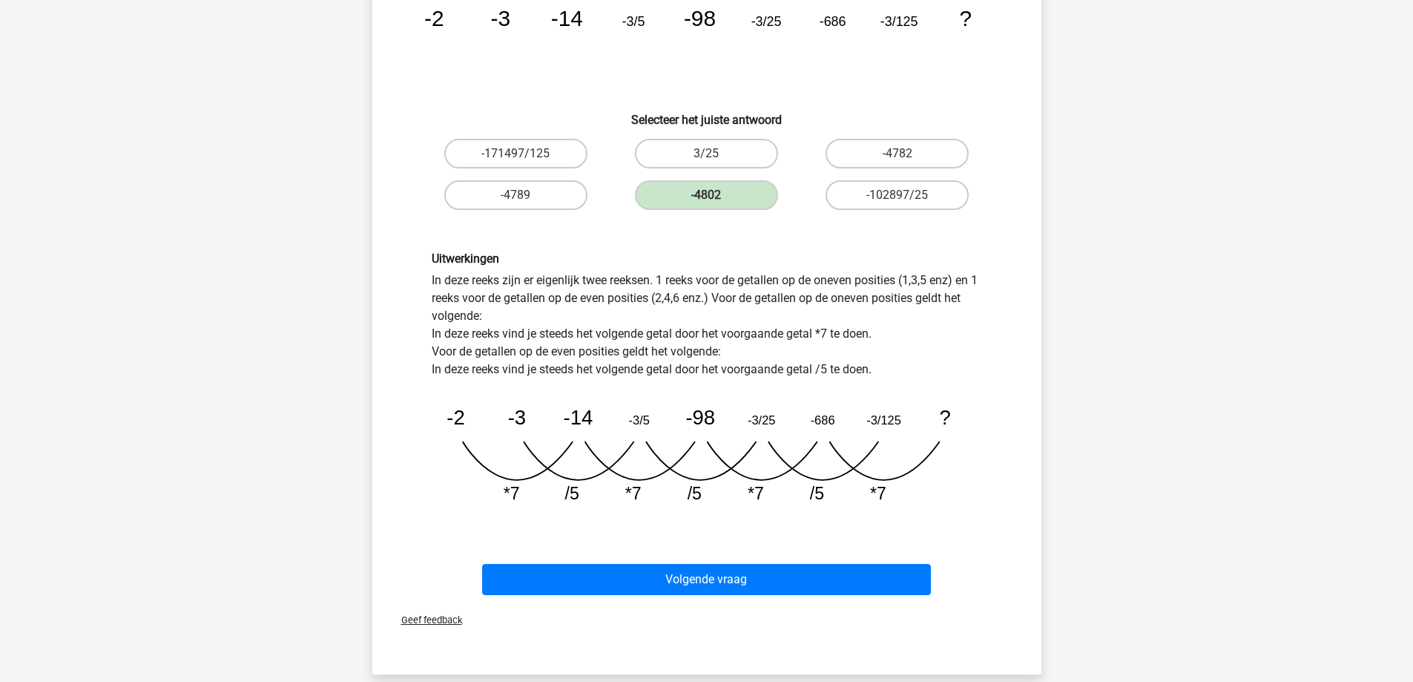
scroll to position [297, 0]
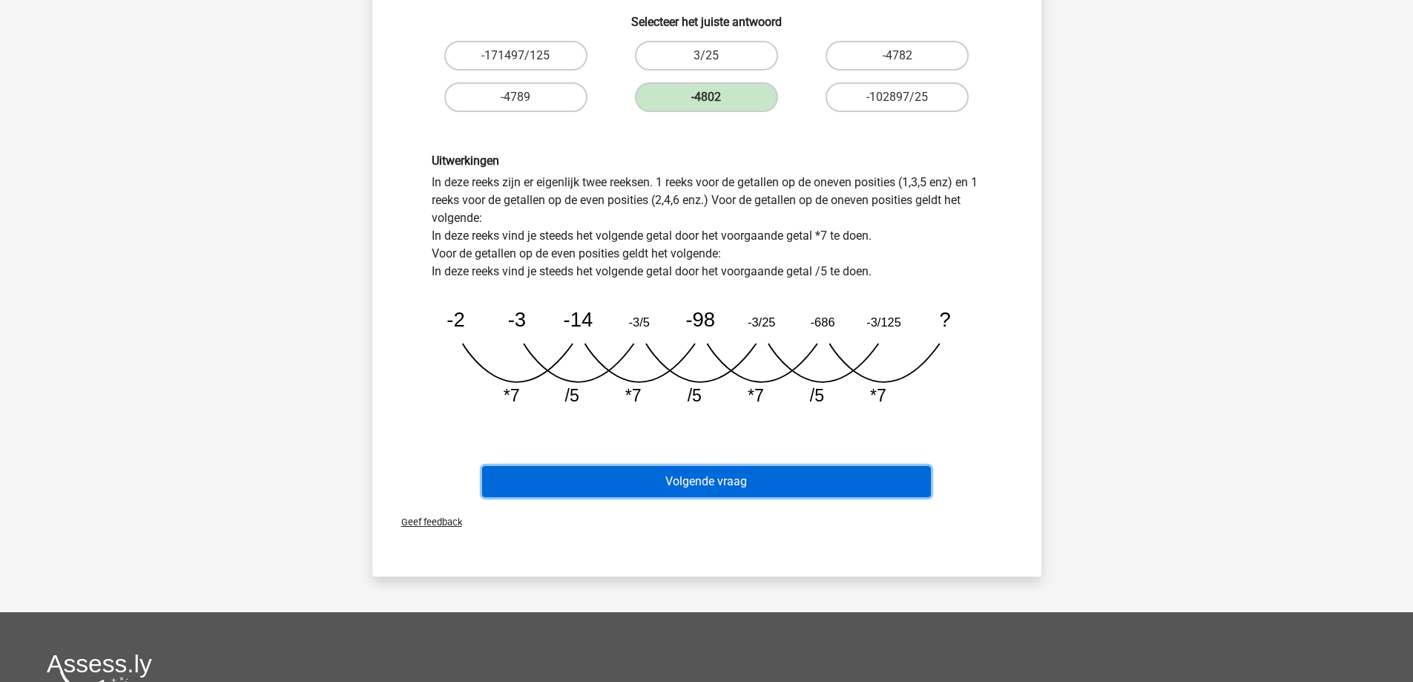
click at [717, 485] on button "Volgende vraag" at bounding box center [706, 481] width 449 height 31
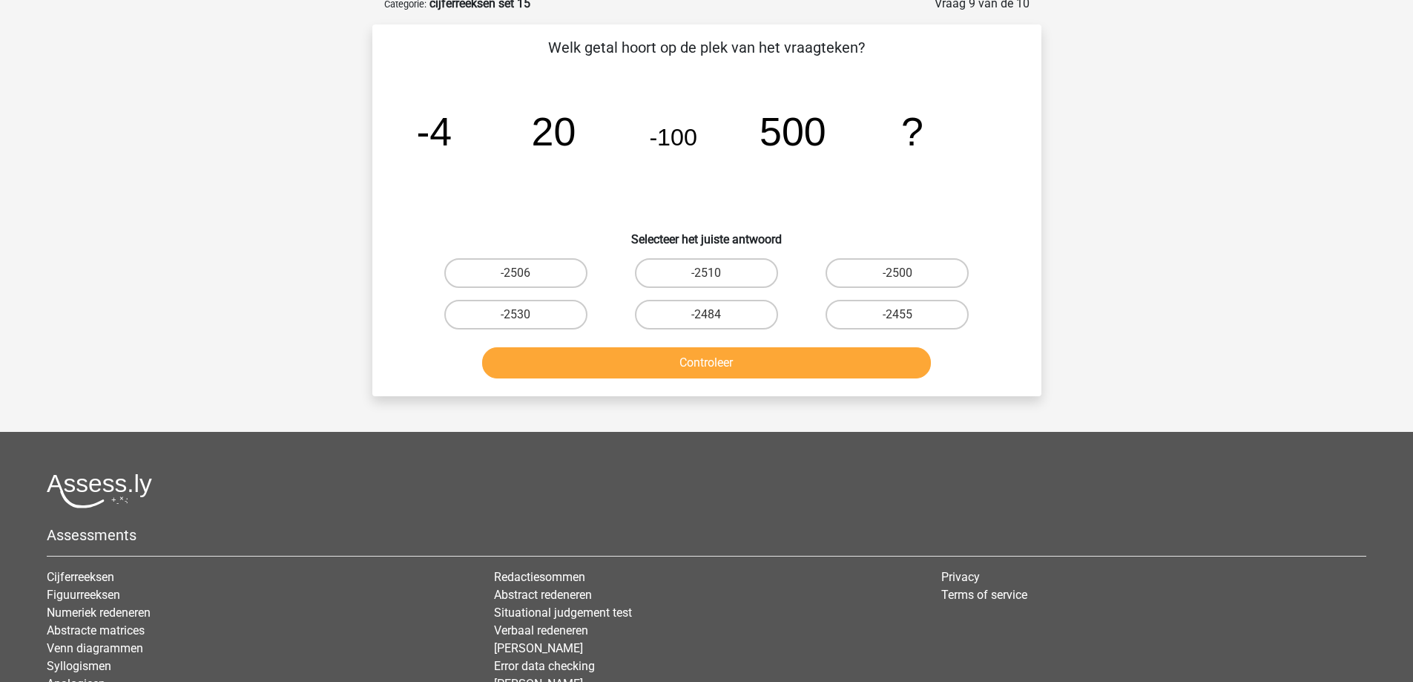
scroll to position [74, 0]
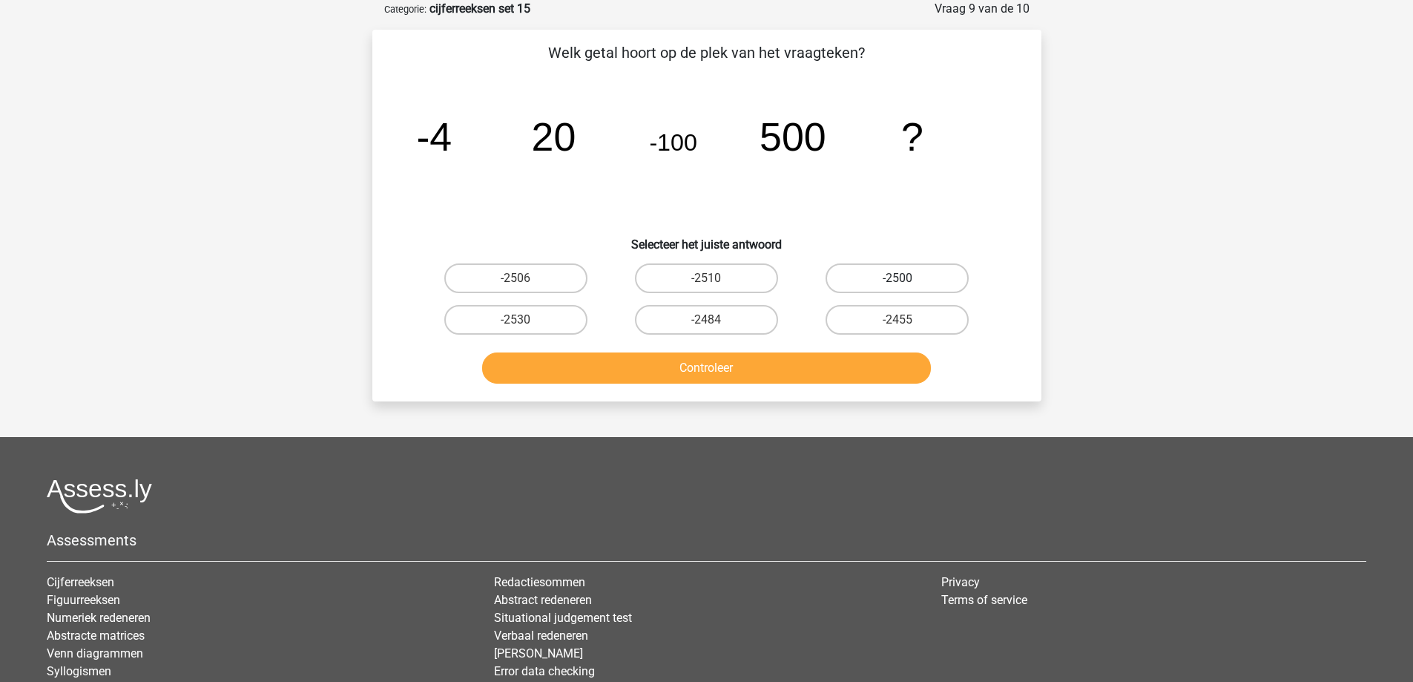
click at [925, 275] on label "-2500" at bounding box center [897, 278] width 143 height 30
click at [907, 278] on input "-2500" at bounding box center [903, 283] width 10 height 10
radio input "true"
click at [818, 372] on button "Controleer" at bounding box center [706, 367] width 449 height 31
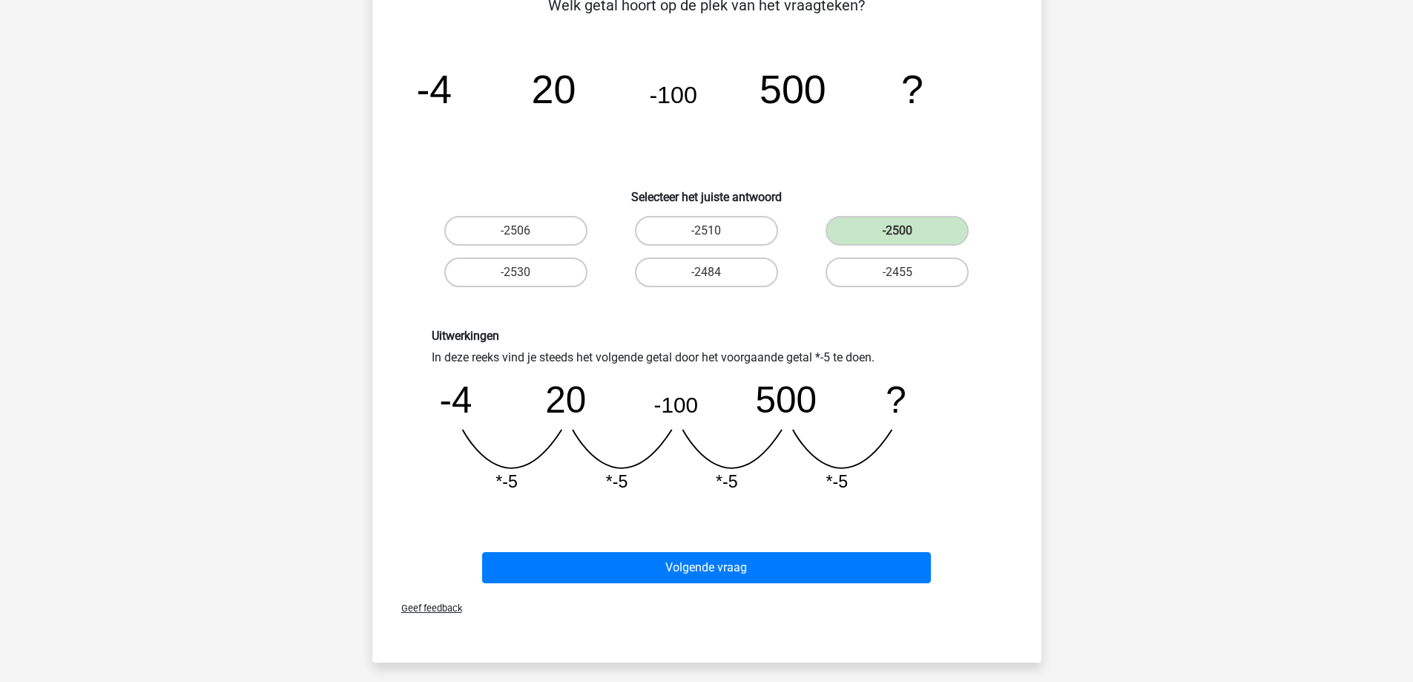
scroll to position [371, 0]
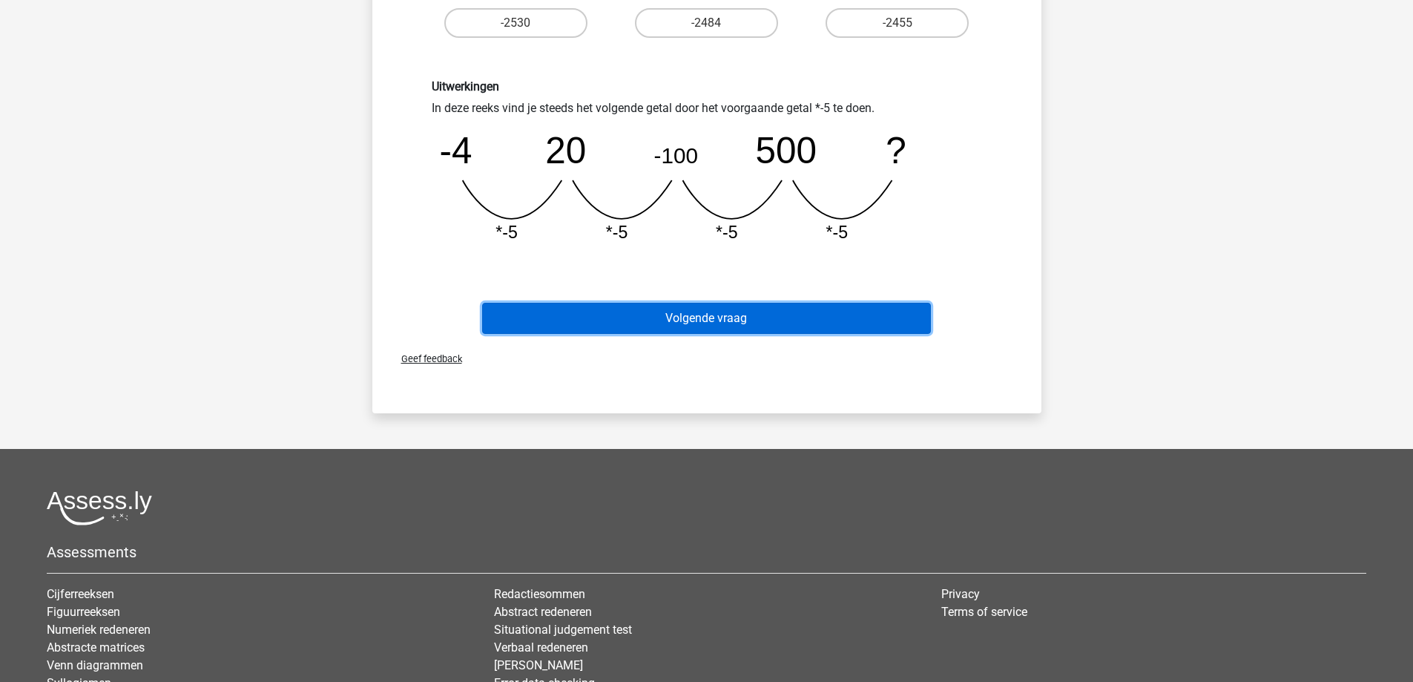
click at [687, 321] on button "Volgende vraag" at bounding box center [706, 318] width 449 height 31
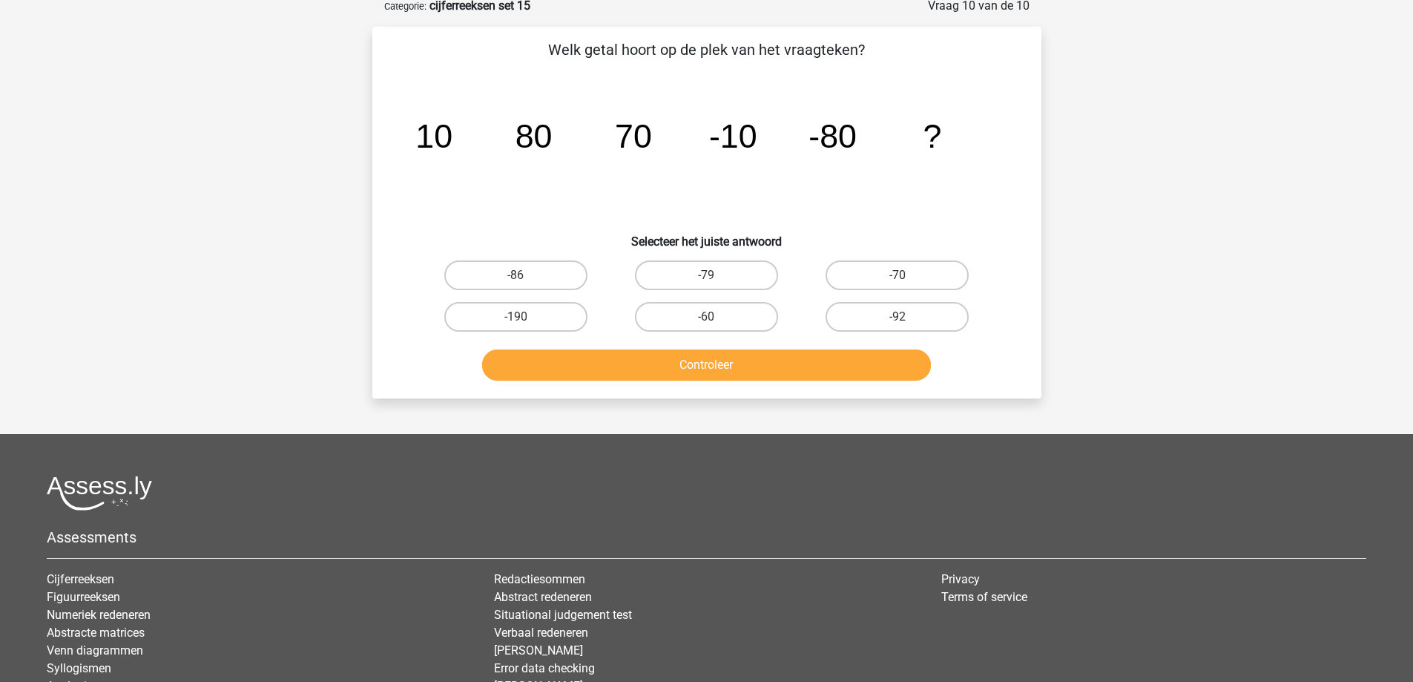
scroll to position [74, 0]
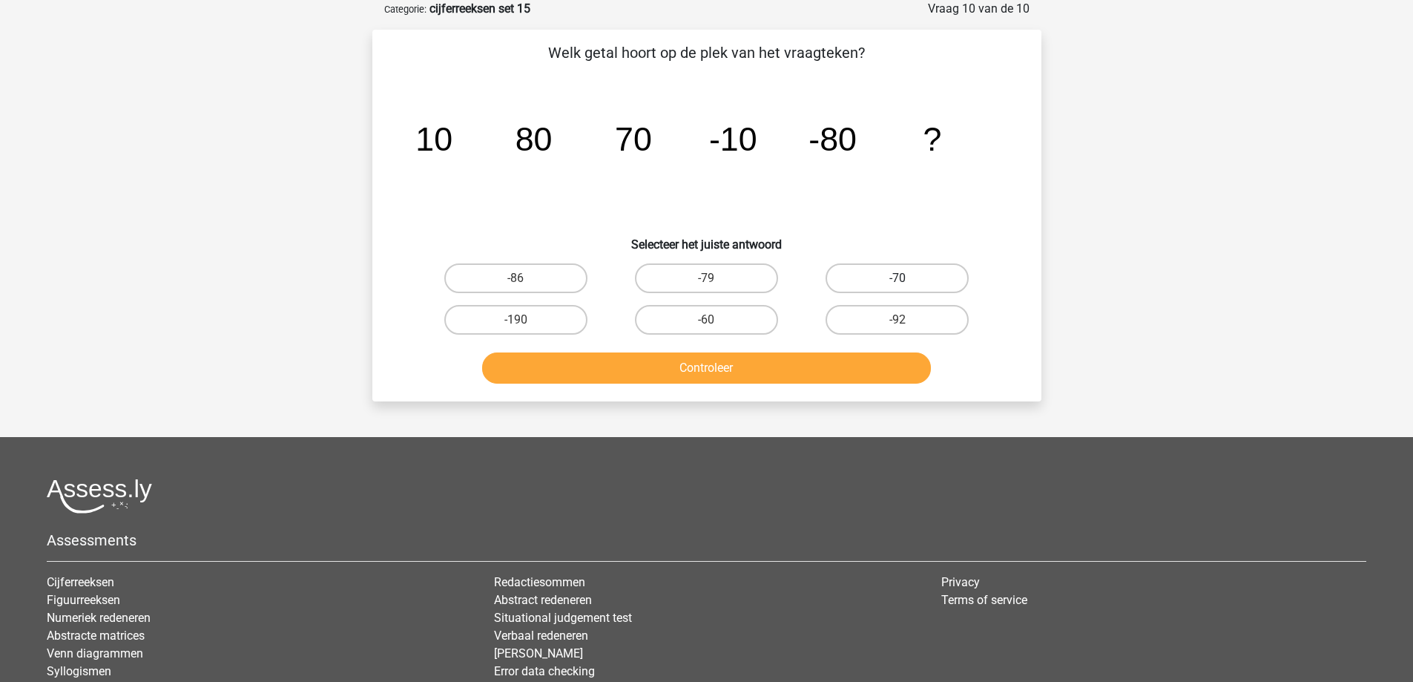
click at [907, 278] on input "-70" at bounding box center [903, 283] width 10 height 10
radio input "true"
click at [733, 377] on button "Controleer" at bounding box center [706, 367] width 449 height 31
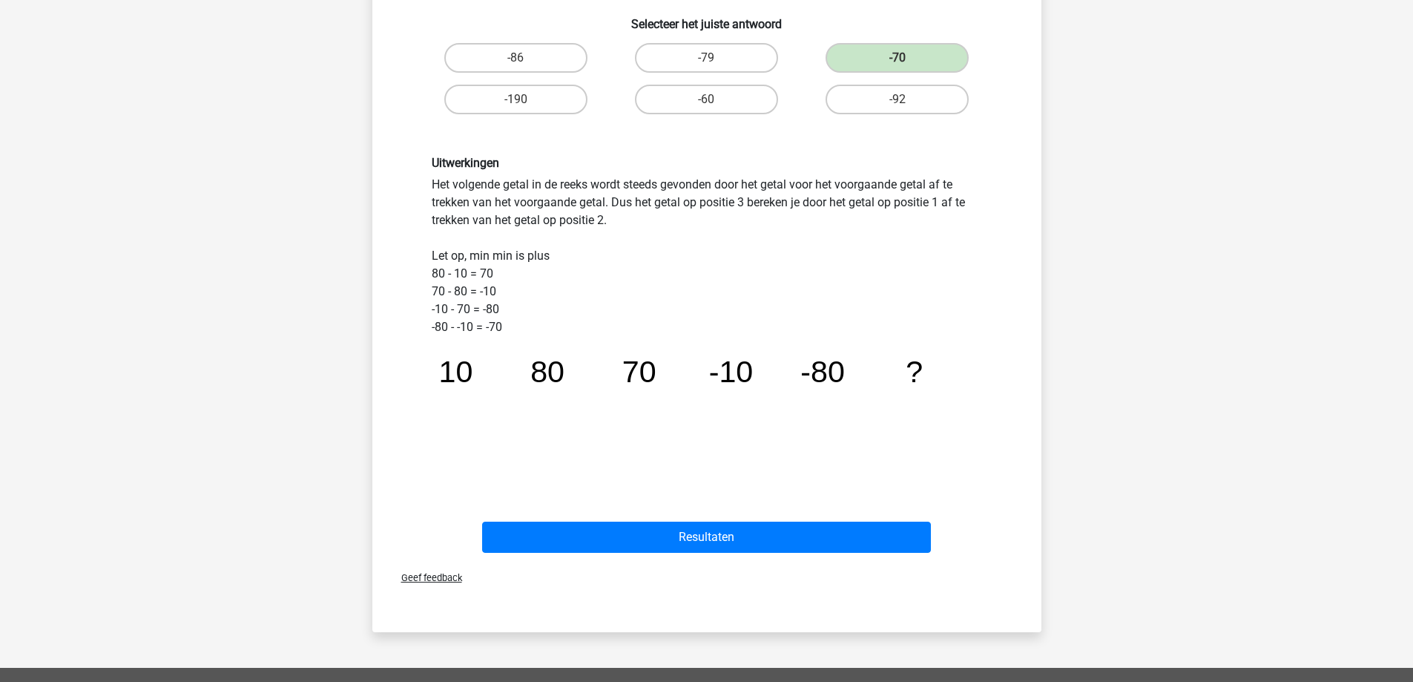
scroll to position [297, 0]
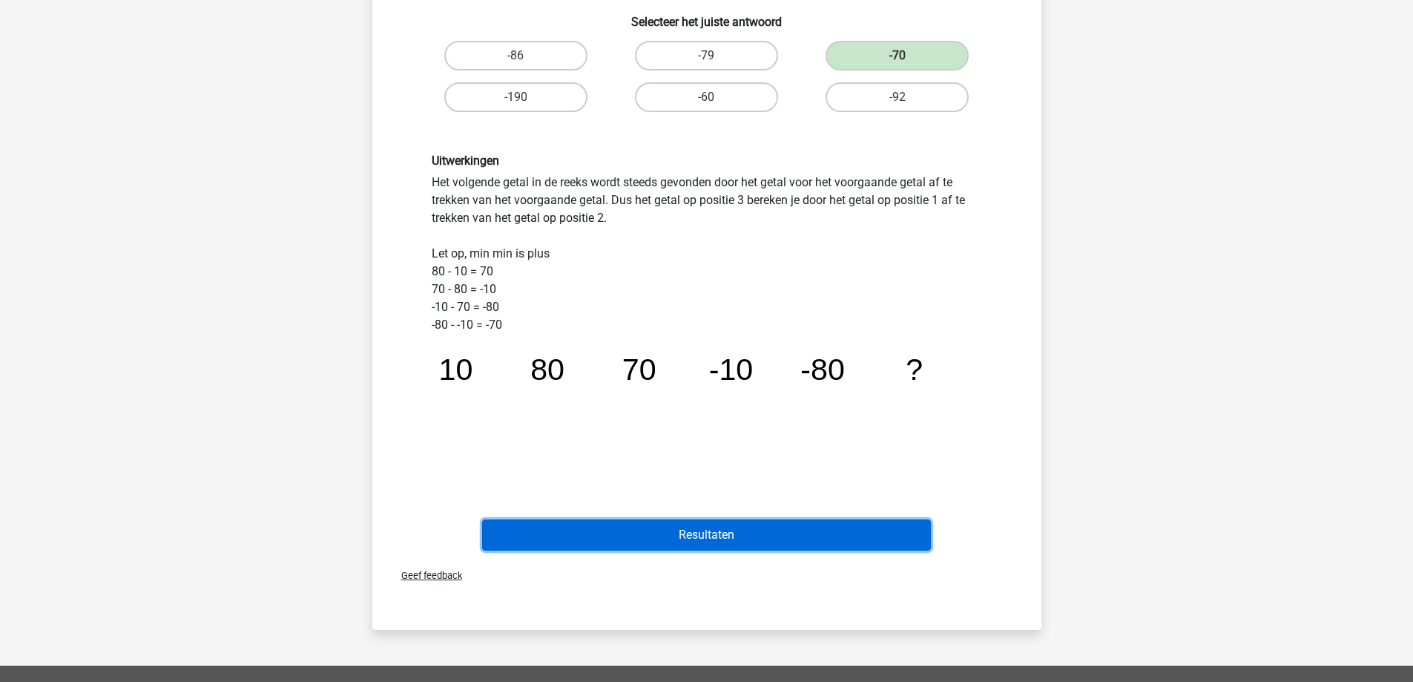
click at [681, 542] on button "Resultaten" at bounding box center [706, 534] width 449 height 31
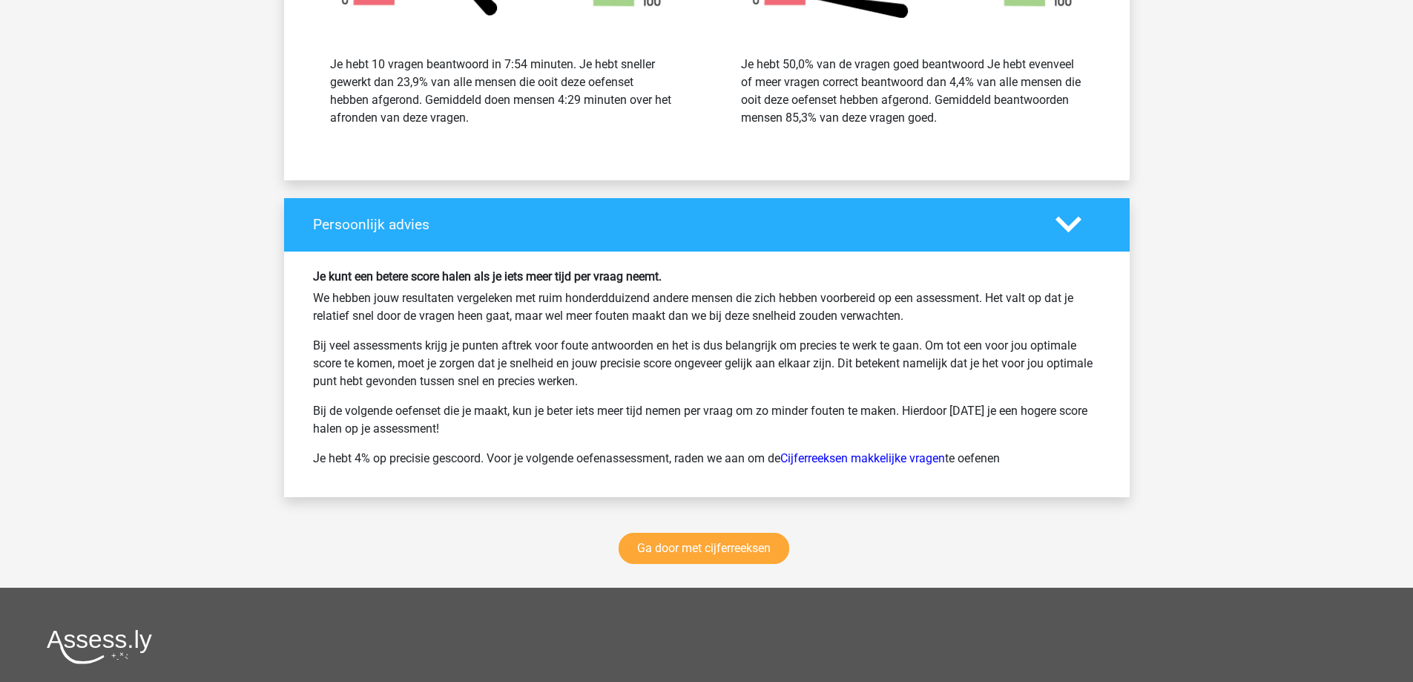
scroll to position [1781, 0]
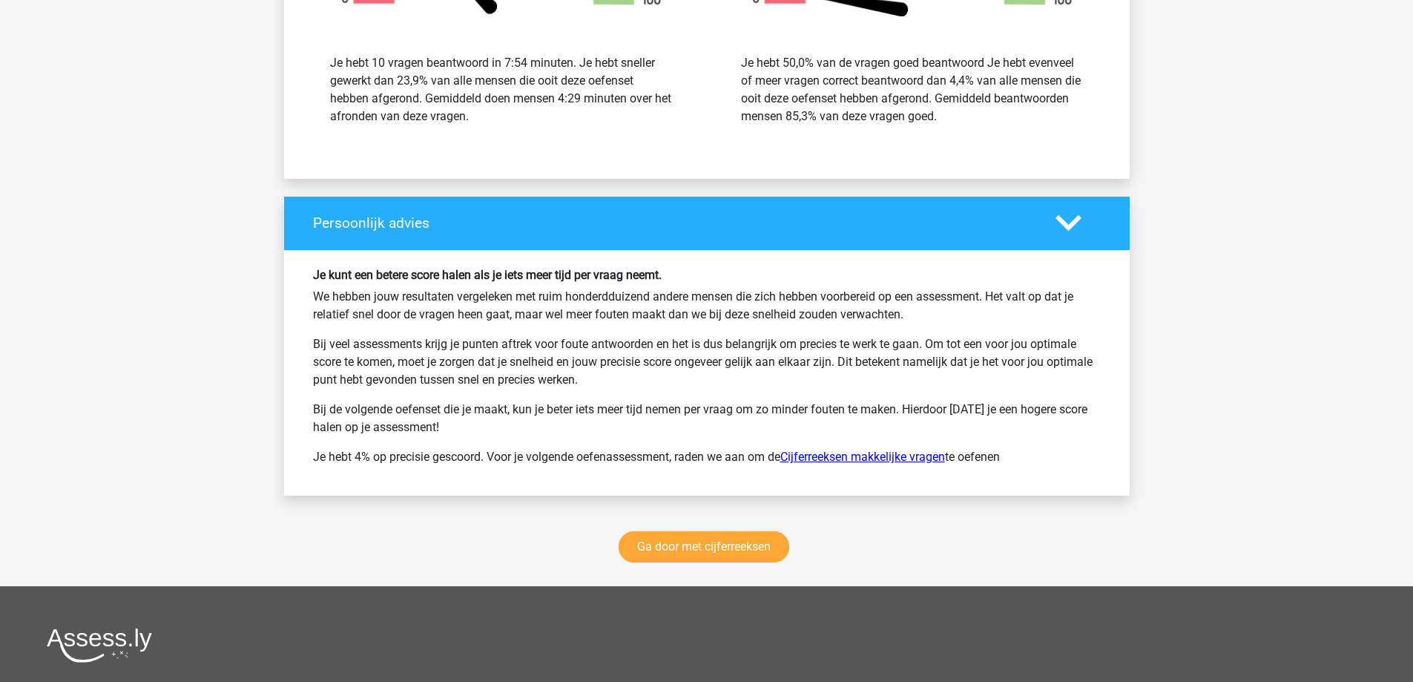
click at [848, 460] on link "Cijferreeksen makkelijke vragen" at bounding box center [863, 457] width 165 height 14
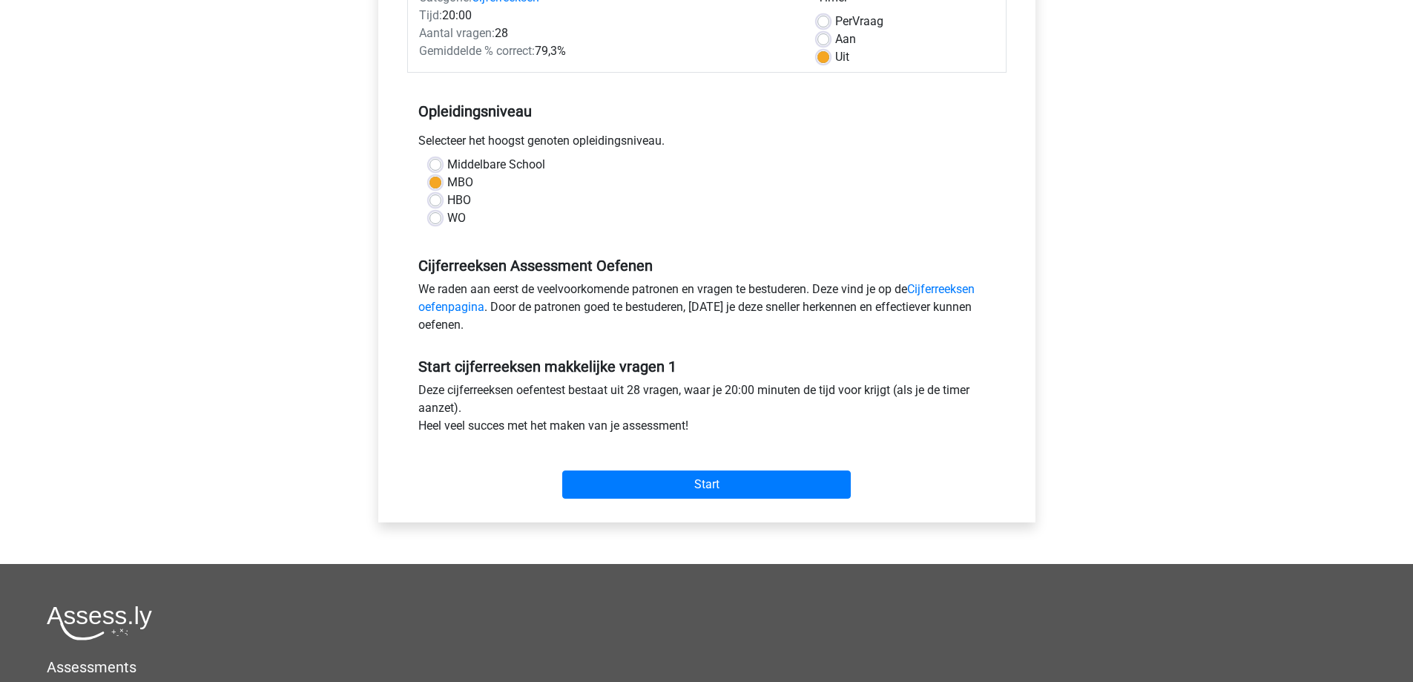
scroll to position [297, 0]
